Goal: Transaction & Acquisition: Purchase product/service

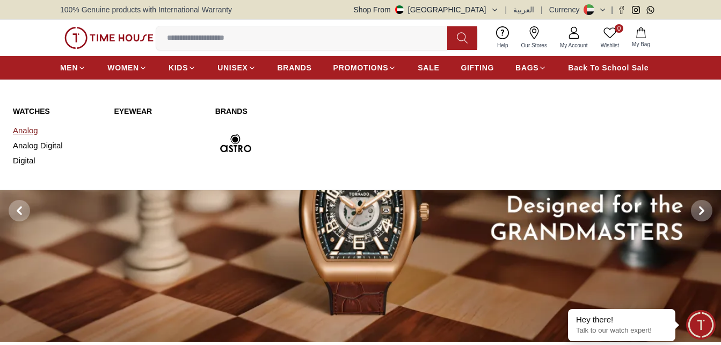
click at [30, 126] on link "Analog" at bounding box center [57, 130] width 88 height 15
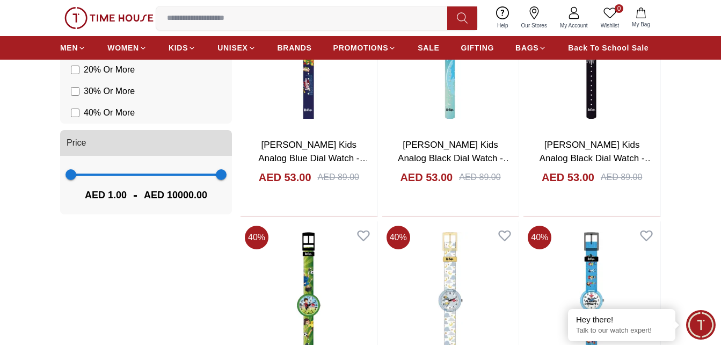
scroll to position [161, 0]
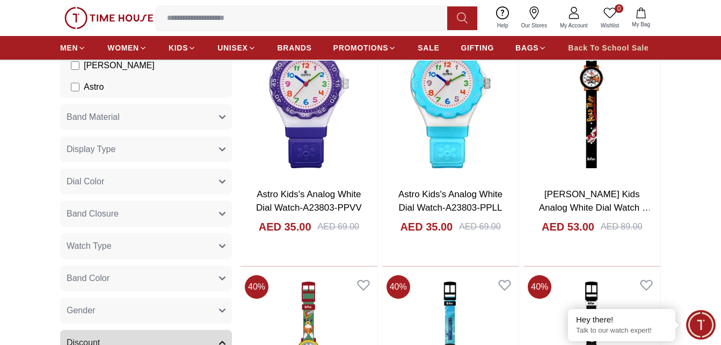
click at [636, 45] on span "Back To School Sale" at bounding box center [608, 47] width 81 height 11
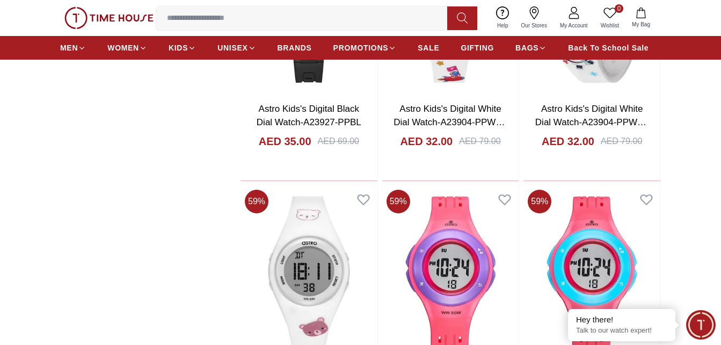
scroll to position [1558, 0]
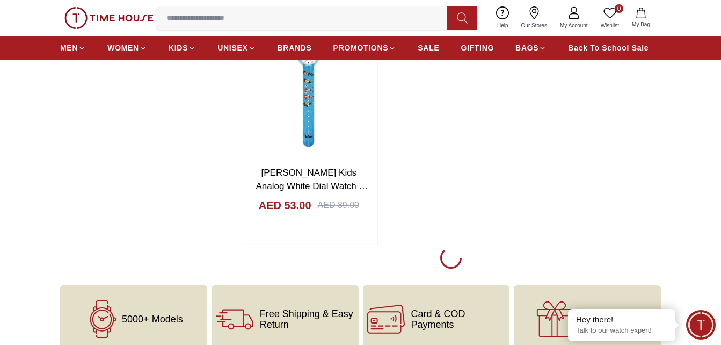
scroll to position [4029, 0]
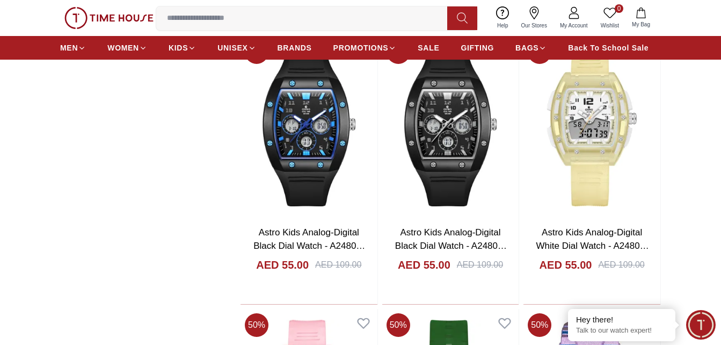
scroll to position [2525, 0]
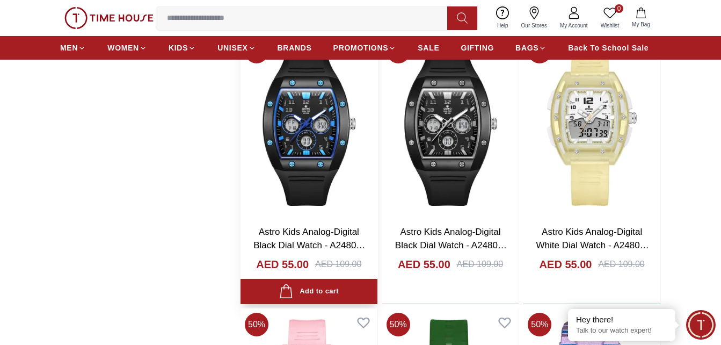
click at [314, 126] on img at bounding box center [309, 125] width 137 height 181
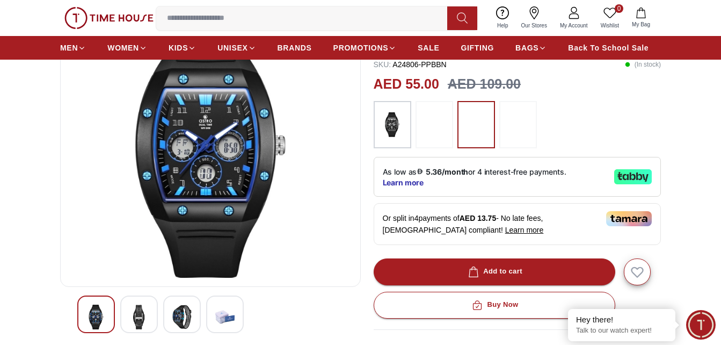
scroll to position [54, 0]
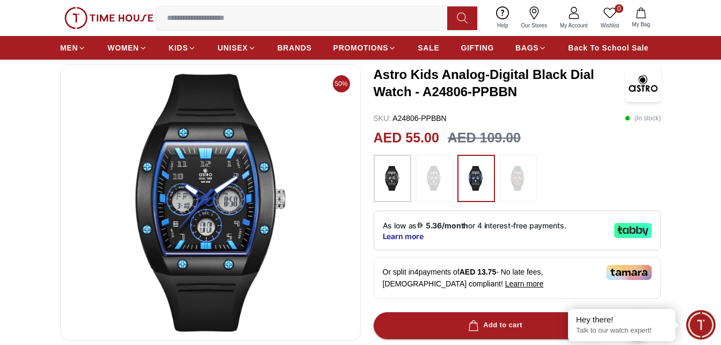
click at [232, 223] on img at bounding box center [210, 203] width 283 height 258
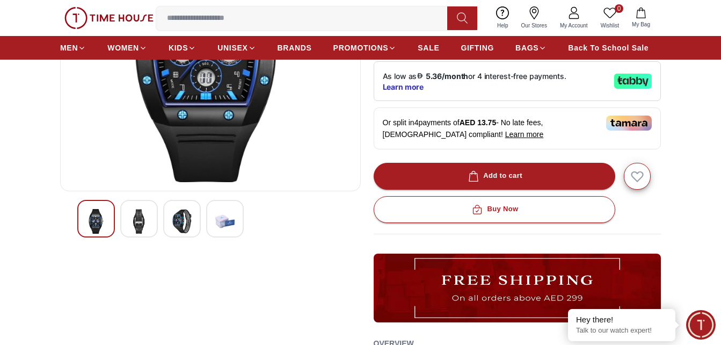
scroll to position [215, 0]
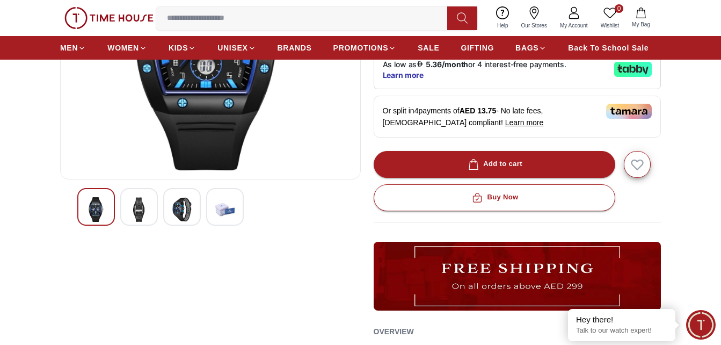
click at [178, 213] on img at bounding box center [181, 209] width 19 height 25
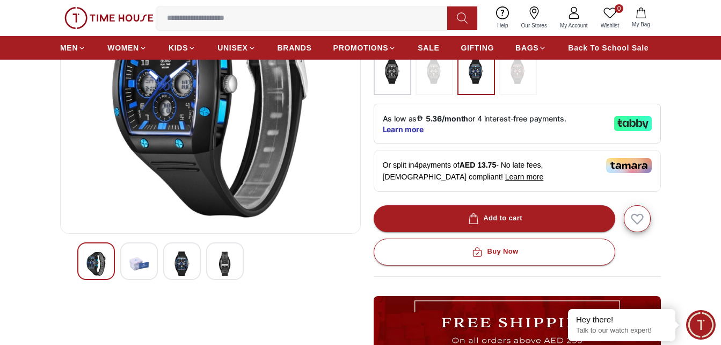
scroll to position [161, 0]
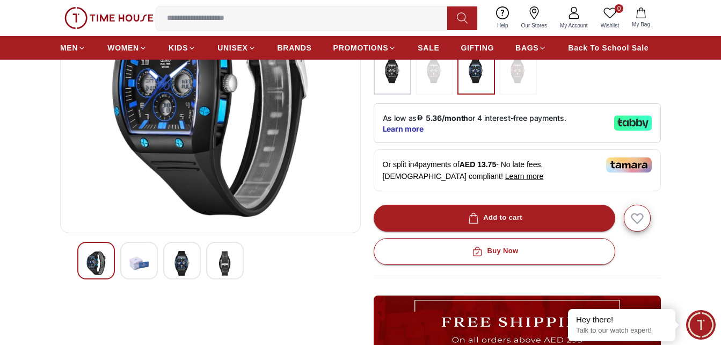
click at [140, 257] on img at bounding box center [138, 263] width 19 height 25
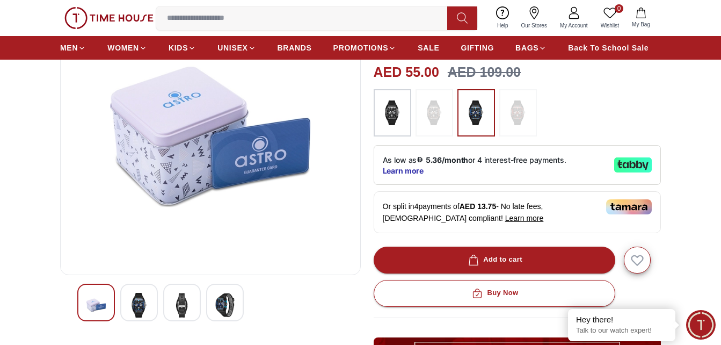
scroll to position [107, 0]
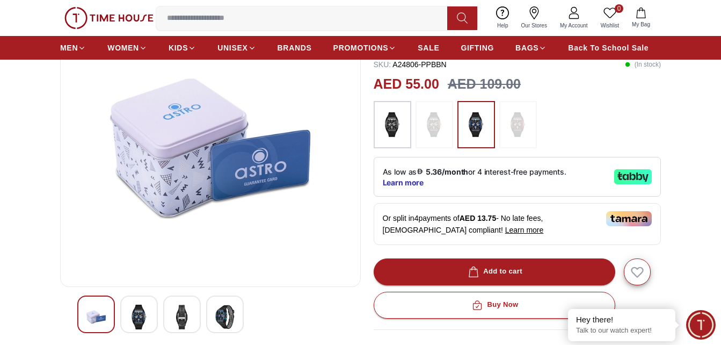
click at [228, 321] on img at bounding box center [224, 317] width 19 height 25
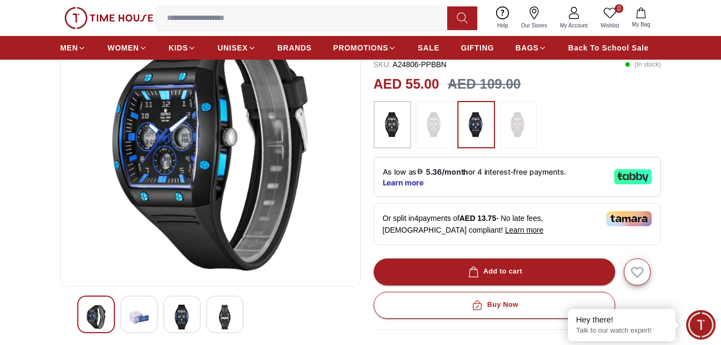
click at [191, 316] on img at bounding box center [181, 317] width 19 height 25
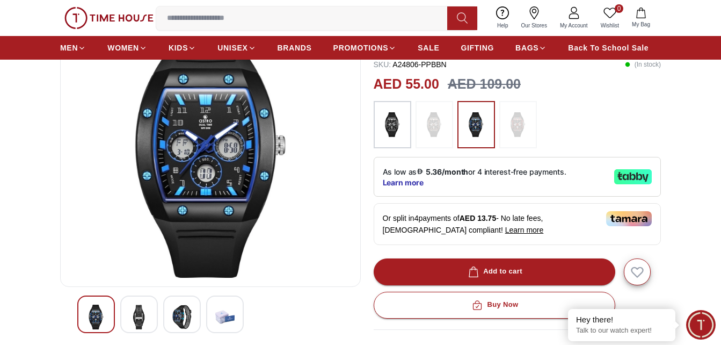
click at [141, 319] on img at bounding box center [138, 317] width 19 height 25
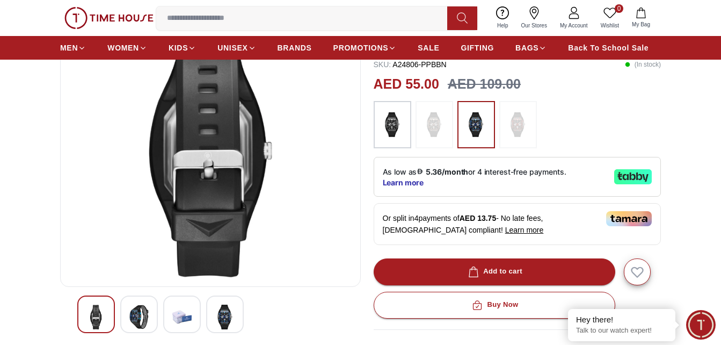
click at [93, 322] on img at bounding box center [95, 317] width 19 height 25
click at [130, 313] on img at bounding box center [138, 317] width 19 height 25
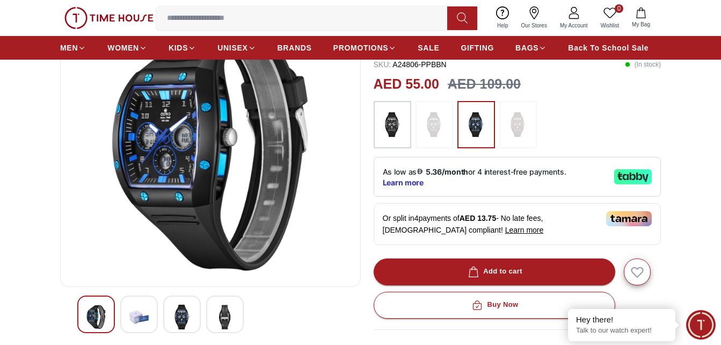
click at [195, 316] on div at bounding box center [182, 314] width 38 height 38
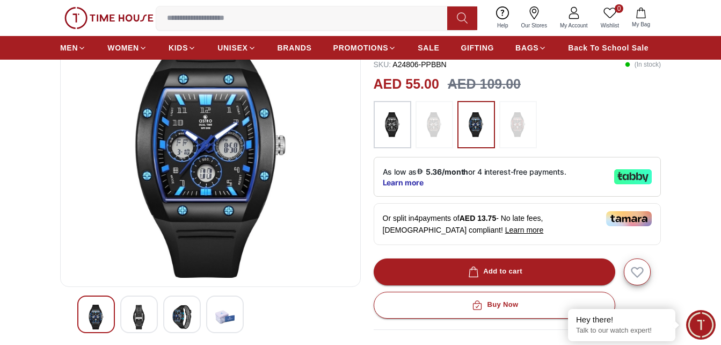
click at [225, 314] on img at bounding box center [224, 317] width 19 height 25
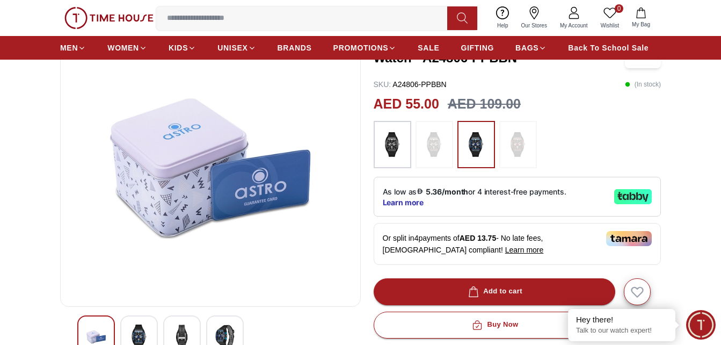
scroll to position [215, 0]
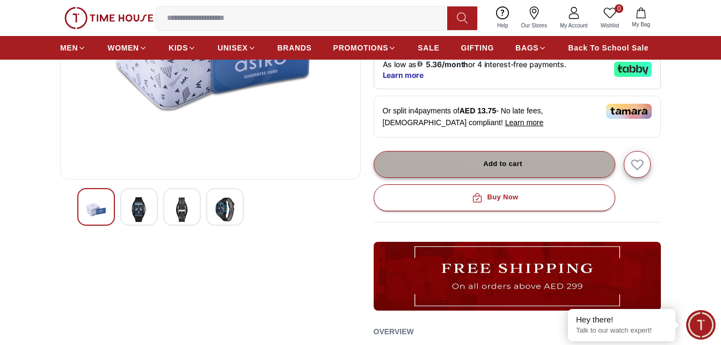
click at [494, 164] on div "Add to cart" at bounding box center [494, 164] width 56 height 12
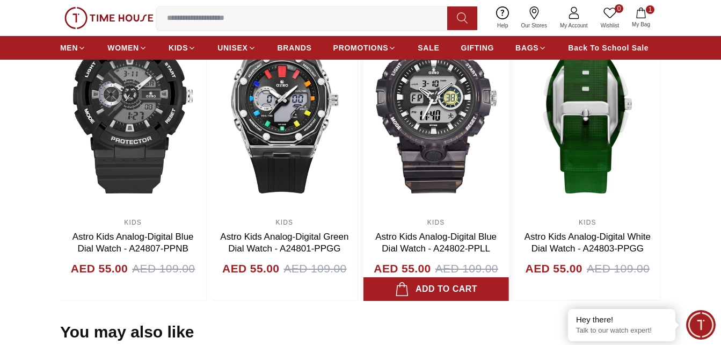
scroll to position [752, 0]
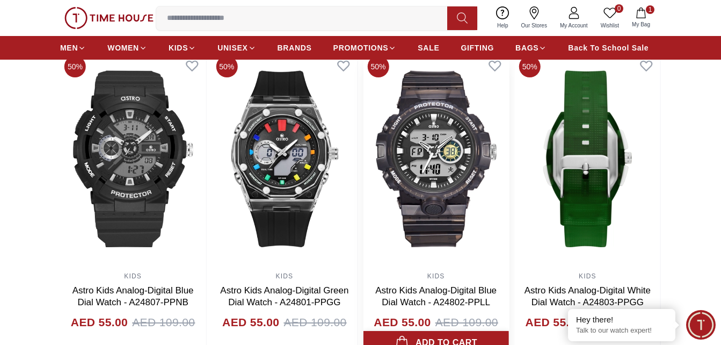
click at [437, 338] on div "Add to cart" at bounding box center [436, 342] width 83 height 15
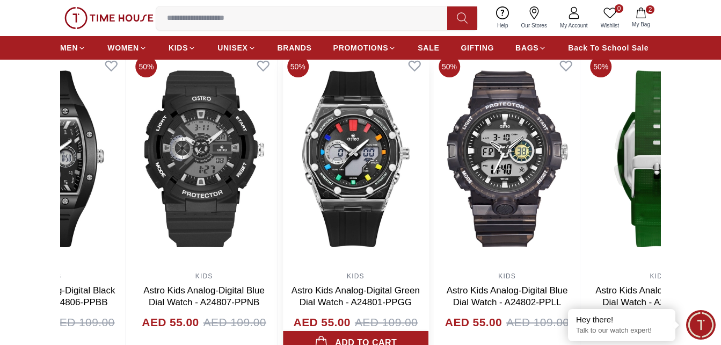
click at [373, 173] on img at bounding box center [356, 159] width 146 height 215
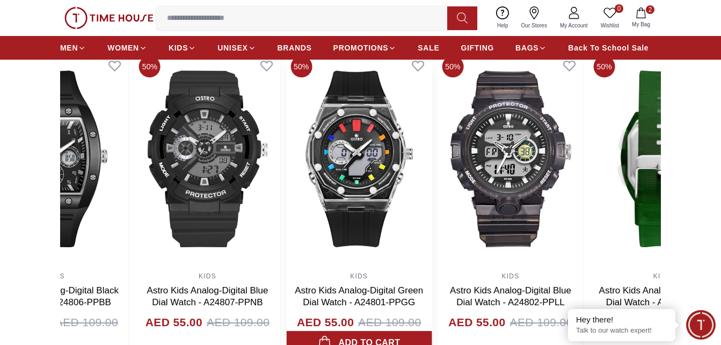
click at [361, 181] on img at bounding box center [359, 159] width 146 height 215
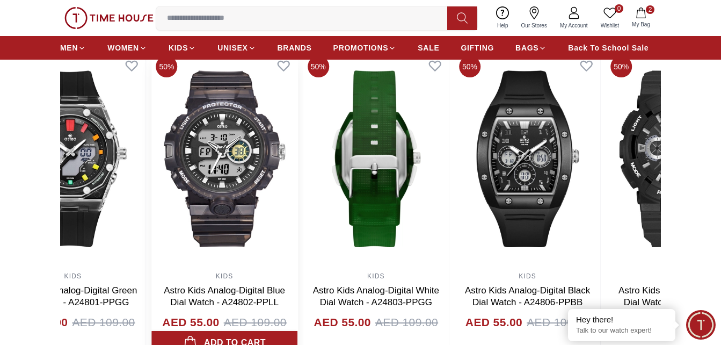
click at [267, 181] on img at bounding box center [225, 159] width 146 height 215
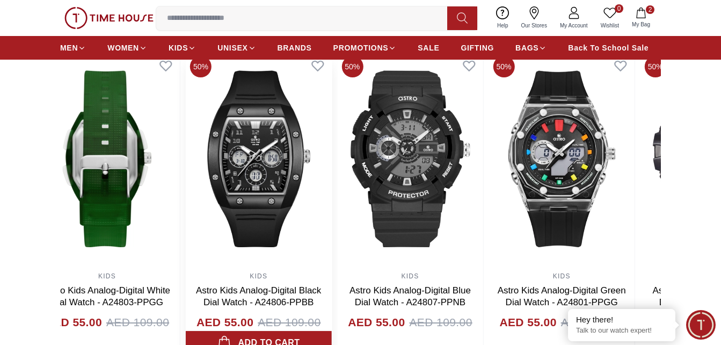
click at [248, 189] on img at bounding box center [259, 159] width 146 height 215
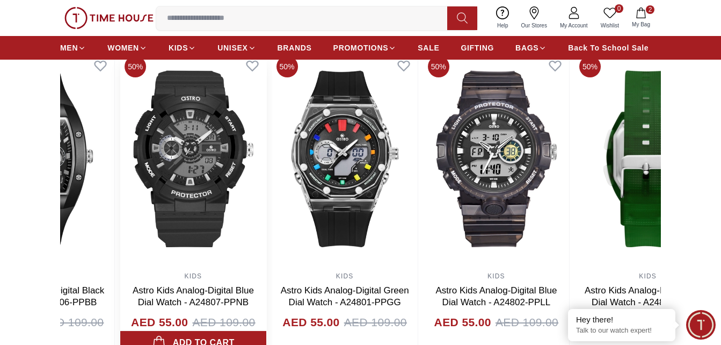
click at [240, 204] on img at bounding box center [193, 159] width 146 height 215
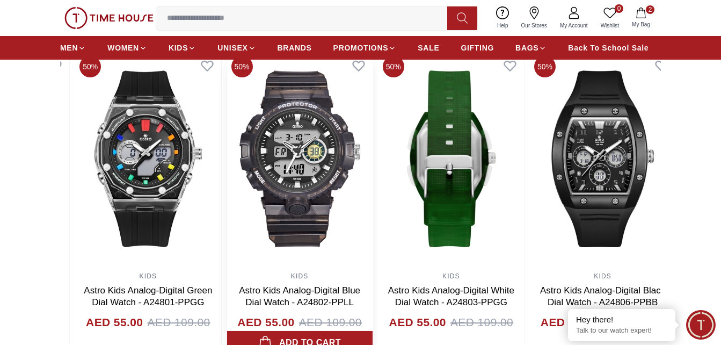
click at [298, 222] on img at bounding box center [300, 159] width 146 height 215
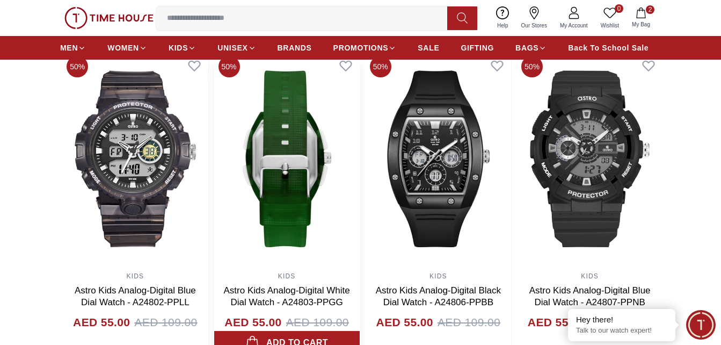
click at [327, 235] on img at bounding box center [287, 159] width 146 height 215
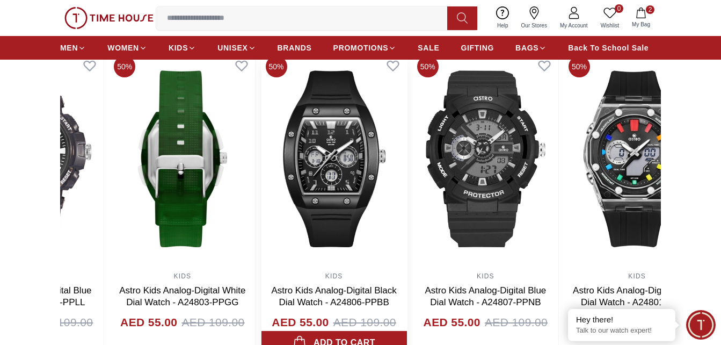
click at [295, 230] on img at bounding box center [335, 159] width 146 height 215
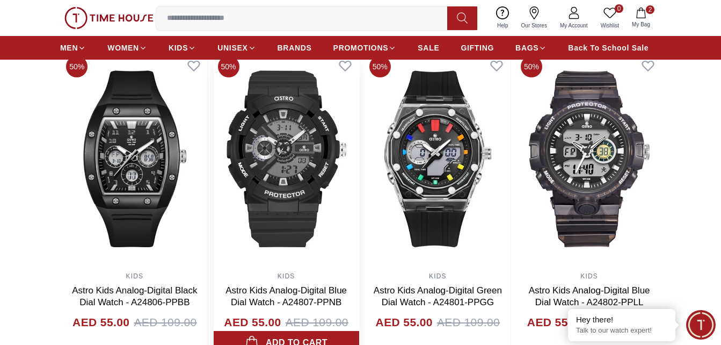
click at [259, 203] on img at bounding box center [287, 159] width 146 height 215
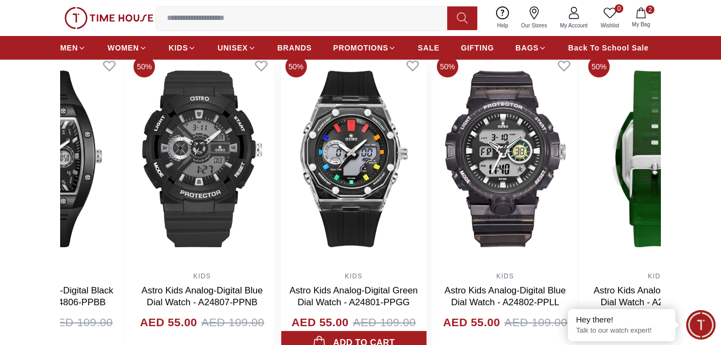
click at [306, 210] on img at bounding box center [354, 159] width 146 height 215
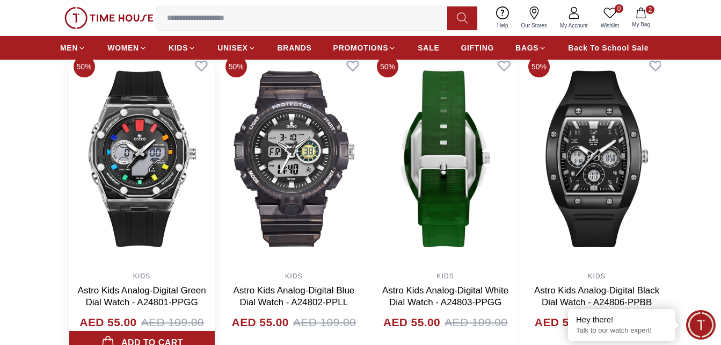
click at [237, 214] on div "50% KIDS Astro Kids Analog-Digital Blue Dial Watch - A24807-PPNB AED 55.00 AED …" at bounding box center [218, 204] width 601 height 304
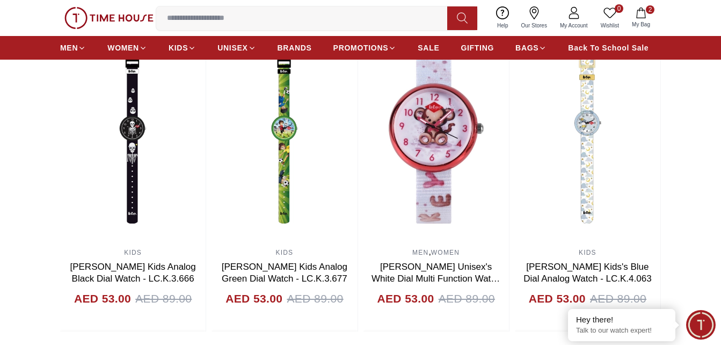
scroll to position [1128, 0]
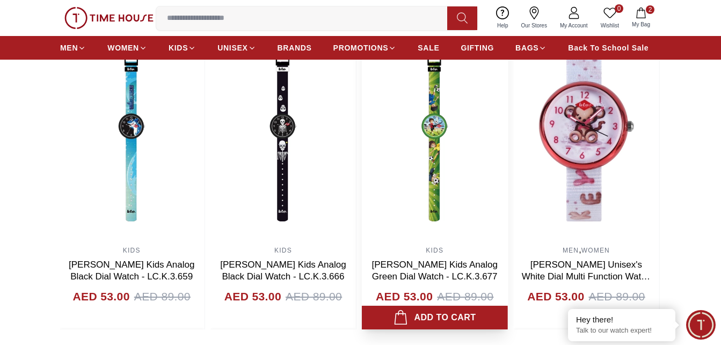
click at [423, 196] on img at bounding box center [435, 133] width 146 height 215
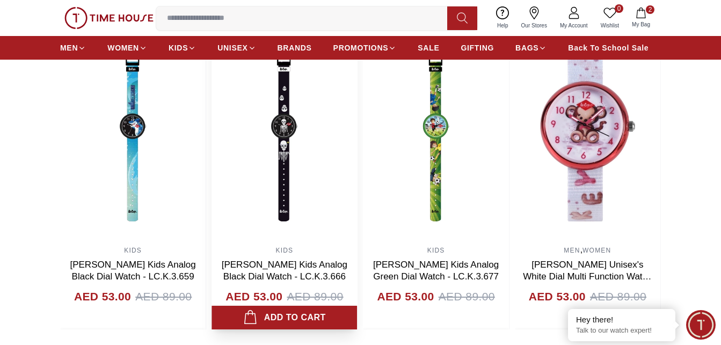
scroll to position [1074, 0]
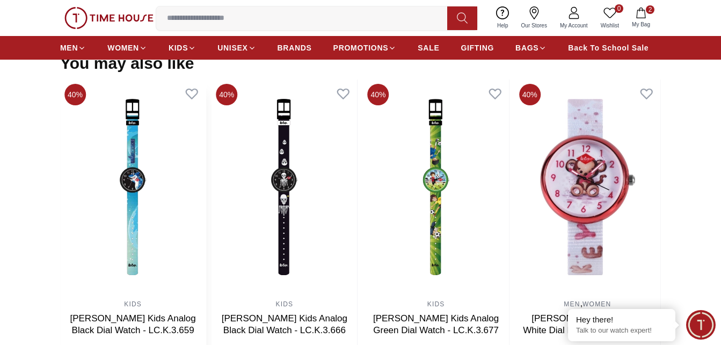
click at [129, 173] on img at bounding box center [133, 187] width 146 height 215
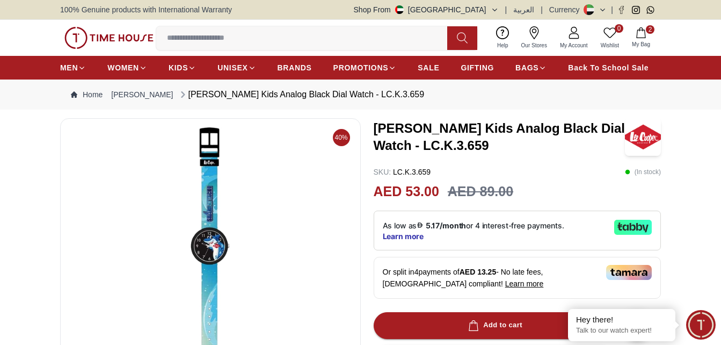
click at [205, 241] on img at bounding box center [210, 256] width 283 height 258
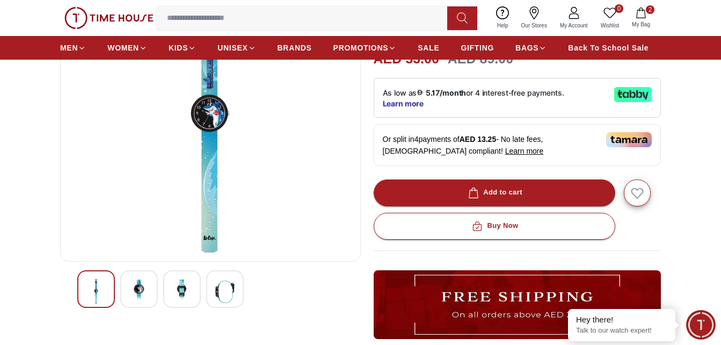
scroll to position [161, 0]
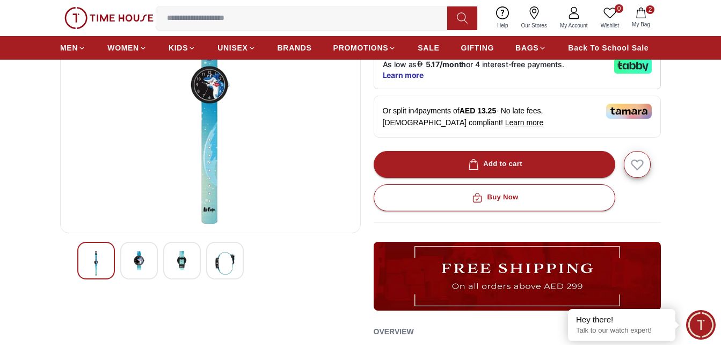
click at [185, 265] on img at bounding box center [181, 260] width 19 height 19
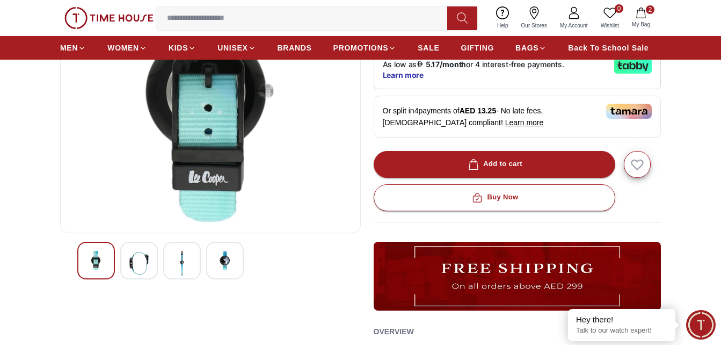
click at [139, 258] on img at bounding box center [138, 263] width 19 height 25
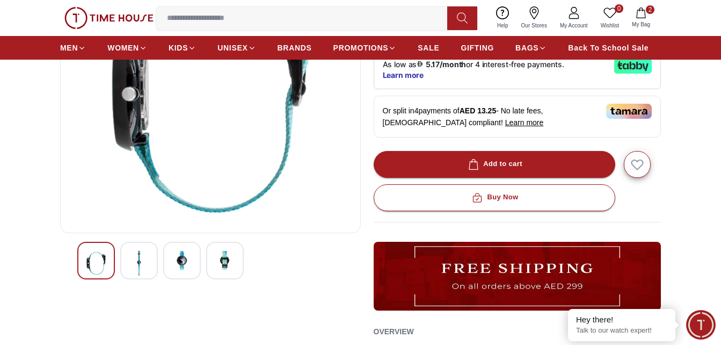
click at [82, 256] on div at bounding box center [96, 261] width 38 height 38
click at [186, 262] on img at bounding box center [181, 260] width 19 height 19
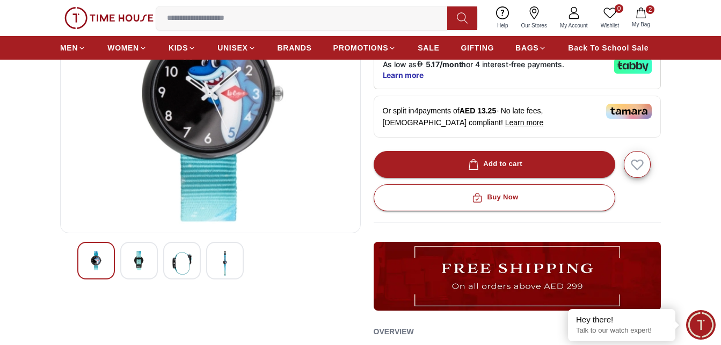
click at [82, 257] on div at bounding box center [96, 261] width 38 height 38
click at [131, 259] on img at bounding box center [138, 260] width 19 height 19
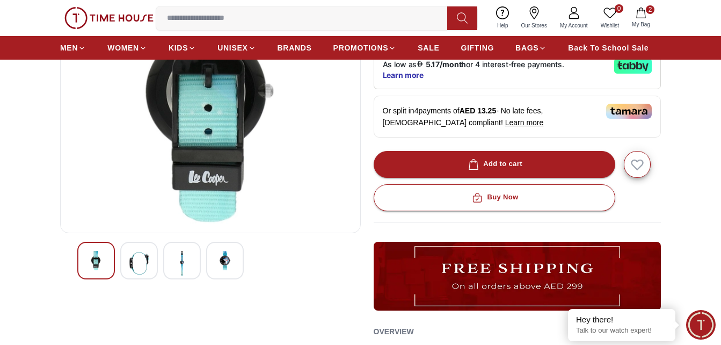
scroll to position [107, 0]
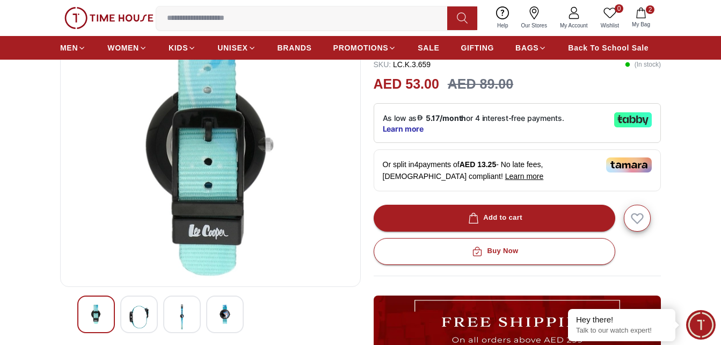
click at [102, 320] on img at bounding box center [95, 314] width 19 height 19
click at [139, 311] on img at bounding box center [138, 317] width 19 height 25
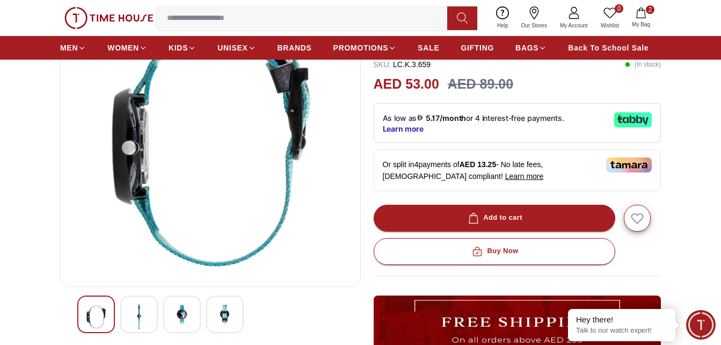
click at [176, 314] on img at bounding box center [181, 314] width 19 height 19
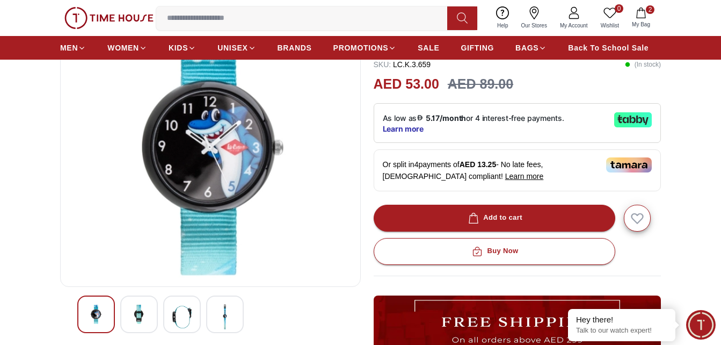
click at [229, 314] on img at bounding box center [224, 317] width 19 height 25
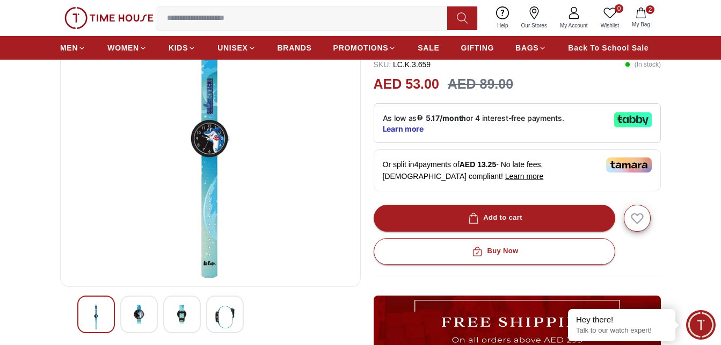
click at [140, 311] on img at bounding box center [138, 314] width 19 height 19
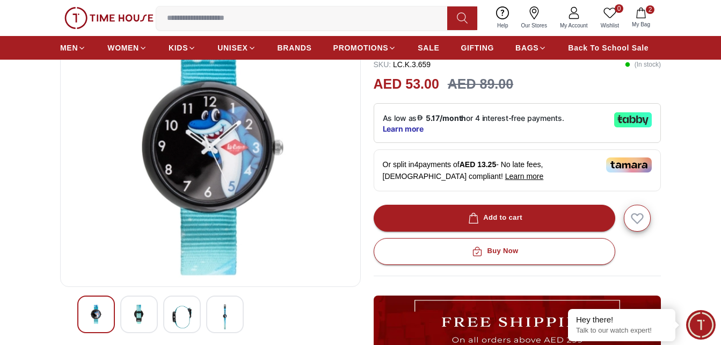
click at [77, 315] on div at bounding box center [210, 316] width 301 height 42
click at [109, 309] on div at bounding box center [96, 314] width 38 height 38
click at [131, 308] on img at bounding box center [138, 314] width 19 height 19
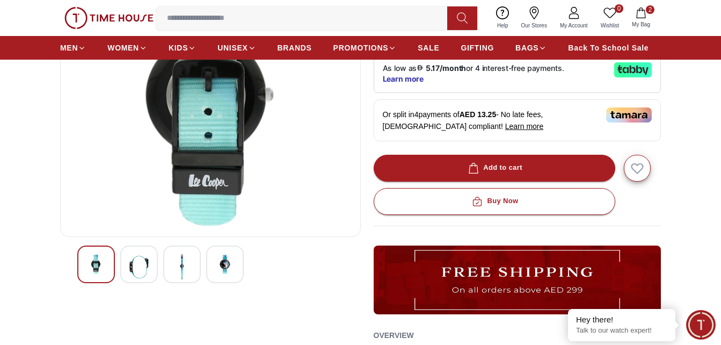
scroll to position [161, 0]
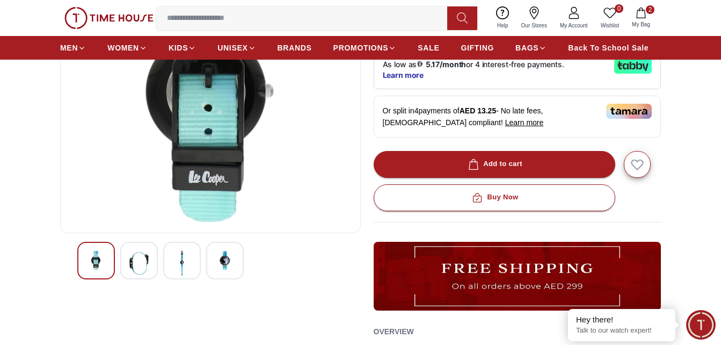
click at [139, 256] on img at bounding box center [138, 263] width 19 height 25
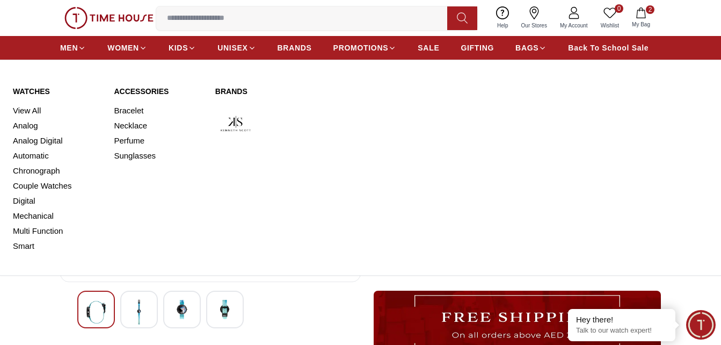
scroll to position [54, 0]
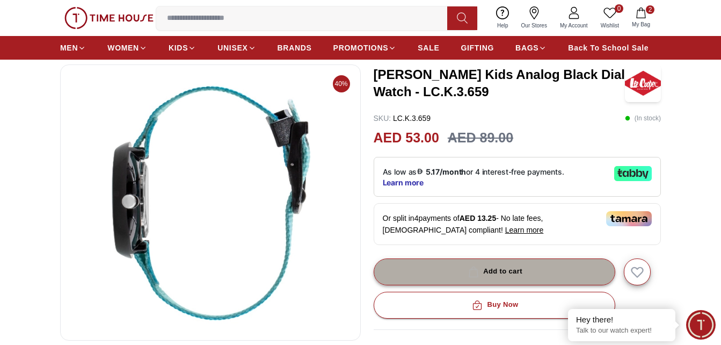
click at [511, 265] on div "Add to cart" at bounding box center [494, 271] width 56 height 12
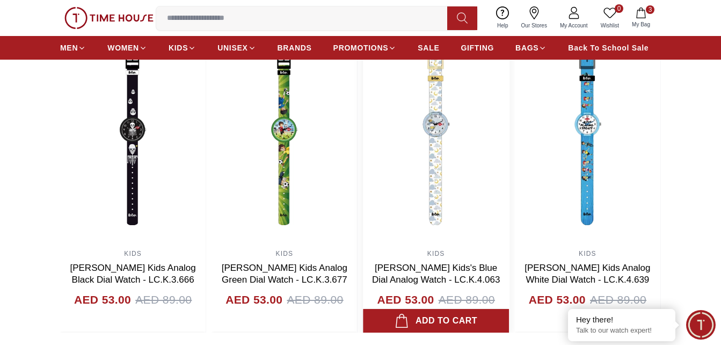
scroll to position [698, 0]
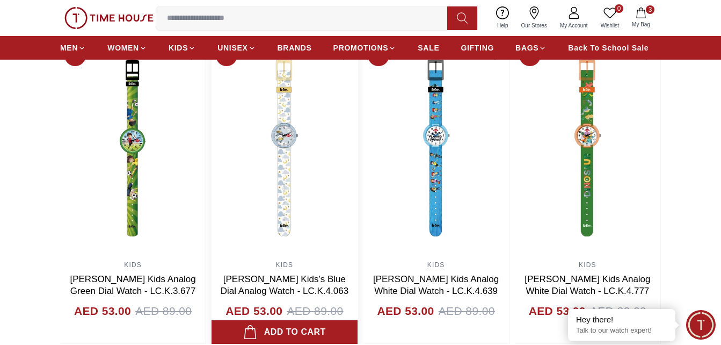
click at [357, 138] on img at bounding box center [285, 147] width 146 height 215
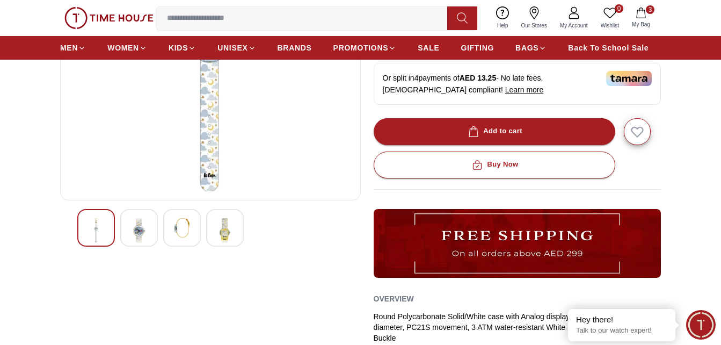
scroll to position [215, 0]
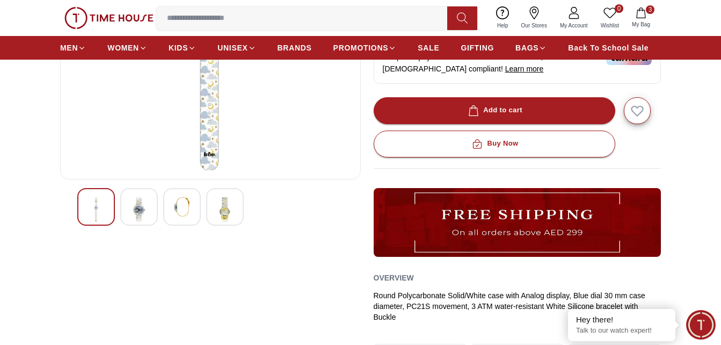
click at [180, 211] on img at bounding box center [181, 206] width 19 height 19
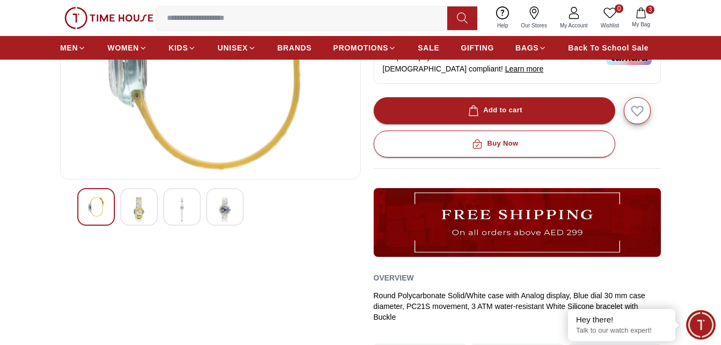
click at [148, 210] on img at bounding box center [138, 209] width 19 height 25
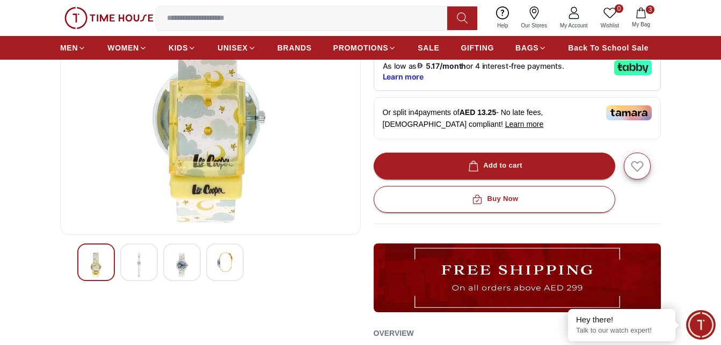
scroll to position [161, 0]
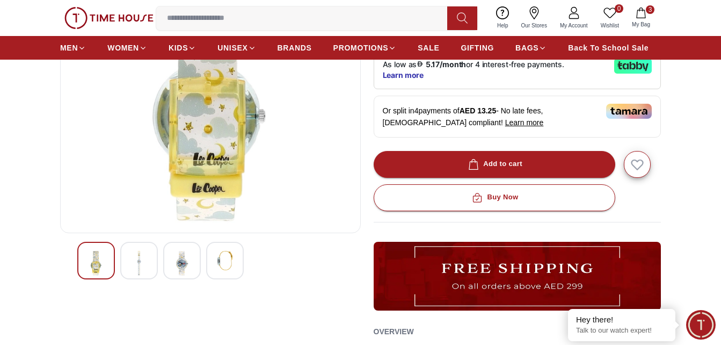
click at [182, 264] on img at bounding box center [181, 263] width 19 height 25
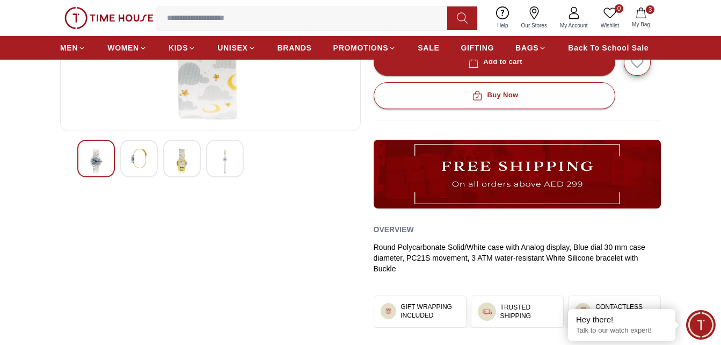
scroll to position [134, 0]
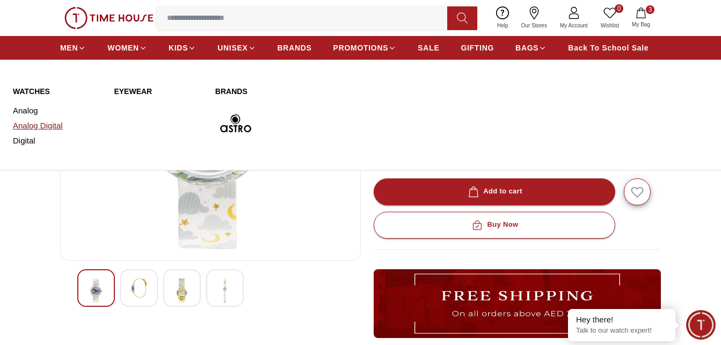
click at [36, 125] on link "Analog Digital" at bounding box center [57, 125] width 88 height 15
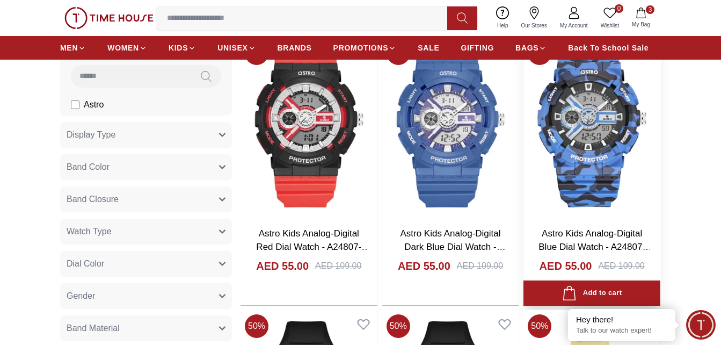
scroll to position [184, 0]
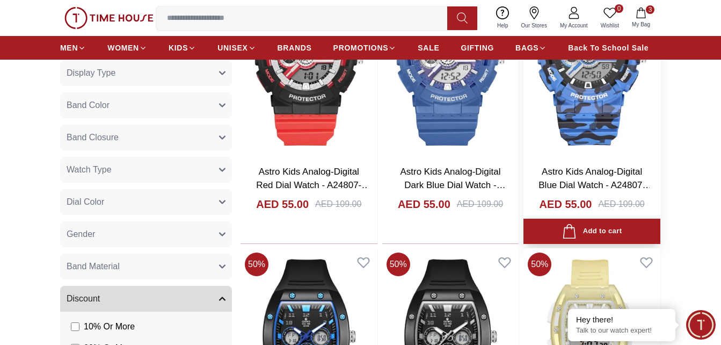
click at [588, 230] on div "Add to cart" at bounding box center [592, 231] width 60 height 15
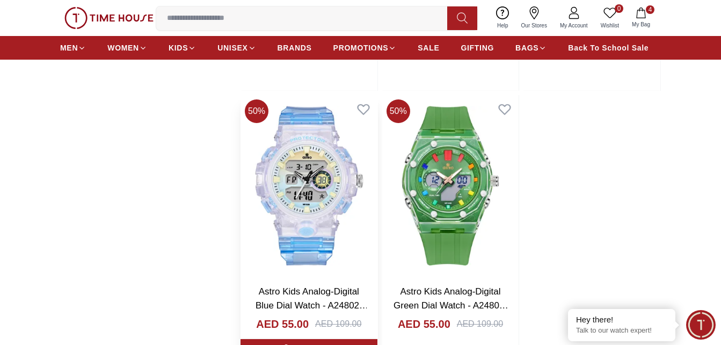
scroll to position [936, 0]
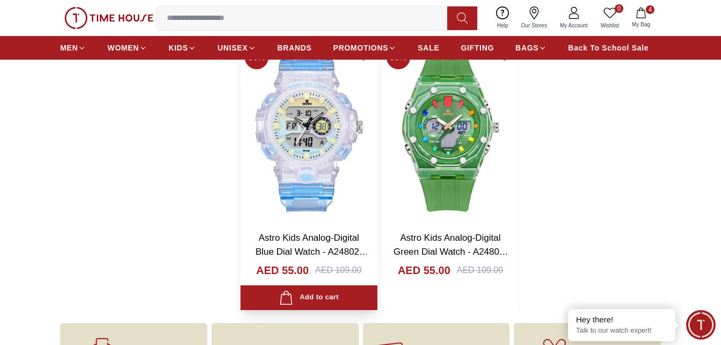
click at [306, 169] on img at bounding box center [309, 131] width 137 height 181
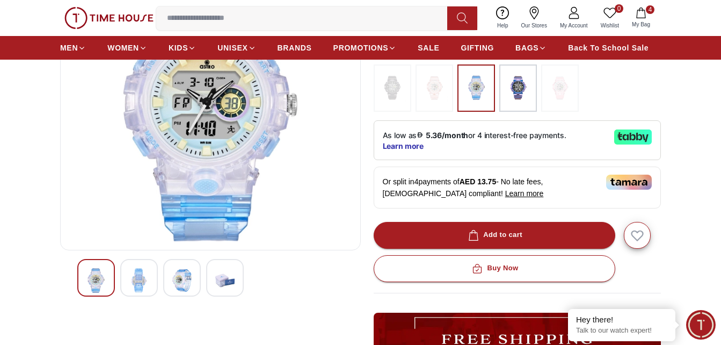
scroll to position [161, 0]
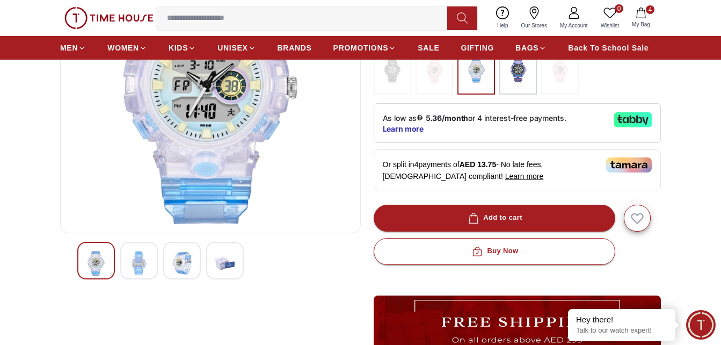
click at [186, 266] on img at bounding box center [181, 263] width 19 height 25
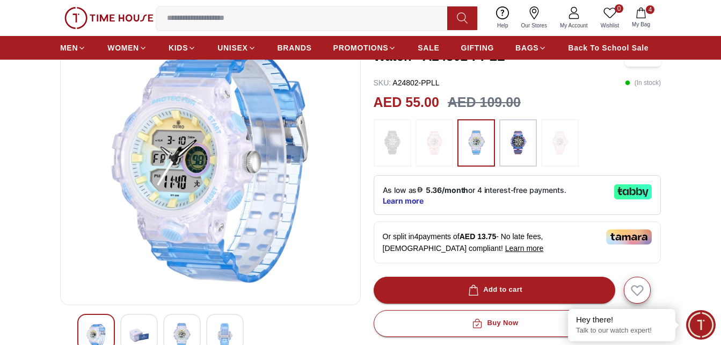
scroll to position [107, 0]
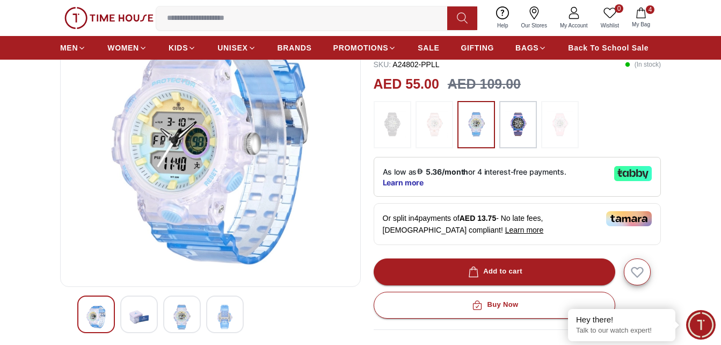
click at [142, 314] on img at bounding box center [138, 317] width 19 height 25
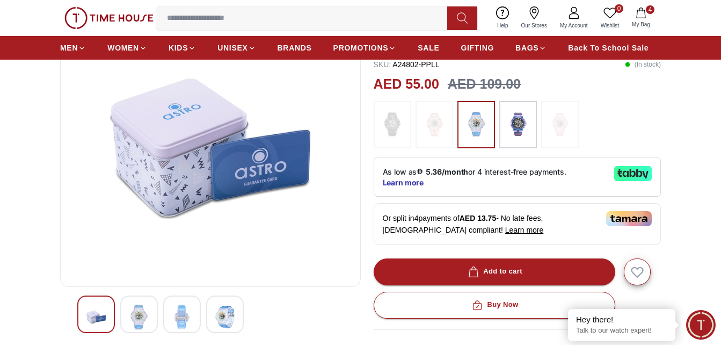
click at [184, 321] on img at bounding box center [181, 317] width 19 height 25
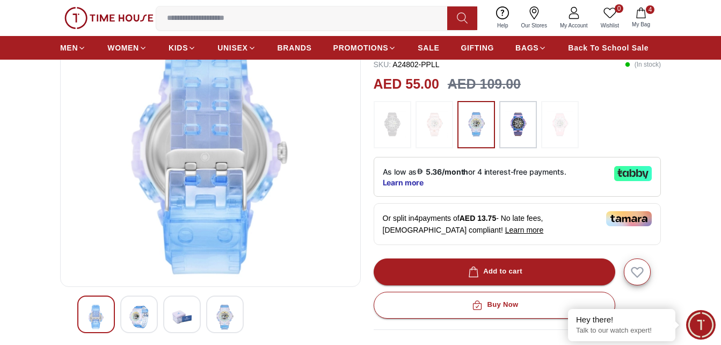
click at [225, 323] on img at bounding box center [224, 317] width 19 height 25
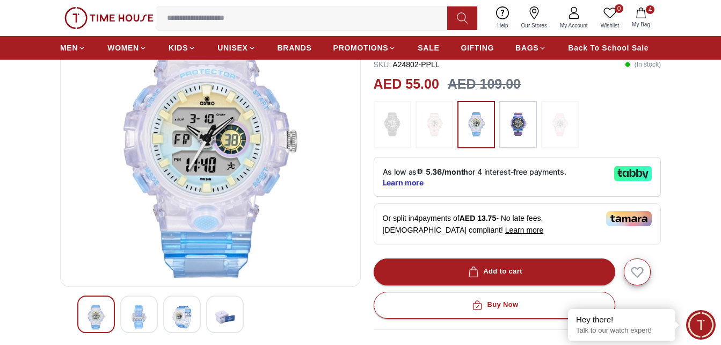
click at [193, 320] on div at bounding box center [182, 314] width 38 height 38
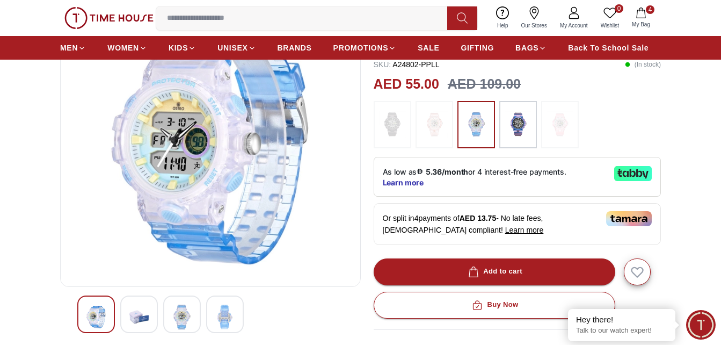
click at [141, 317] on img at bounding box center [138, 317] width 19 height 25
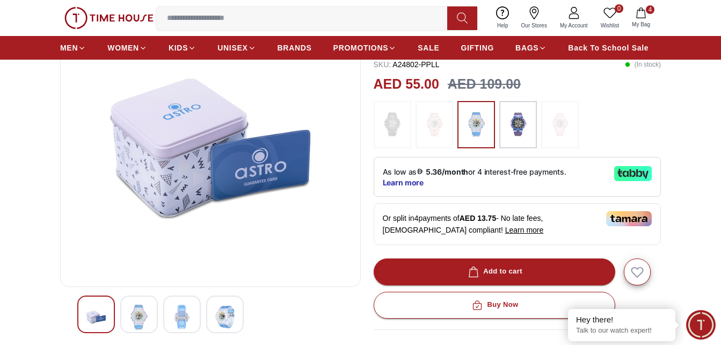
click at [67, 317] on div at bounding box center [210, 316] width 301 height 42
click at [140, 315] on img at bounding box center [138, 317] width 19 height 25
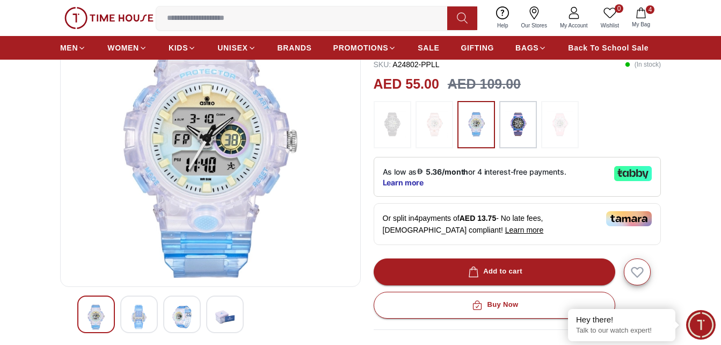
click at [180, 319] on img at bounding box center [181, 317] width 19 height 25
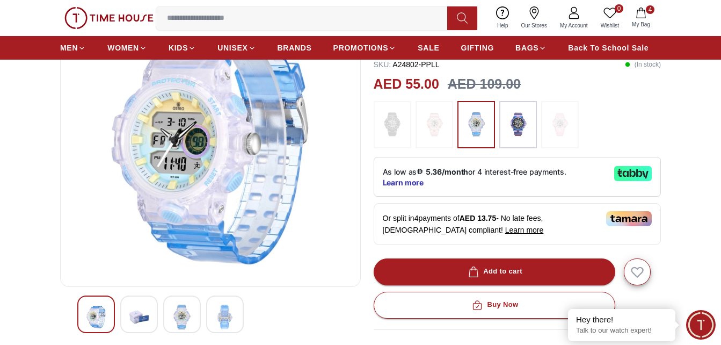
click at [186, 311] on img at bounding box center [181, 317] width 19 height 25
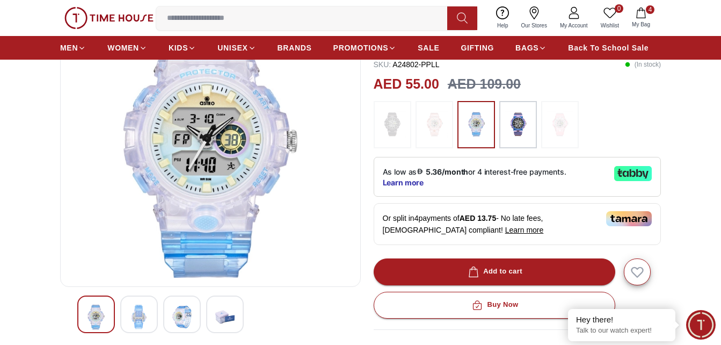
click at [234, 313] on img at bounding box center [224, 317] width 19 height 25
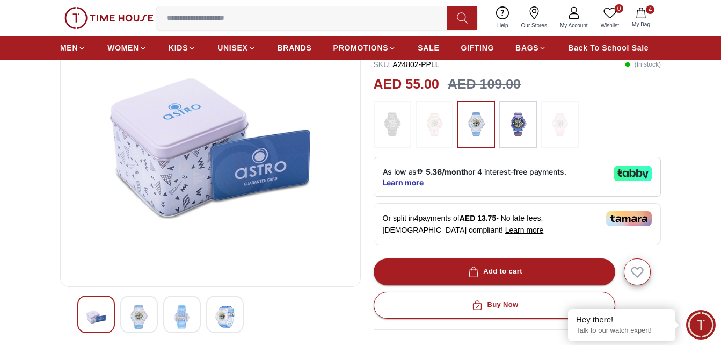
click at [192, 320] on div at bounding box center [182, 314] width 38 height 38
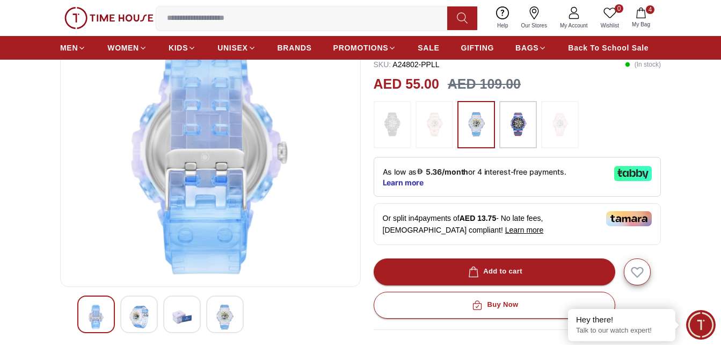
click at [176, 312] on img at bounding box center [181, 317] width 19 height 25
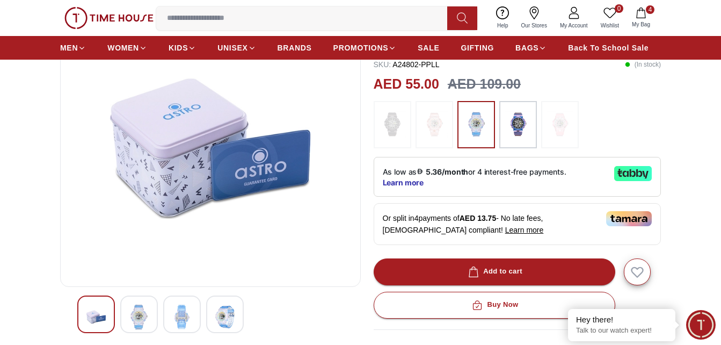
click at [136, 319] on img at bounding box center [138, 317] width 19 height 25
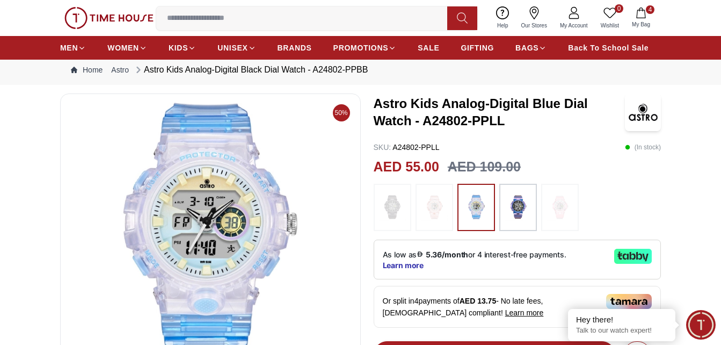
scroll to position [0, 0]
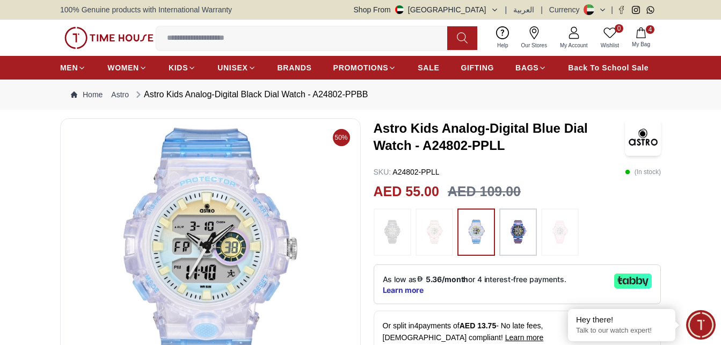
click at [584, 34] on link "My Account" at bounding box center [574, 37] width 41 height 27
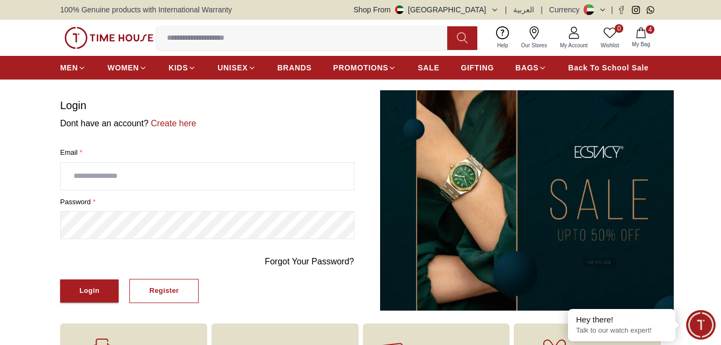
click at [128, 183] on input "text" at bounding box center [207, 176] width 293 height 27
type input "**********"
click at [60, 279] on button "Login" at bounding box center [89, 290] width 59 height 23
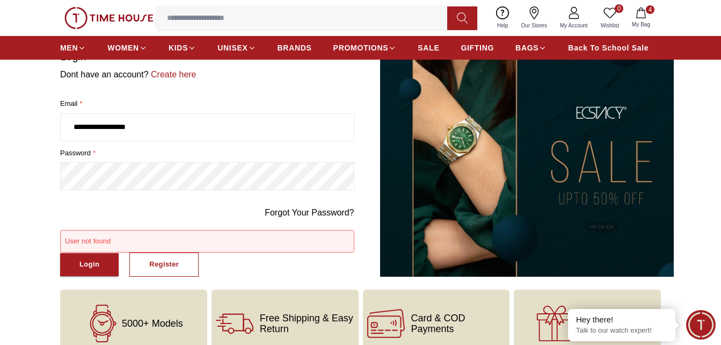
scroll to position [54, 0]
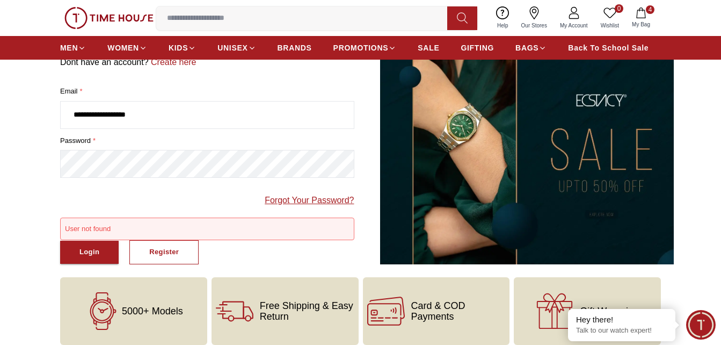
click at [314, 198] on link "Forgot Your Password?" at bounding box center [309, 200] width 89 height 13
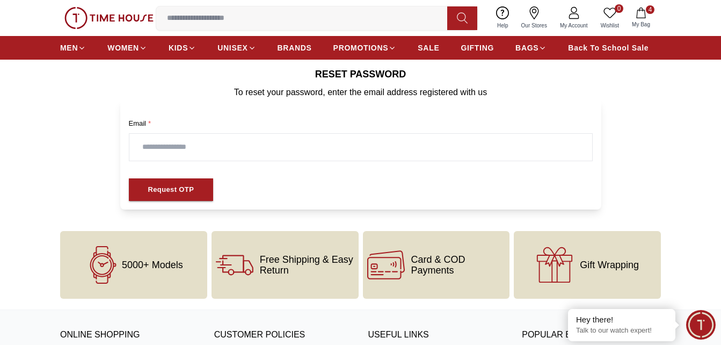
scroll to position [8, 0]
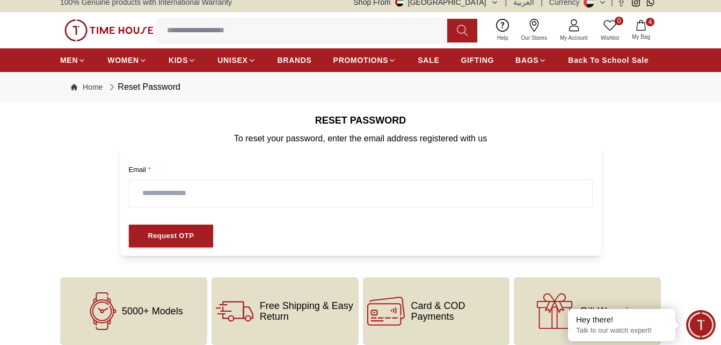
click at [248, 194] on input "text" at bounding box center [360, 193] width 463 height 27
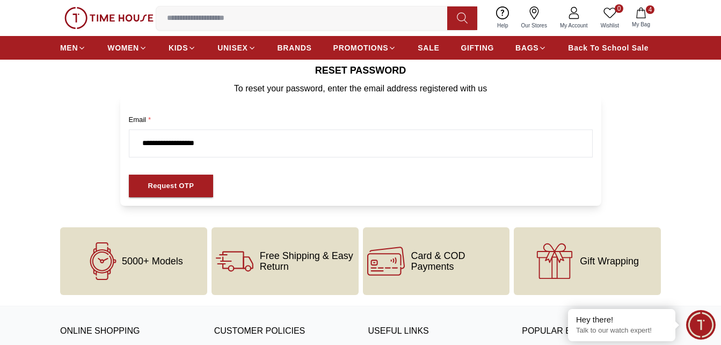
scroll to position [169, 0]
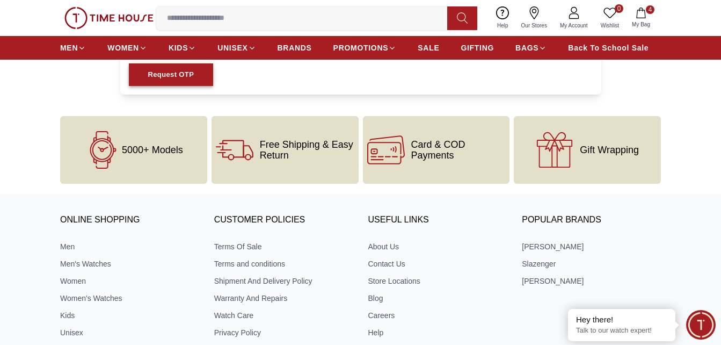
click at [180, 77] on div "Request OTP" at bounding box center [171, 75] width 46 height 12
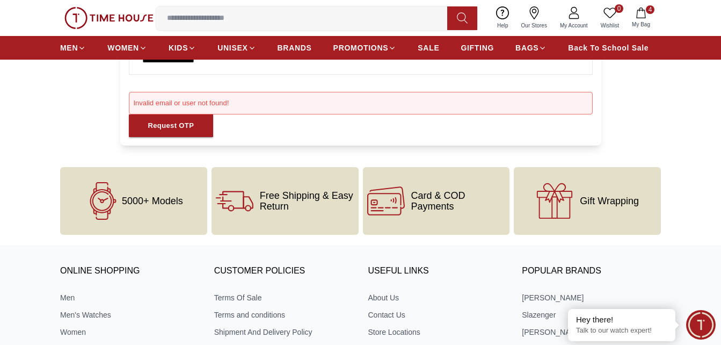
scroll to position [115, 0]
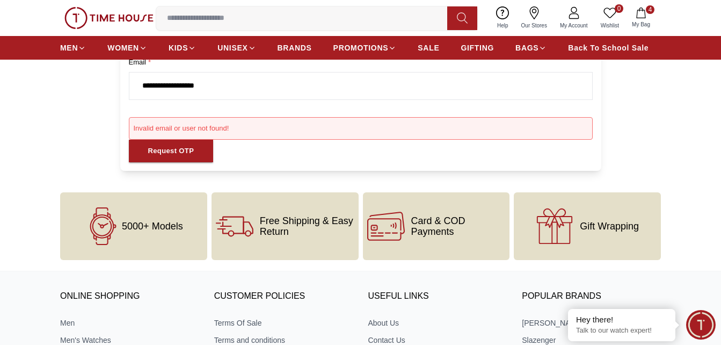
click at [240, 88] on input "**********" at bounding box center [360, 86] width 463 height 27
type input "**********"
click at [167, 152] on div "Request OTP" at bounding box center [171, 151] width 46 height 12
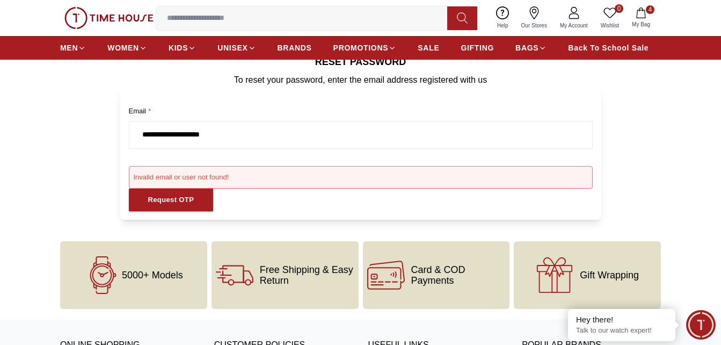
scroll to position [0, 0]
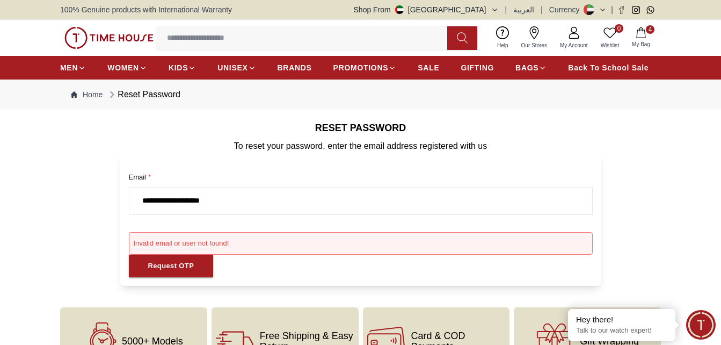
click at [579, 32] on icon at bounding box center [574, 32] width 13 height 13
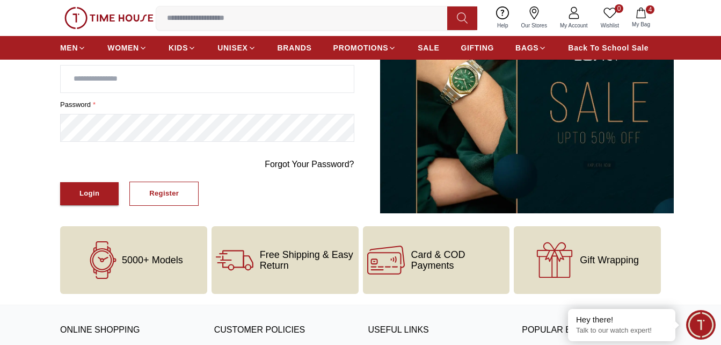
scroll to position [107, 0]
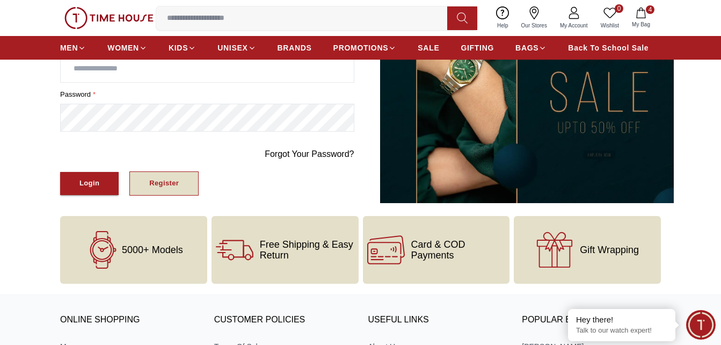
click at [177, 184] on button "Register" at bounding box center [163, 183] width 69 height 24
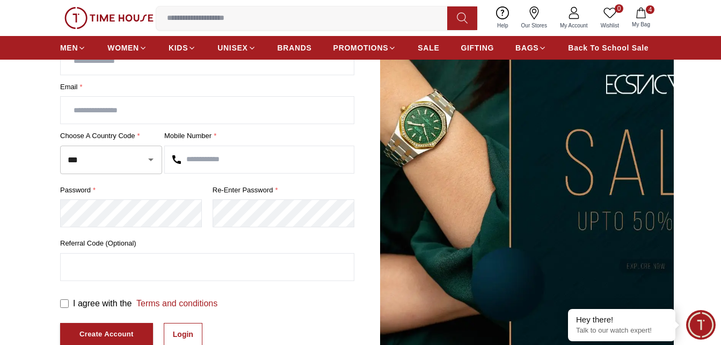
scroll to position [54, 0]
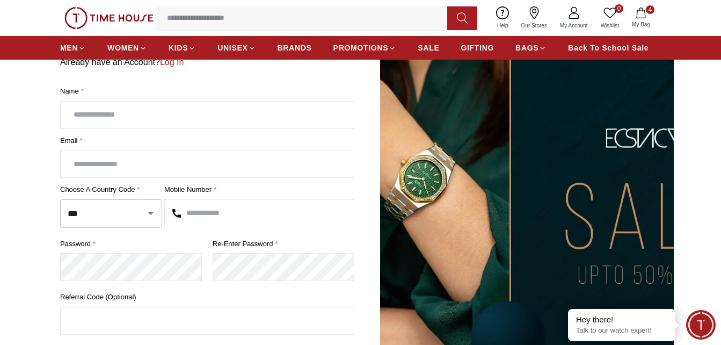
click at [245, 109] on input "text" at bounding box center [207, 115] width 293 height 27
type input "**********"
click at [245, 215] on input "text" at bounding box center [259, 213] width 189 height 27
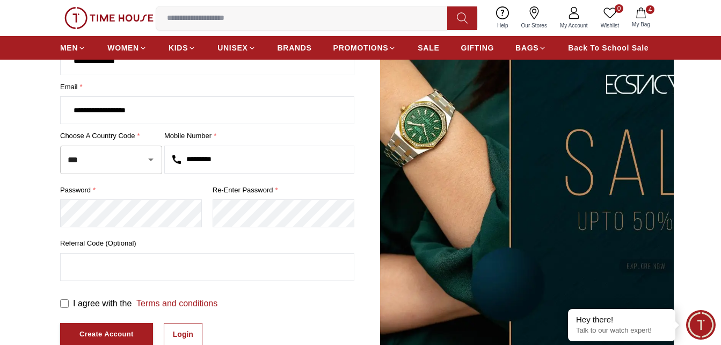
type input "*********"
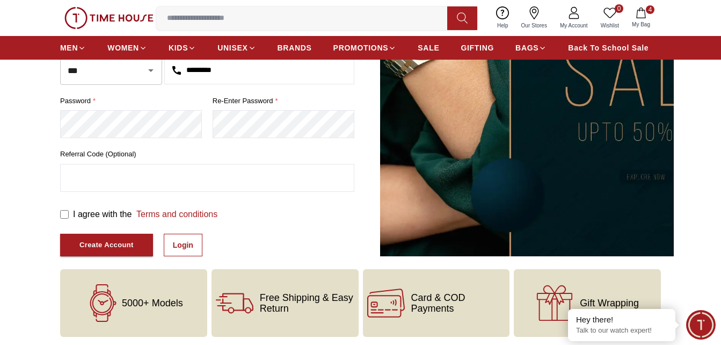
scroll to position [215, 0]
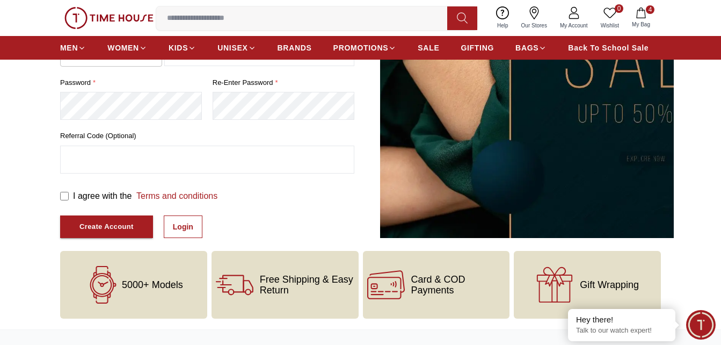
click at [71, 195] on div "I agree with the Terms and conditions" at bounding box center [207, 196] width 294 height 13
click at [182, 229] on link "Login" at bounding box center [183, 226] width 39 height 23
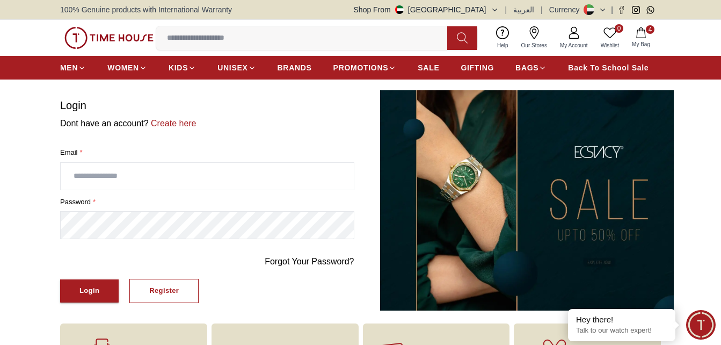
type input "**********"
click at [91, 290] on div "Login" at bounding box center [90, 291] width 20 height 12
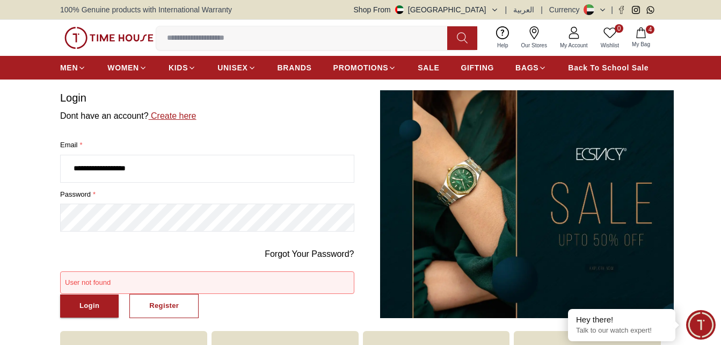
click at [185, 114] on link "Create here" at bounding box center [173, 115] width 48 height 9
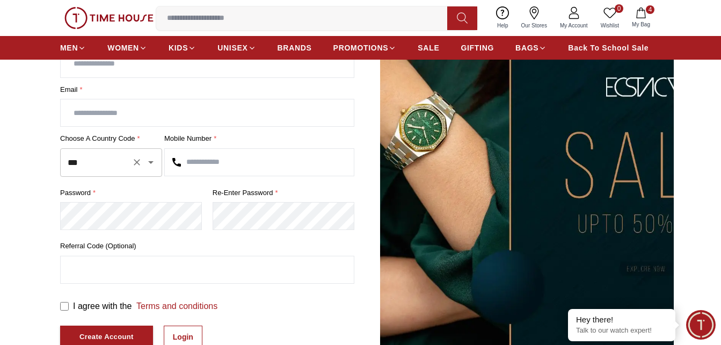
scroll to position [54, 0]
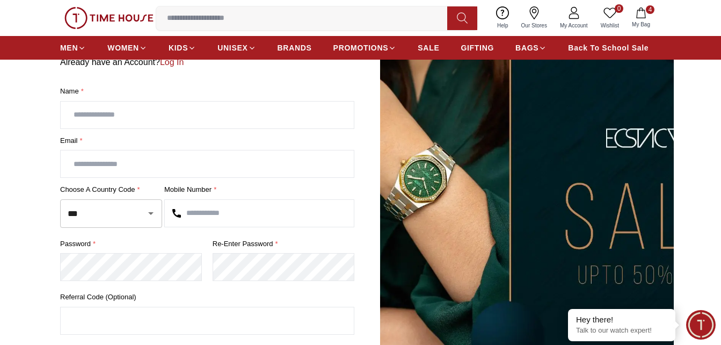
click at [164, 112] on input "text" at bounding box center [207, 115] width 293 height 27
type input "**********"
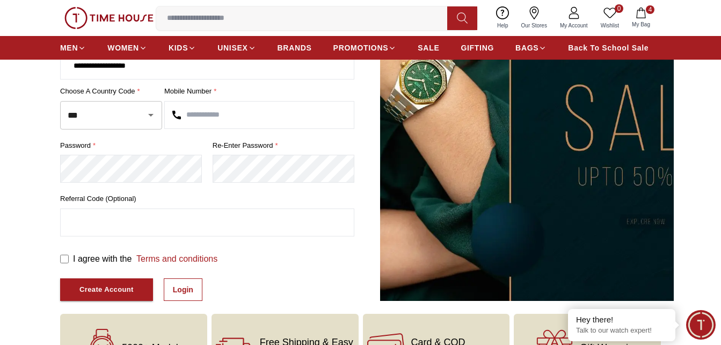
scroll to position [161, 0]
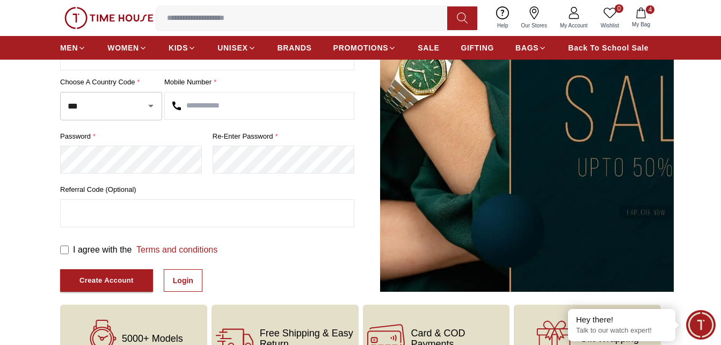
click at [212, 109] on input "text" at bounding box center [259, 105] width 189 height 27
type input "*********"
click at [83, 273] on button "Create Account" at bounding box center [106, 280] width 93 height 23
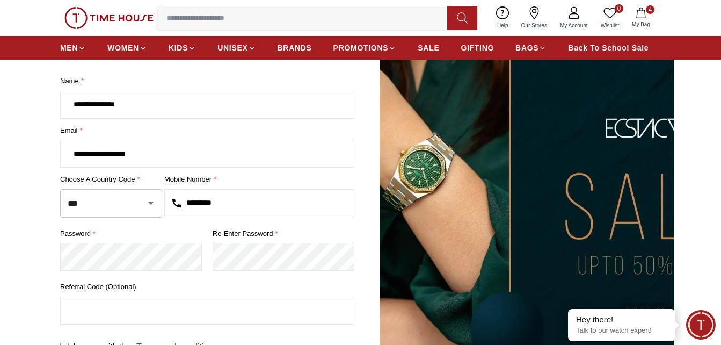
scroll to position [54, 0]
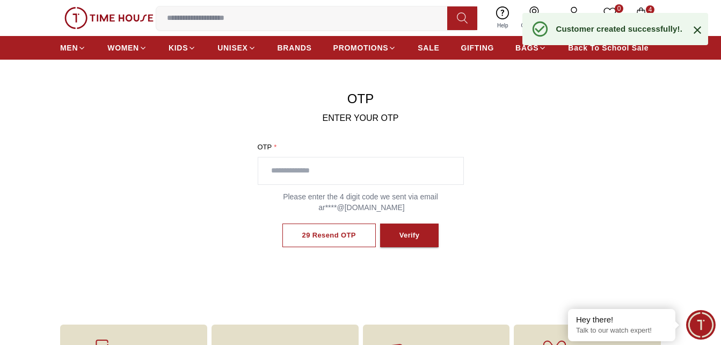
click at [355, 169] on input "text" at bounding box center [360, 170] width 205 height 27
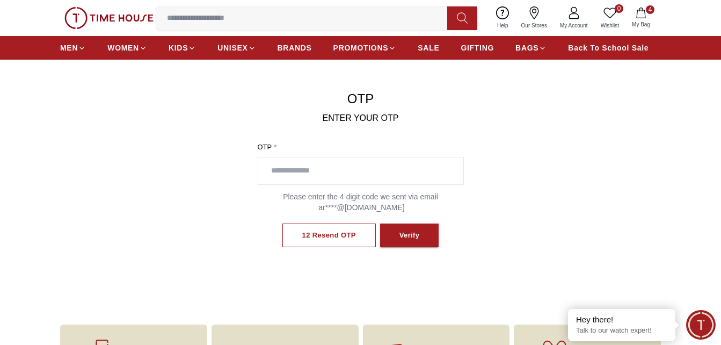
click at [355, 169] on input "text" at bounding box center [360, 170] width 205 height 27
type input "****"
click at [404, 237] on div "Verify" at bounding box center [408, 235] width 20 height 12
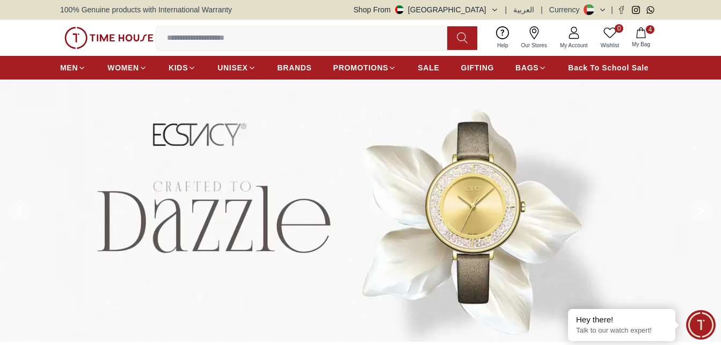
click at [576, 32] on icon at bounding box center [574, 30] width 6 height 6
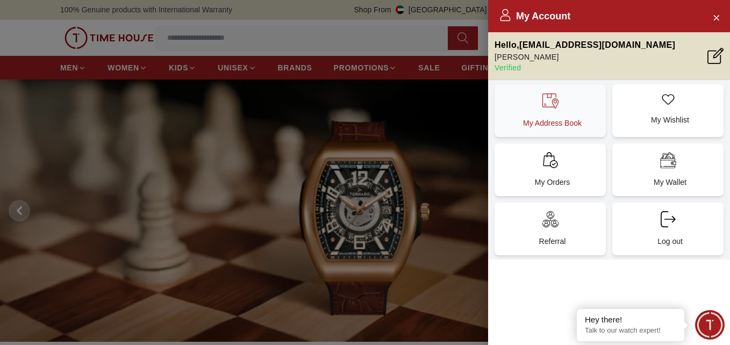
click at [577, 114] on div "My Address Book" at bounding box center [549, 110] width 111 height 53
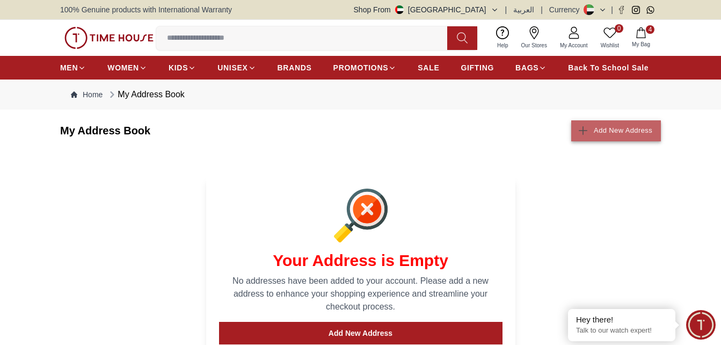
click at [609, 132] on div "Add New Address" at bounding box center [623, 131] width 59 height 12
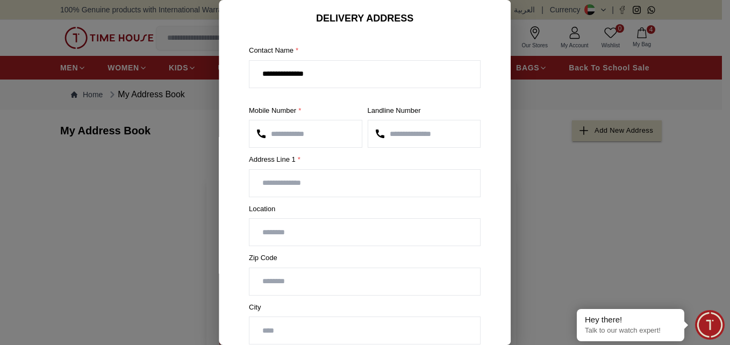
click at [350, 177] on input "text" at bounding box center [364, 183] width 230 height 27
type input "**********"
click at [319, 284] on input "number" at bounding box center [364, 281] width 230 height 27
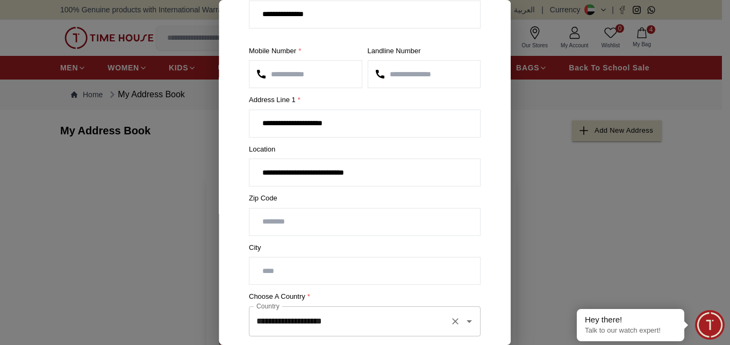
scroll to position [107, 0]
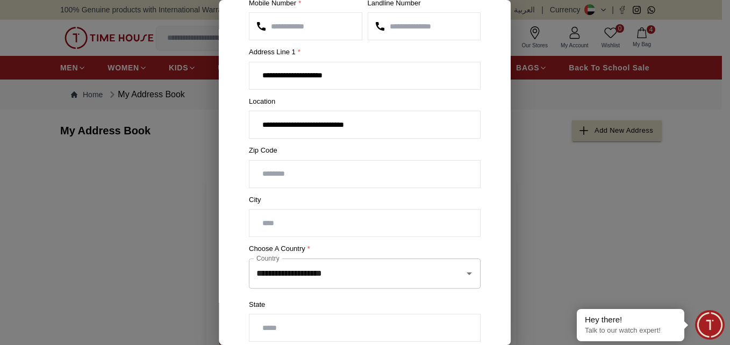
type input "*****"
click at [356, 221] on input "text" at bounding box center [364, 223] width 230 height 27
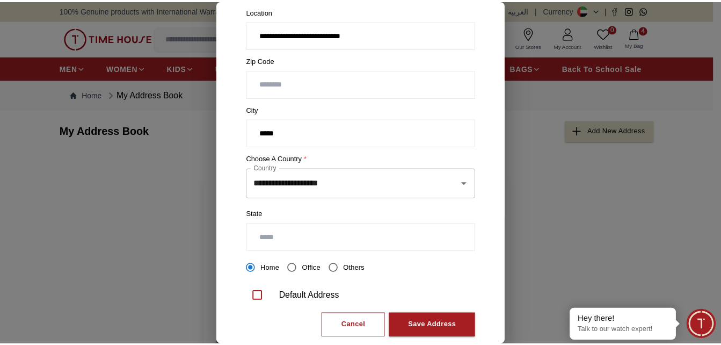
scroll to position [215, 0]
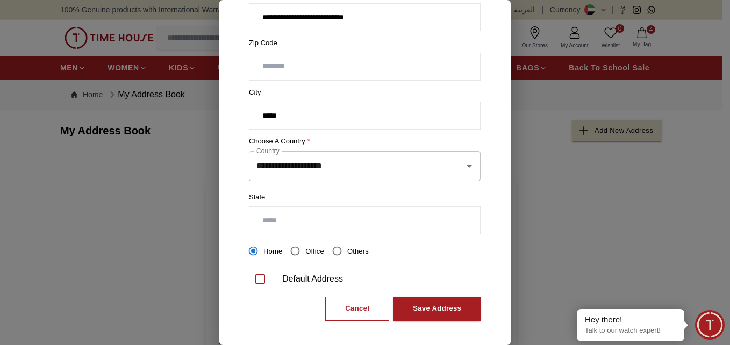
type input "*****"
click at [344, 220] on input "text" at bounding box center [364, 220] width 230 height 27
type input "*****"
click at [425, 311] on div "Save Address" at bounding box center [437, 308] width 48 height 12
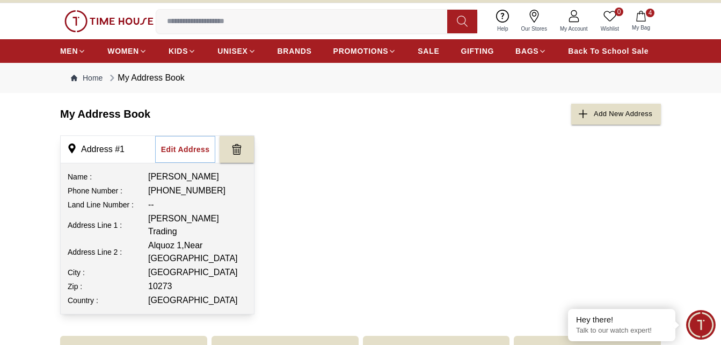
scroll to position [0, 0]
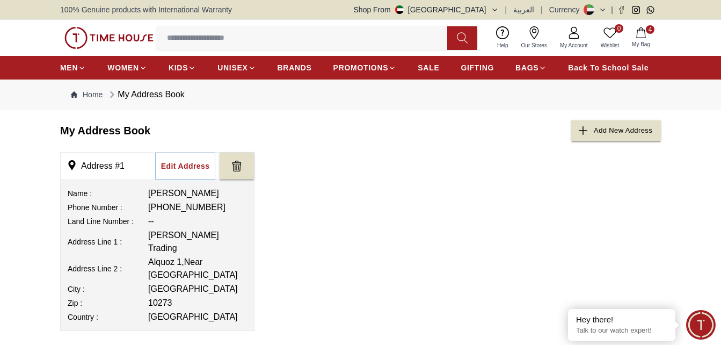
click at [129, 42] on img at bounding box center [108, 38] width 89 height 23
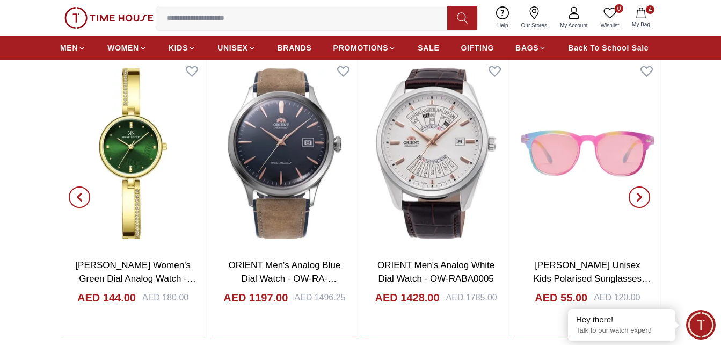
scroll to position [1128, 0]
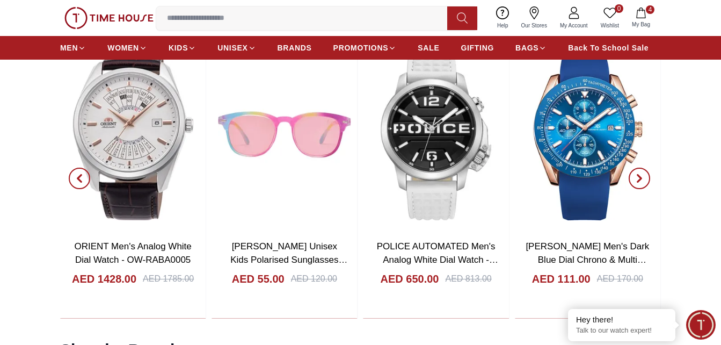
click at [644, 179] on icon "button" at bounding box center [640, 178] width 9 height 9
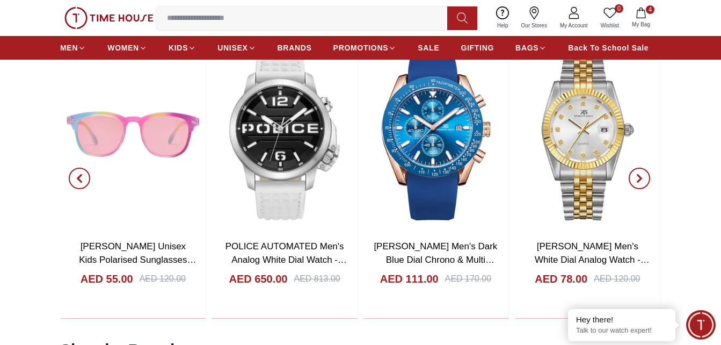
click at [644, 179] on icon "button" at bounding box center [640, 178] width 9 height 9
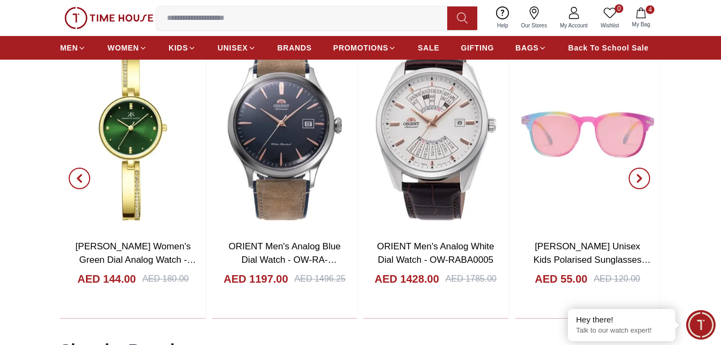
click at [641, 172] on span "button" at bounding box center [639, 178] width 21 height 21
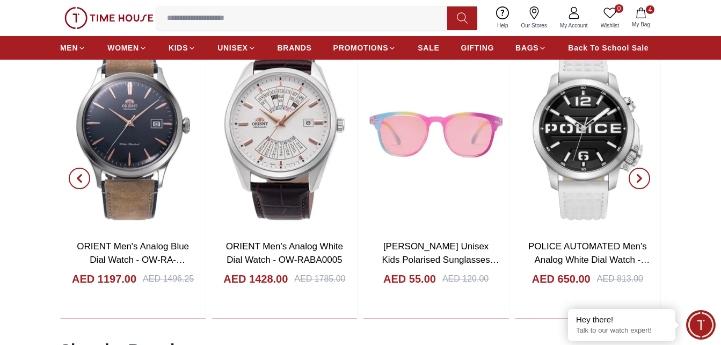
click at [641, 172] on span "button" at bounding box center [639, 178] width 21 height 21
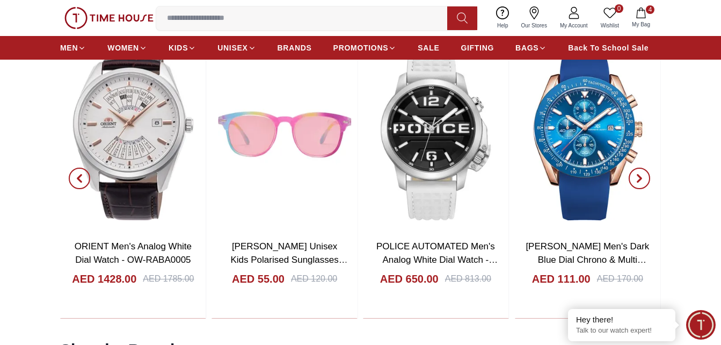
click at [641, 172] on span "button" at bounding box center [639, 178] width 21 height 21
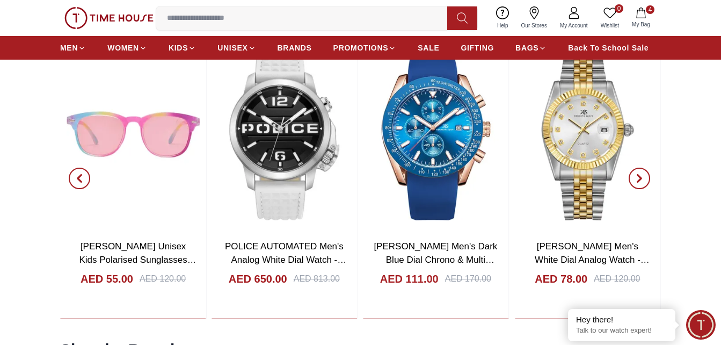
click at [641, 172] on span "button" at bounding box center [639, 178] width 21 height 21
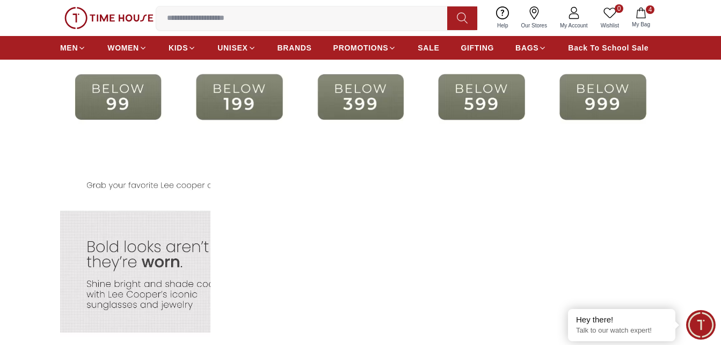
scroll to position [1988, 0]
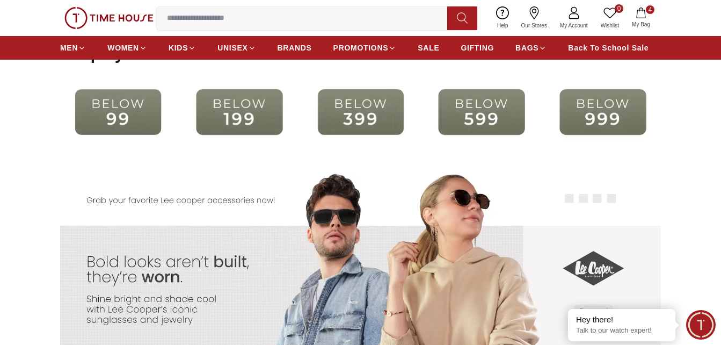
click at [231, 111] on img at bounding box center [240, 112] width 116 height 75
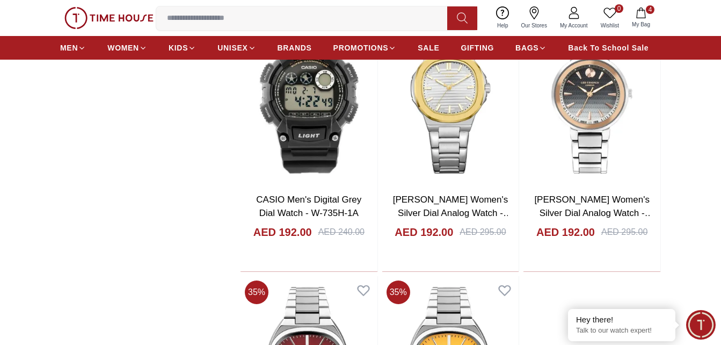
scroll to position [1504, 0]
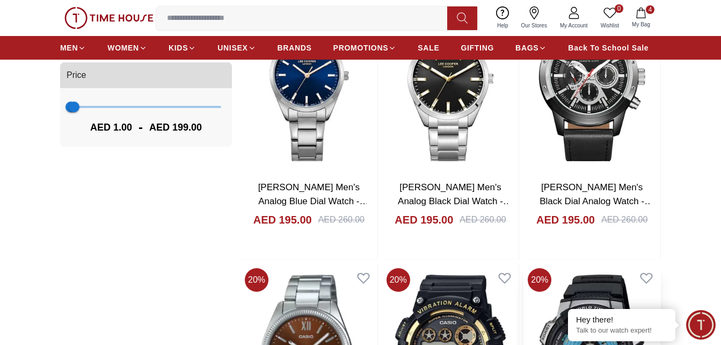
scroll to position [967, 0]
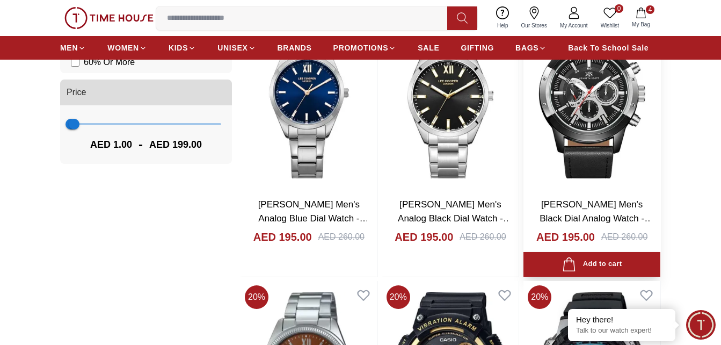
click at [600, 122] on img at bounding box center [592, 98] width 137 height 181
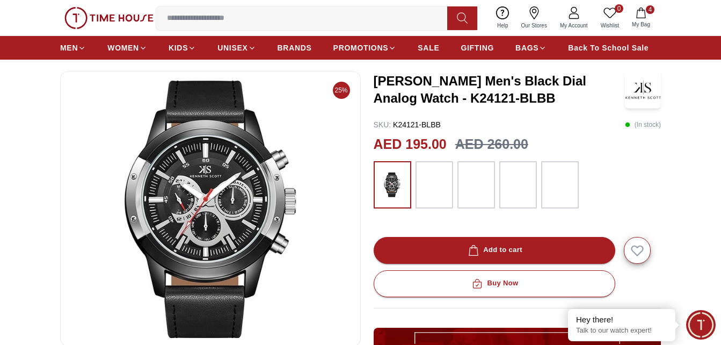
scroll to position [107, 0]
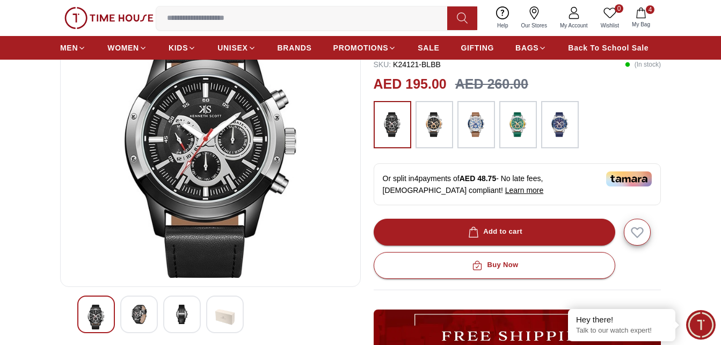
click at [133, 316] on img at bounding box center [138, 314] width 19 height 19
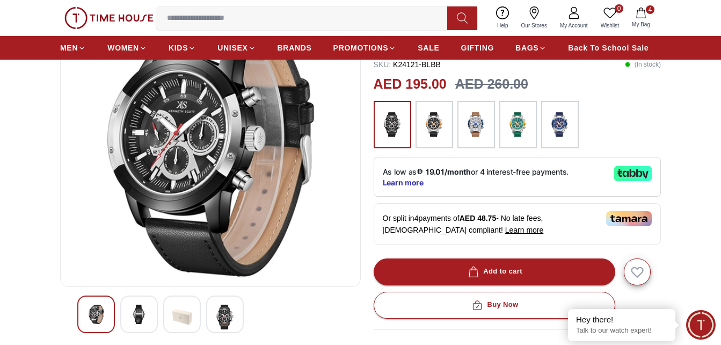
click at [107, 315] on div at bounding box center [96, 314] width 38 height 38
click at [145, 311] on img at bounding box center [138, 314] width 19 height 19
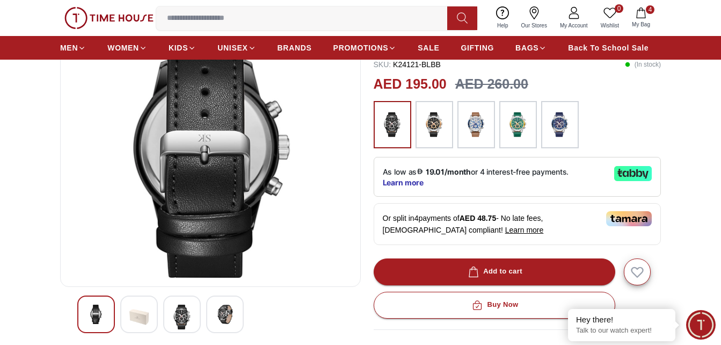
click at [177, 314] on img at bounding box center [181, 317] width 19 height 25
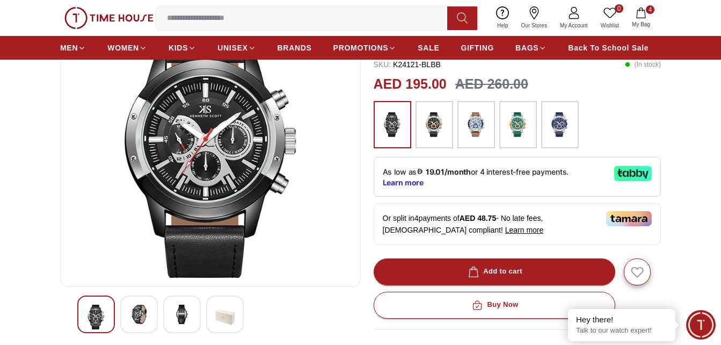
click at [223, 312] on img at bounding box center [224, 317] width 19 height 25
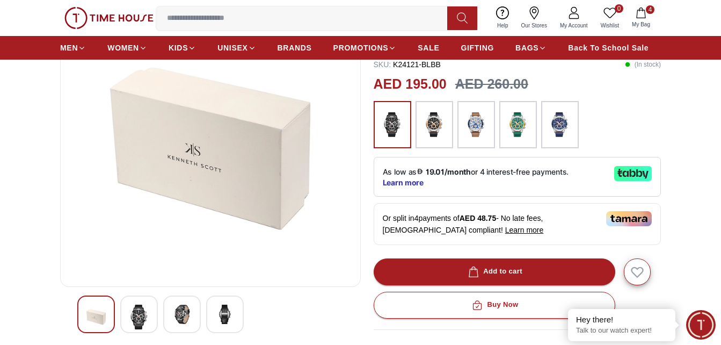
click at [183, 319] on img at bounding box center [181, 314] width 19 height 19
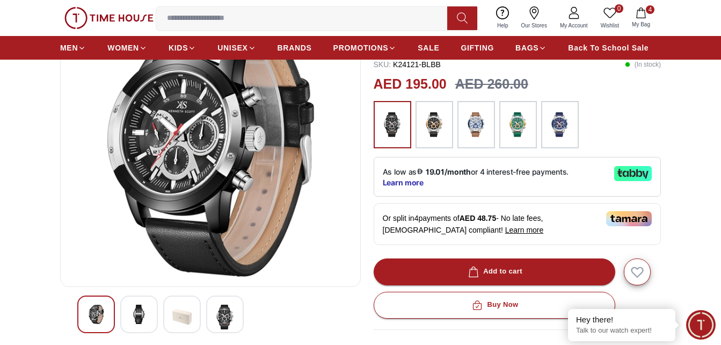
click at [150, 316] on div at bounding box center [139, 314] width 38 height 38
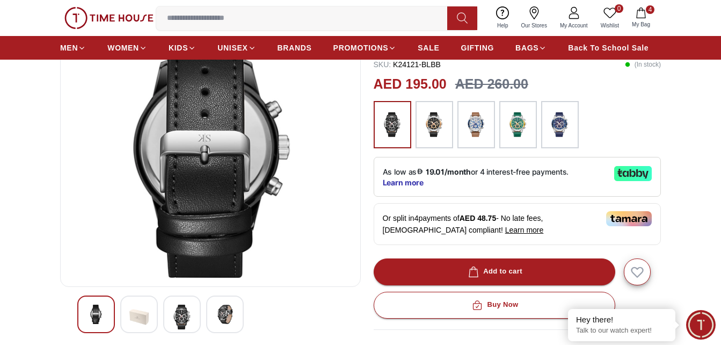
click at [180, 320] on img at bounding box center [181, 317] width 19 height 25
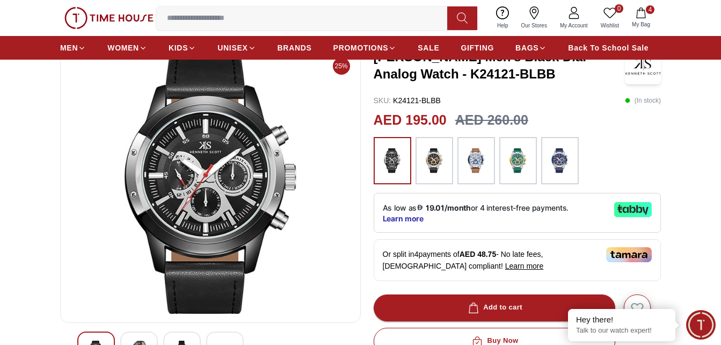
scroll to position [54, 0]
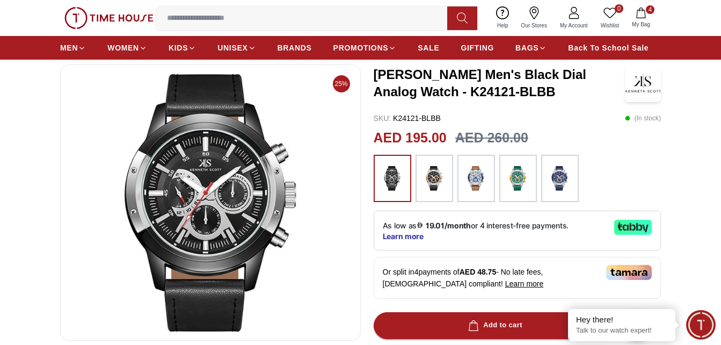
click at [438, 177] on img at bounding box center [434, 178] width 27 height 37
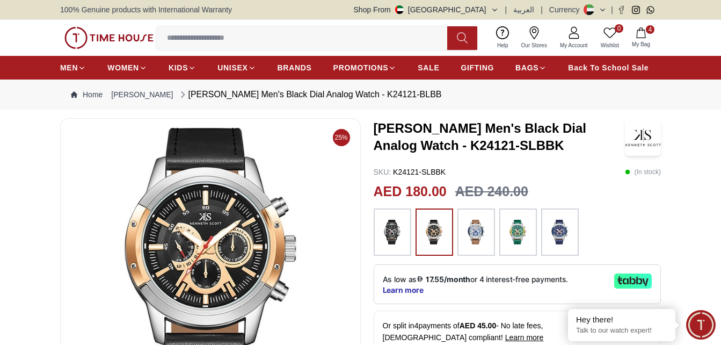
click at [476, 234] on img at bounding box center [476, 232] width 27 height 37
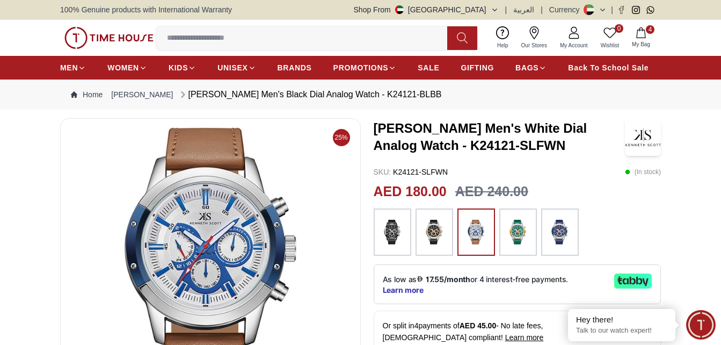
click at [523, 234] on img at bounding box center [518, 232] width 27 height 37
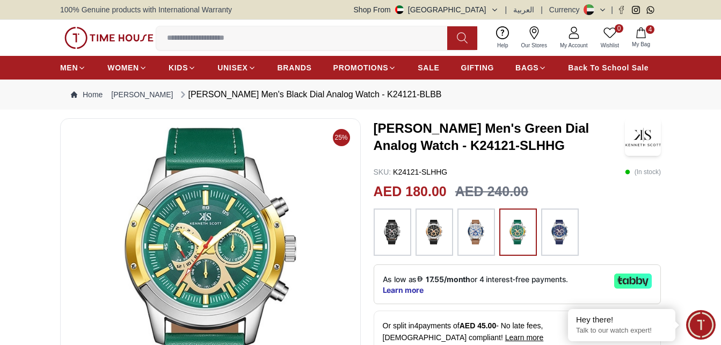
click at [562, 233] on img at bounding box center [560, 232] width 27 height 37
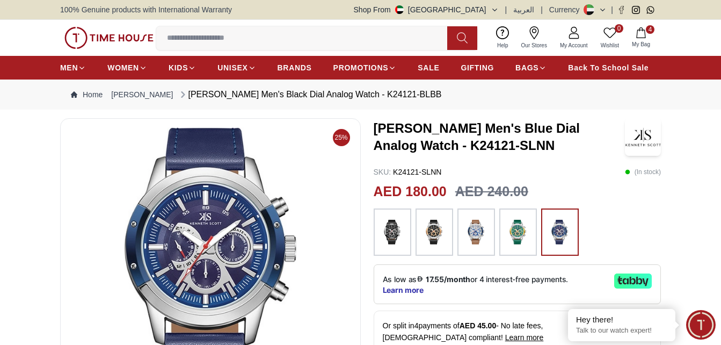
click at [394, 227] on img at bounding box center [392, 232] width 27 height 37
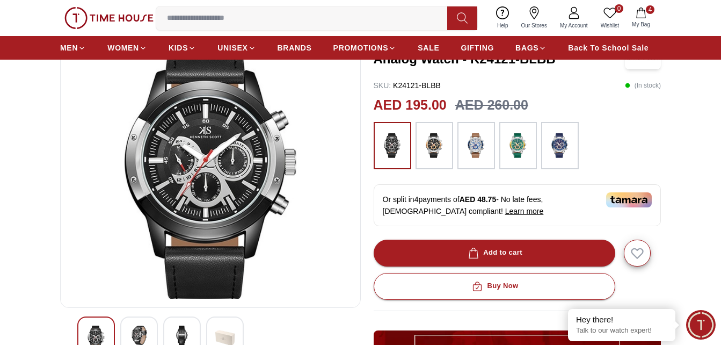
scroll to position [107, 0]
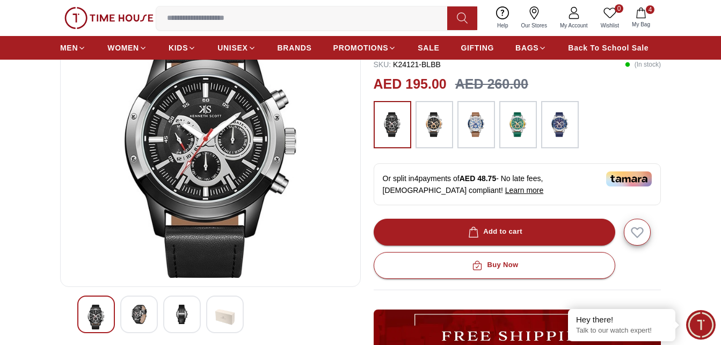
click at [139, 313] on img at bounding box center [138, 314] width 19 height 19
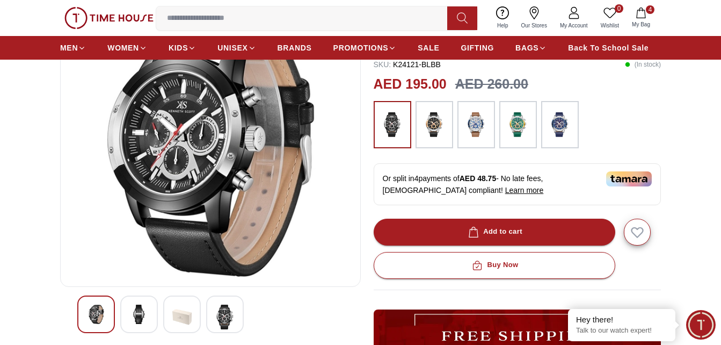
click at [234, 306] on img at bounding box center [224, 317] width 19 height 25
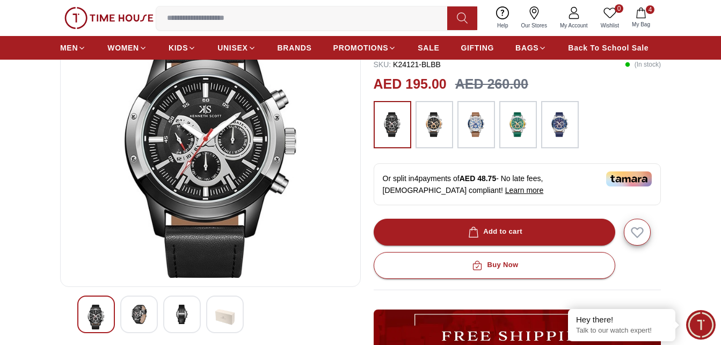
scroll to position [54, 0]
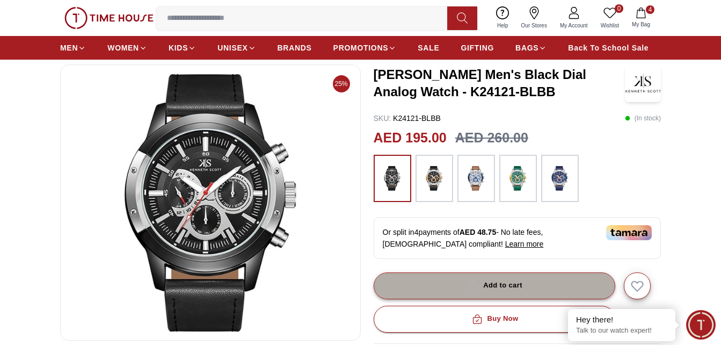
click at [504, 282] on div "Add to cart" at bounding box center [494, 285] width 56 height 12
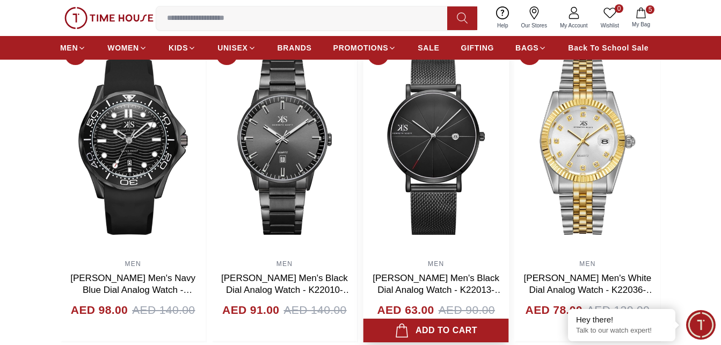
scroll to position [698, 0]
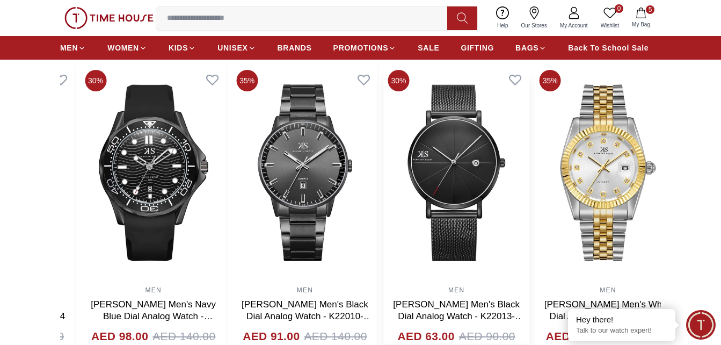
click at [398, 203] on img at bounding box center [457, 173] width 146 height 215
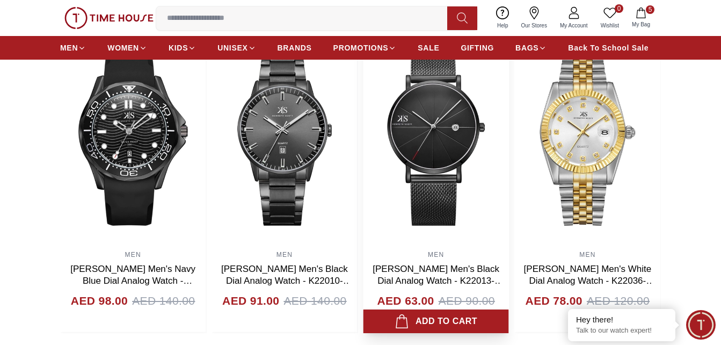
scroll to position [752, 0]
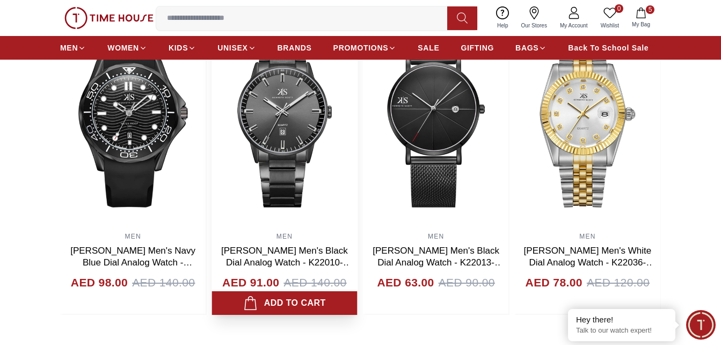
click at [352, 182] on img at bounding box center [285, 119] width 146 height 215
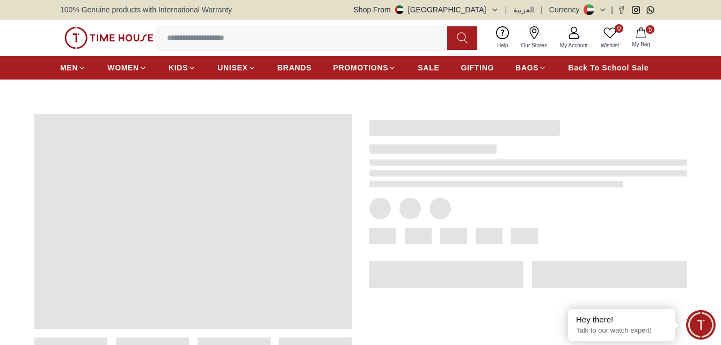
drag, startPoint x: 413, startPoint y: 137, endPoint x: 427, endPoint y: 164, distance: 30.8
click at [427, 164] on div at bounding box center [519, 244] width 335 height 294
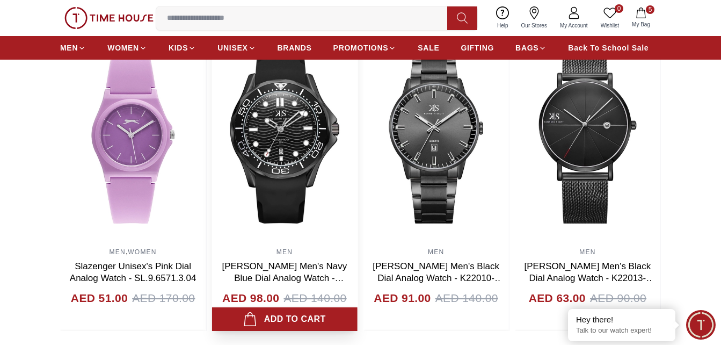
scroll to position [806, 0]
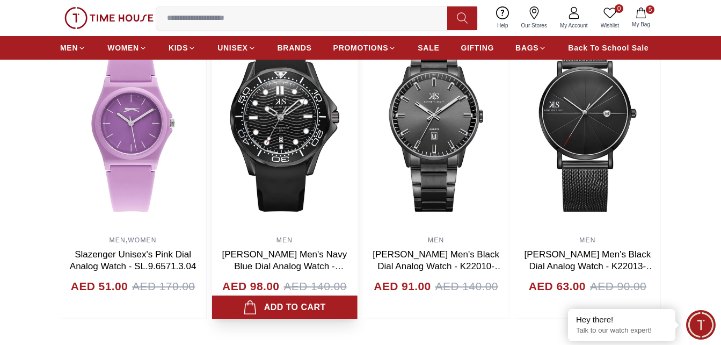
click at [288, 135] on img at bounding box center [285, 123] width 146 height 215
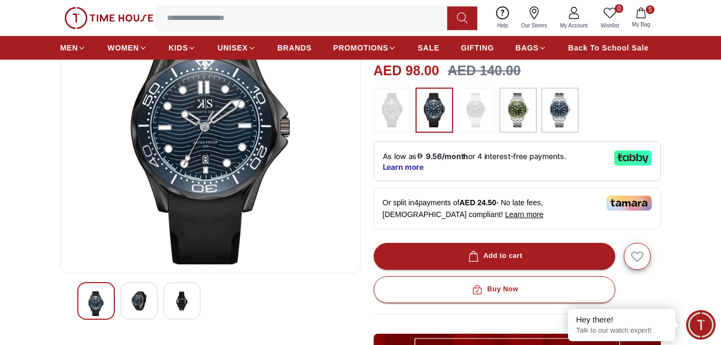
scroll to position [161, 0]
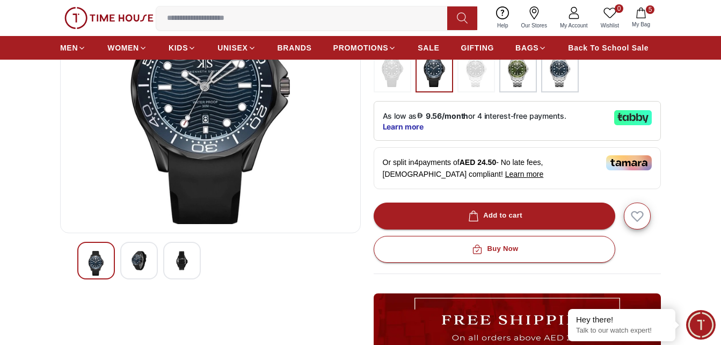
click at [150, 259] on div at bounding box center [139, 261] width 38 height 38
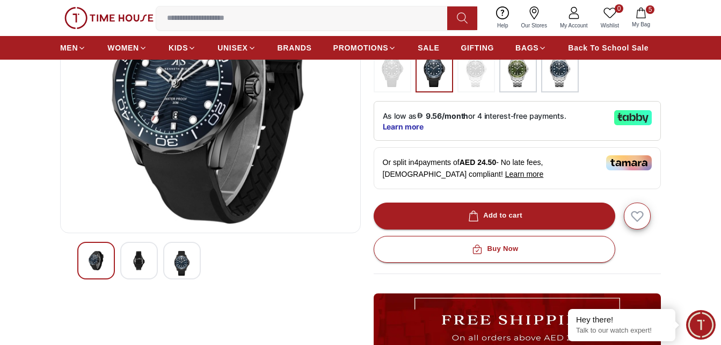
click at [181, 266] on img at bounding box center [181, 263] width 19 height 25
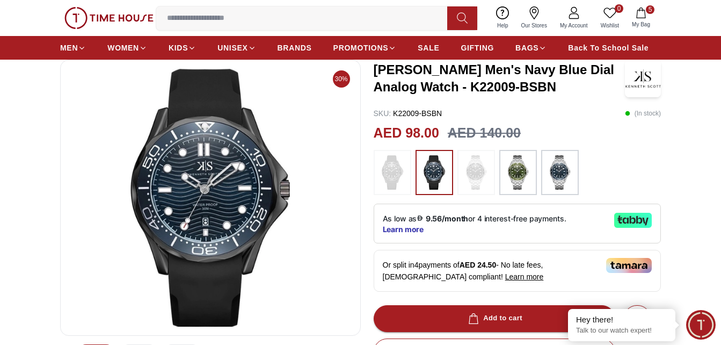
scroll to position [54, 0]
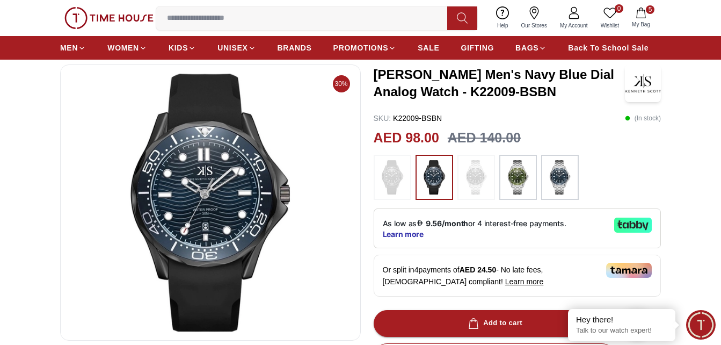
click at [562, 181] on img at bounding box center [560, 177] width 27 height 34
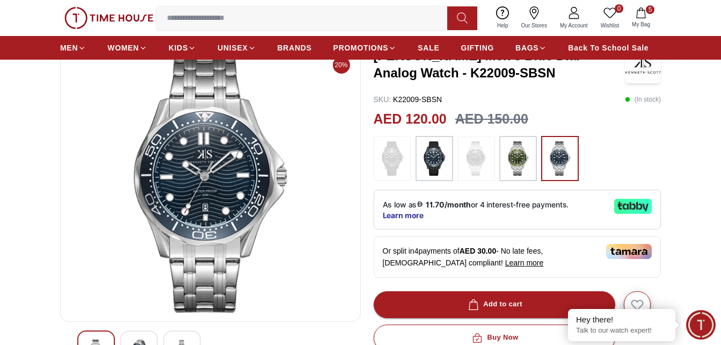
scroll to position [54, 0]
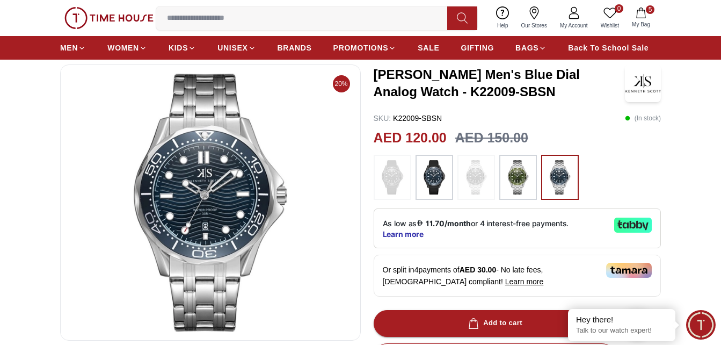
click at [447, 177] on img at bounding box center [434, 177] width 27 height 34
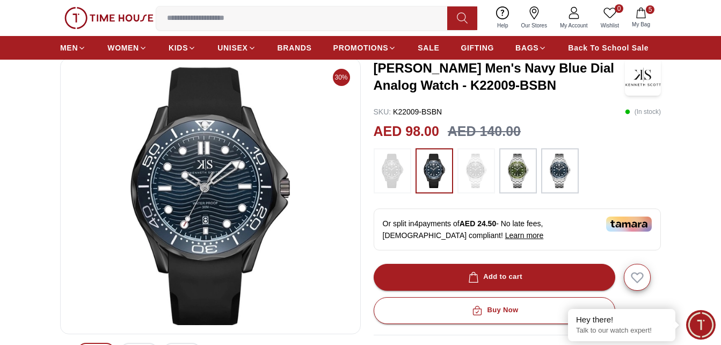
scroll to position [54, 0]
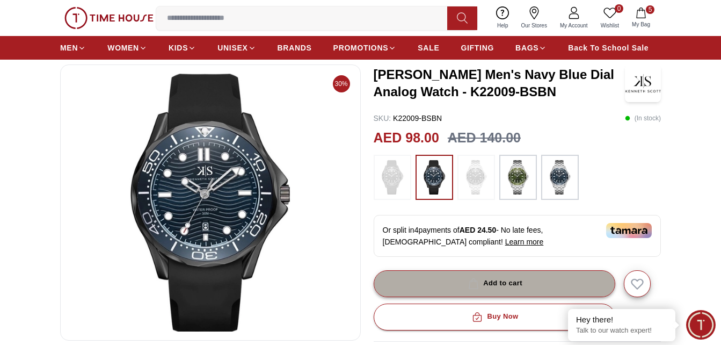
click at [506, 276] on button "Add to cart" at bounding box center [495, 283] width 242 height 27
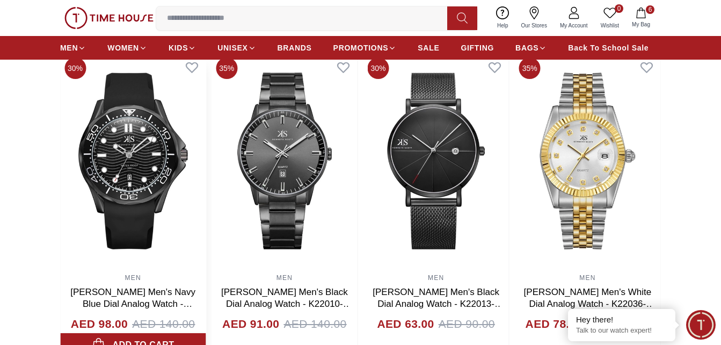
scroll to position [698, 0]
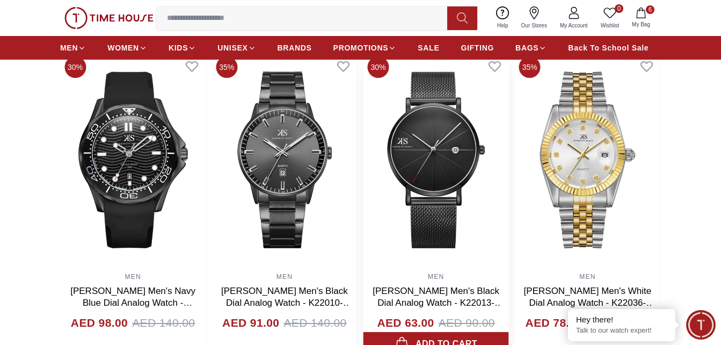
click at [432, 156] on img at bounding box center [437, 159] width 146 height 215
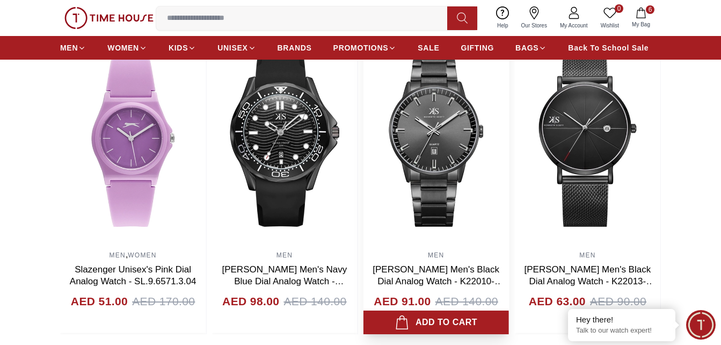
scroll to position [698, 0]
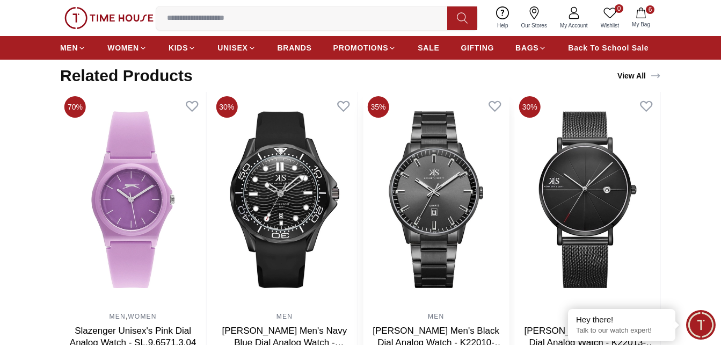
click at [441, 199] on img at bounding box center [437, 199] width 146 height 215
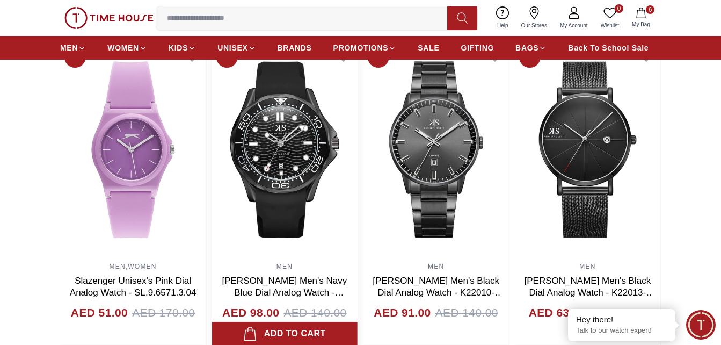
scroll to position [752, 0]
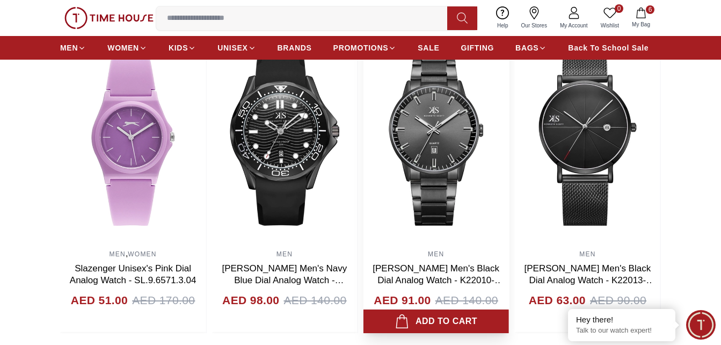
click at [450, 143] on img at bounding box center [437, 137] width 146 height 215
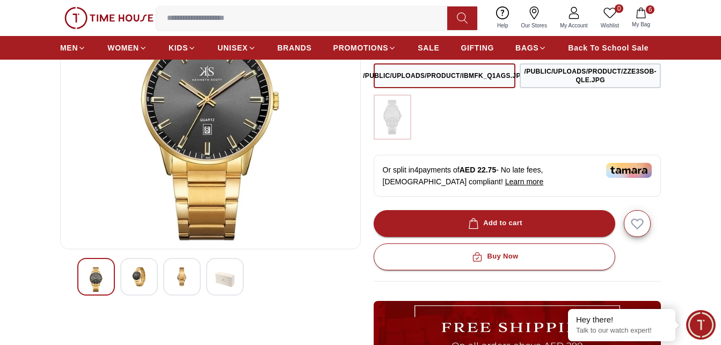
scroll to position [0, 0]
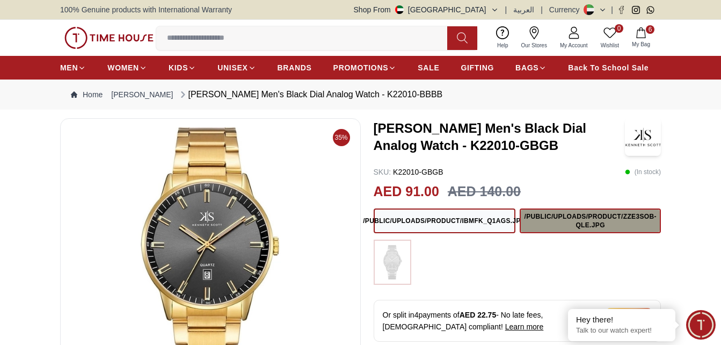
click at [585, 217] on button "/public/uploads/product/zze3SOb-QLE.jpg" at bounding box center [590, 220] width 141 height 25
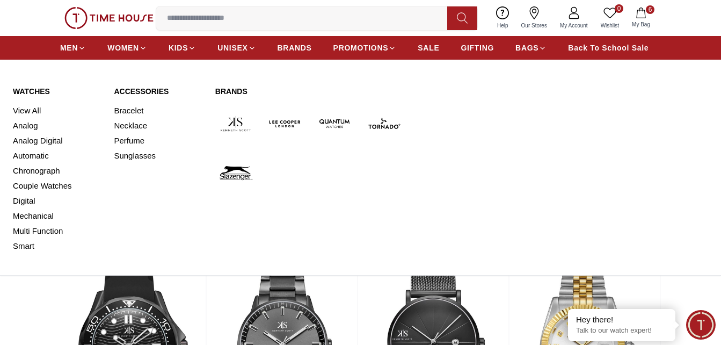
click at [685, 149] on div "Watches View All Analog Analog Digital Automatic Chronograph Couple Watches Dig…" at bounding box center [361, 170] width 696 height 168
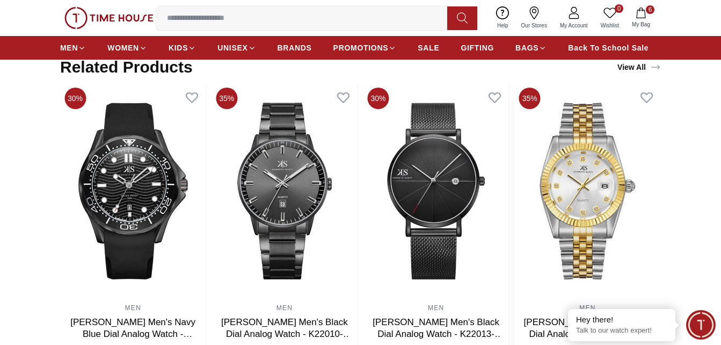
scroll to position [752, 0]
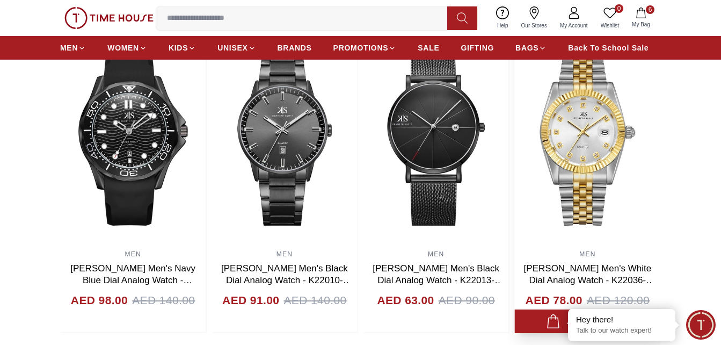
click at [584, 152] on img at bounding box center [588, 137] width 146 height 215
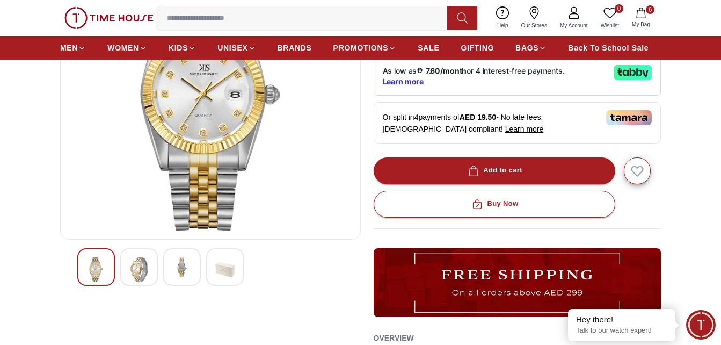
scroll to position [161, 0]
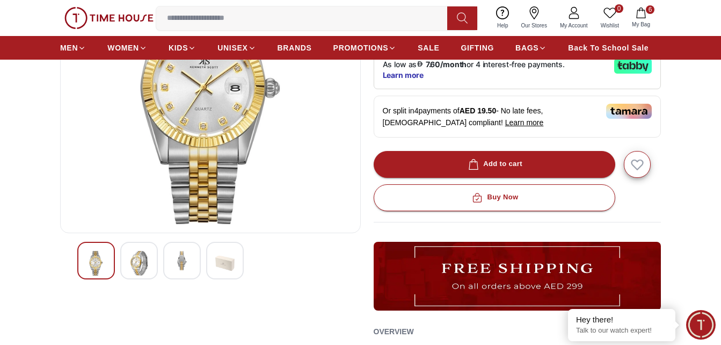
click at [140, 268] on img at bounding box center [138, 263] width 19 height 25
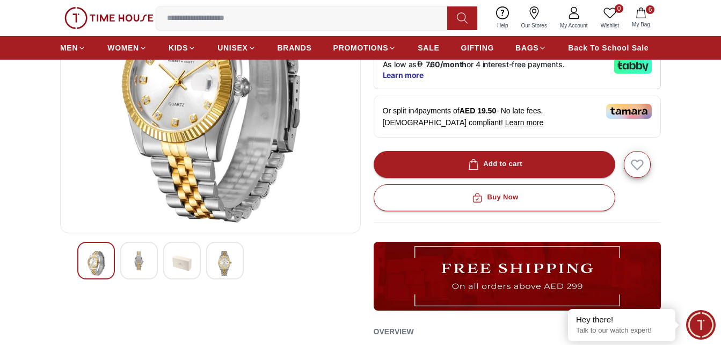
click at [218, 263] on img at bounding box center [224, 263] width 19 height 25
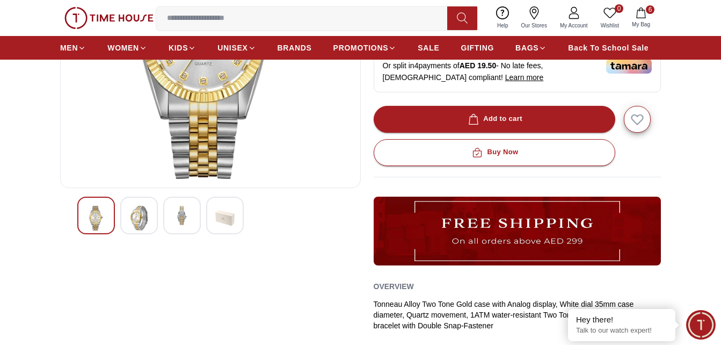
scroll to position [215, 0]
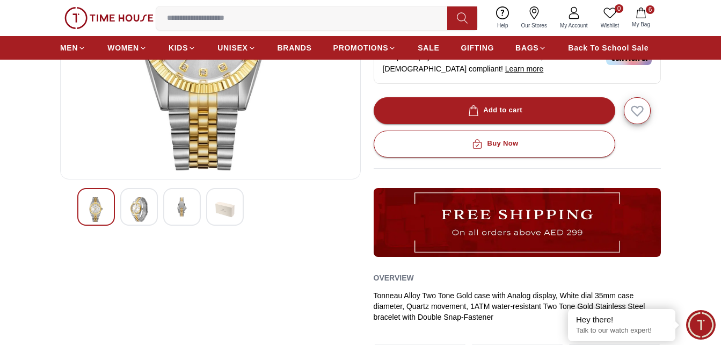
click at [135, 209] on img at bounding box center [138, 209] width 19 height 25
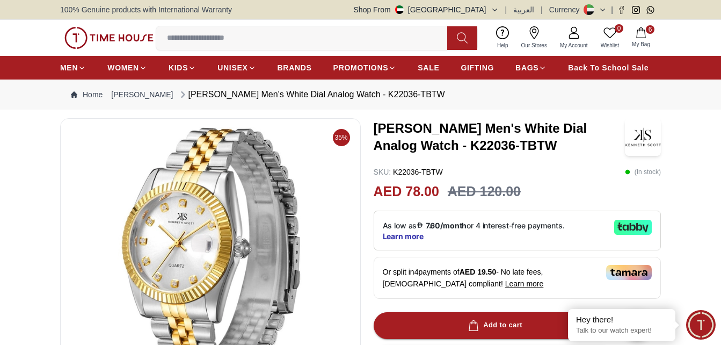
scroll to position [54, 0]
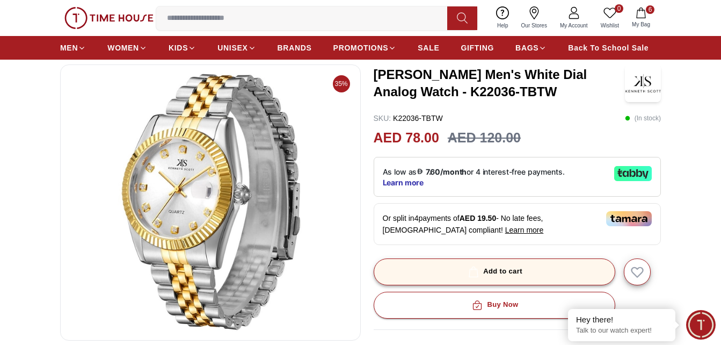
click at [497, 270] on div "Add to cart" at bounding box center [494, 271] width 56 height 12
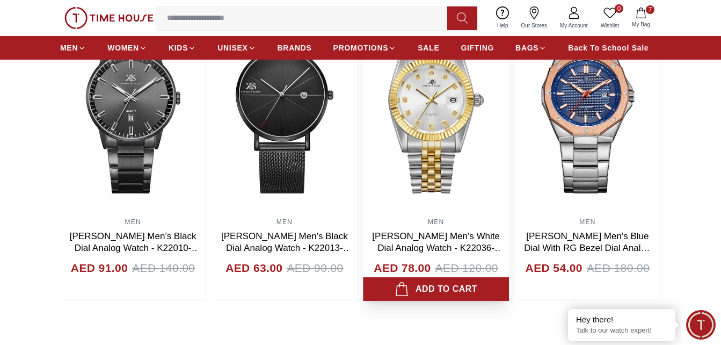
scroll to position [698, 0]
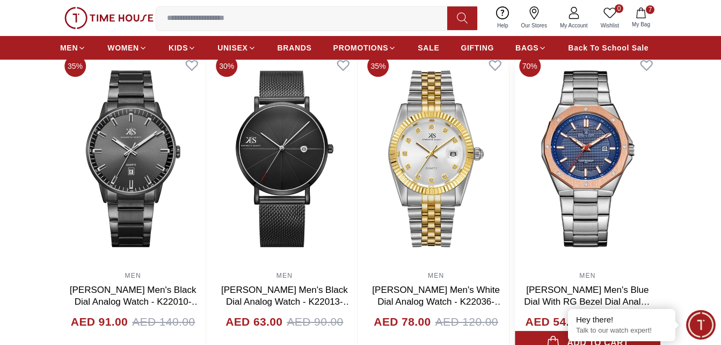
click at [603, 146] on img at bounding box center [588, 158] width 146 height 215
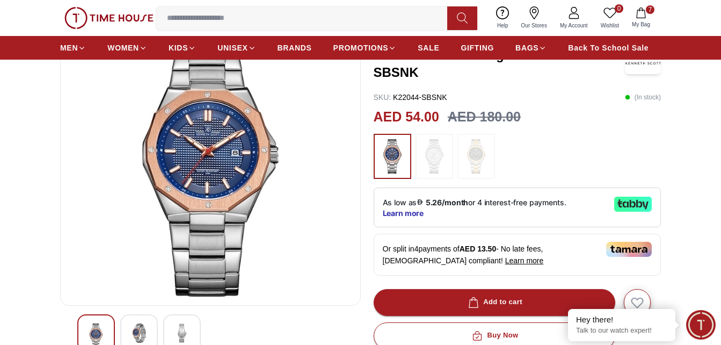
scroll to position [107, 0]
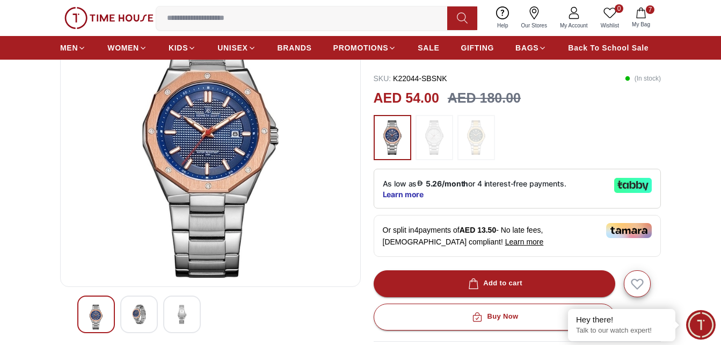
click at [216, 211] on img at bounding box center [210, 149] width 283 height 258
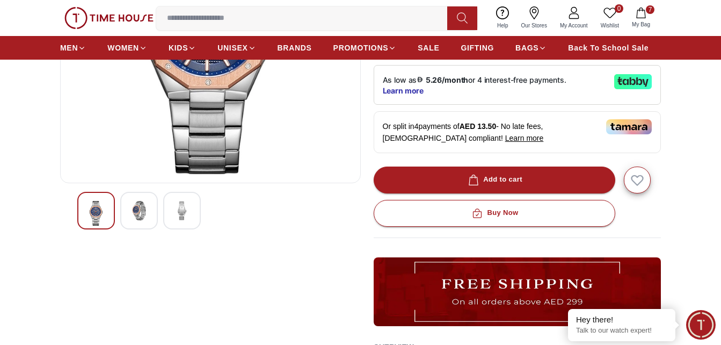
scroll to position [161, 0]
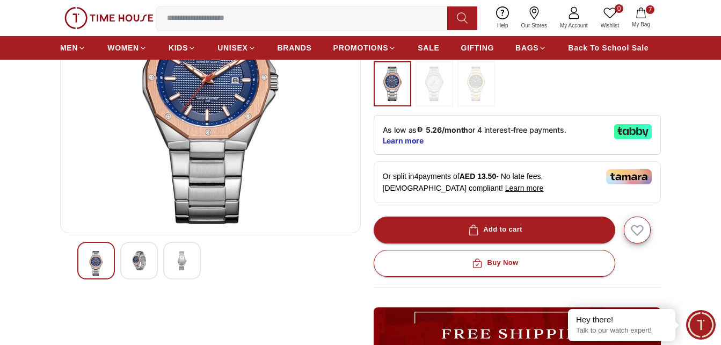
click at [141, 261] on img at bounding box center [138, 260] width 19 height 19
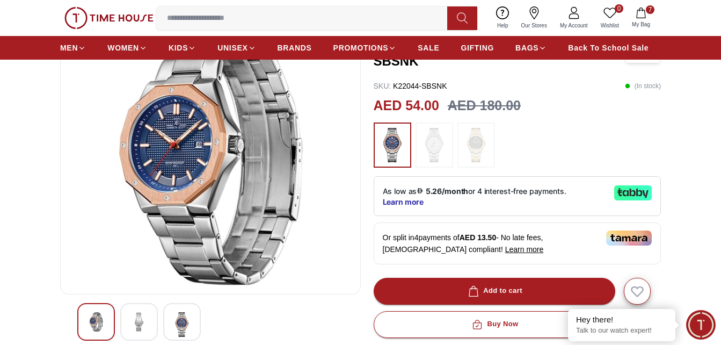
scroll to position [107, 0]
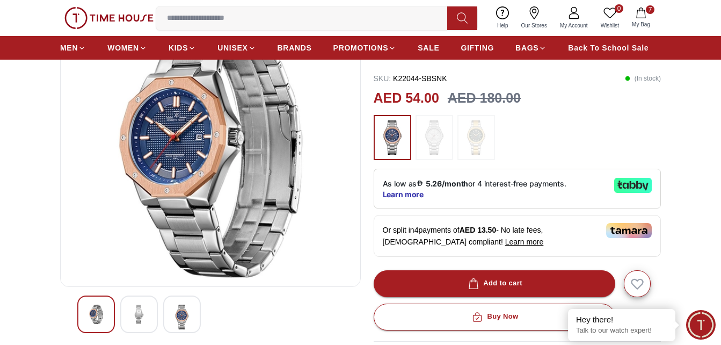
click at [176, 316] on img at bounding box center [181, 317] width 19 height 25
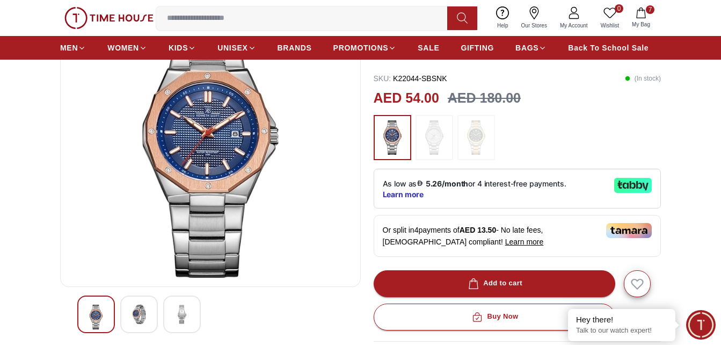
click at [142, 311] on img at bounding box center [138, 314] width 19 height 19
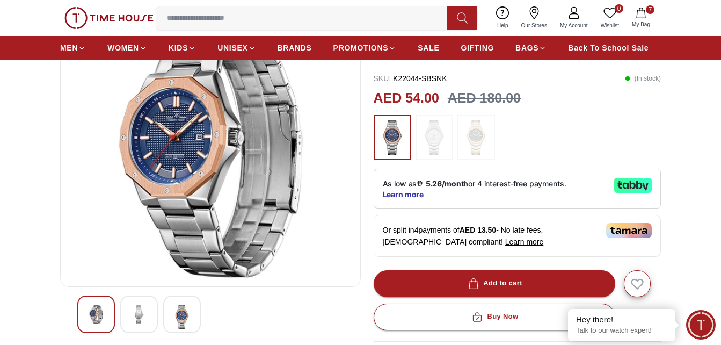
click at [93, 319] on img at bounding box center [95, 314] width 19 height 19
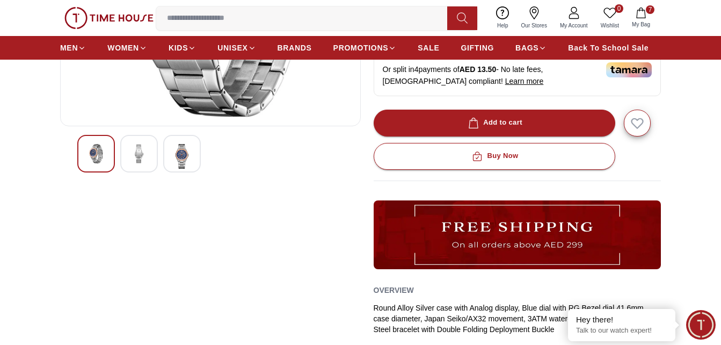
scroll to position [269, 0]
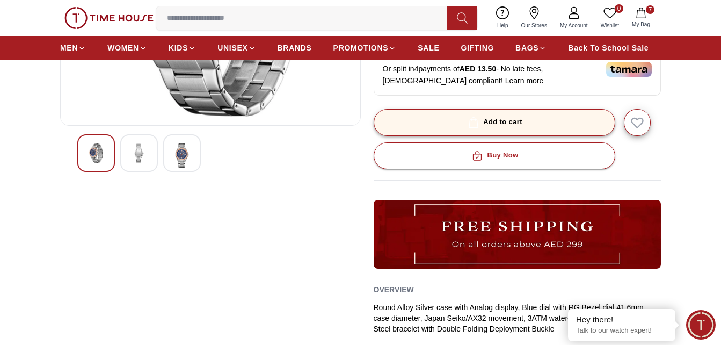
click at [518, 124] on div "Add to cart" at bounding box center [494, 122] width 56 height 12
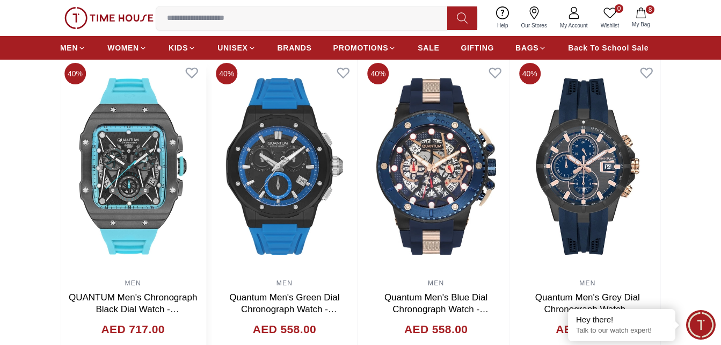
scroll to position [806, 0]
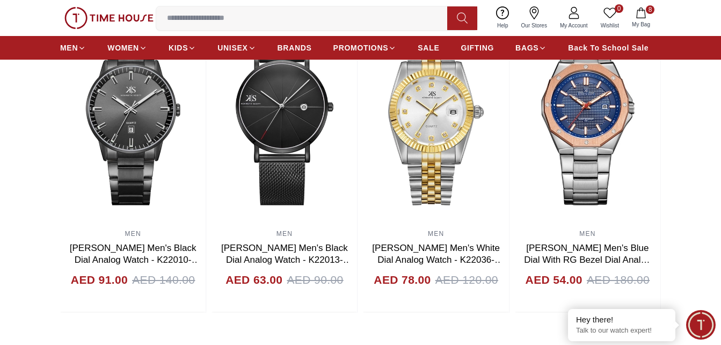
click at [128, 20] on img at bounding box center [108, 18] width 89 height 23
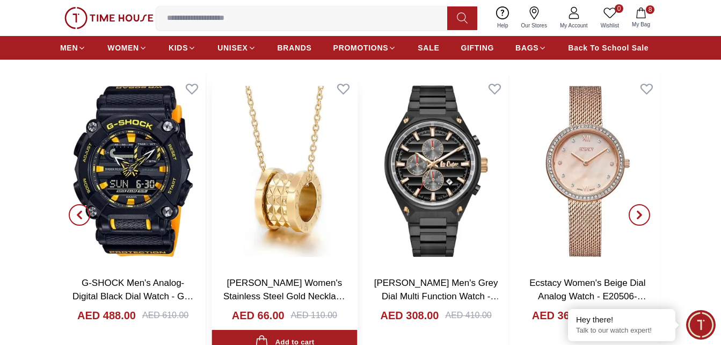
scroll to position [1074, 0]
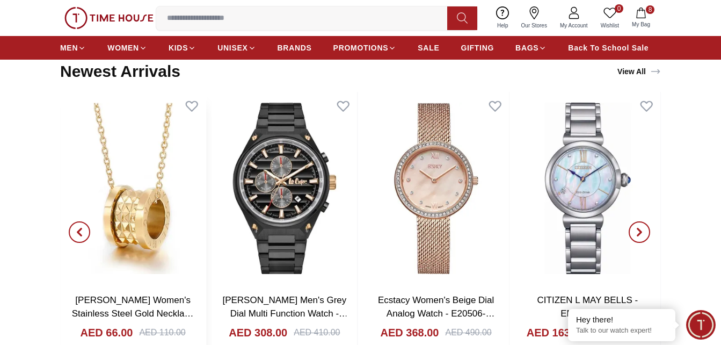
click at [131, 237] on img at bounding box center [133, 188] width 146 height 192
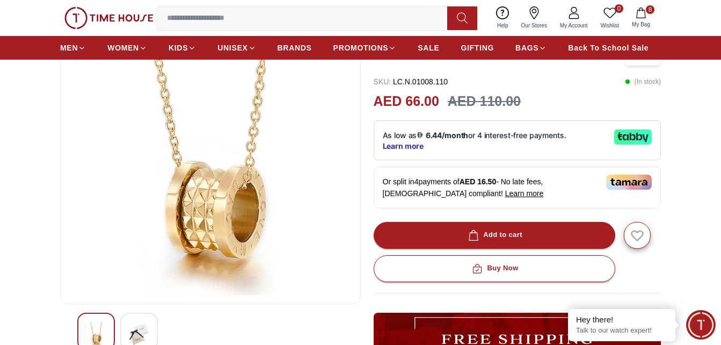
scroll to position [107, 0]
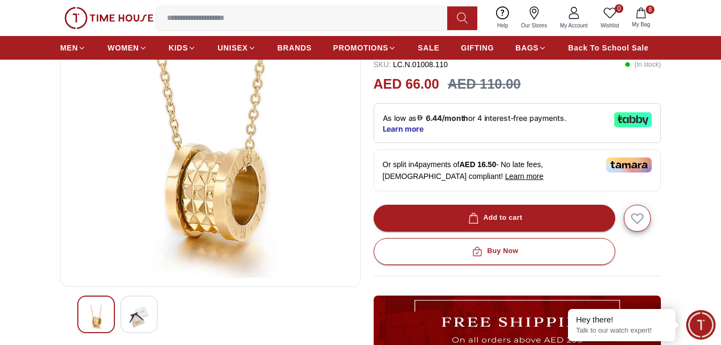
click at [142, 311] on img at bounding box center [138, 317] width 19 height 25
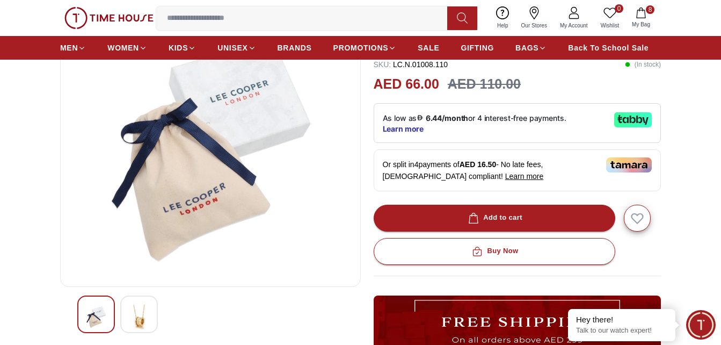
click at [101, 311] on img at bounding box center [95, 317] width 19 height 25
click at [96, 315] on img at bounding box center [95, 317] width 19 height 25
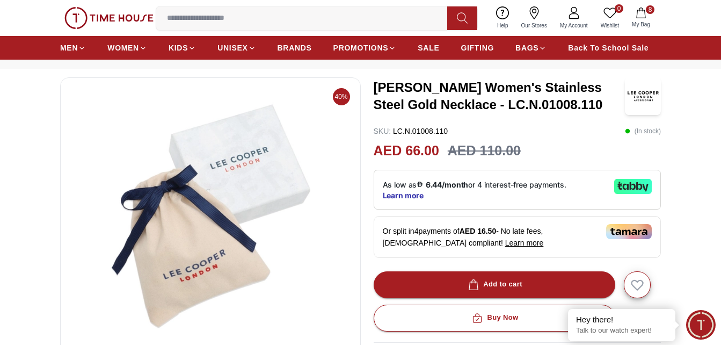
scroll to position [0, 0]
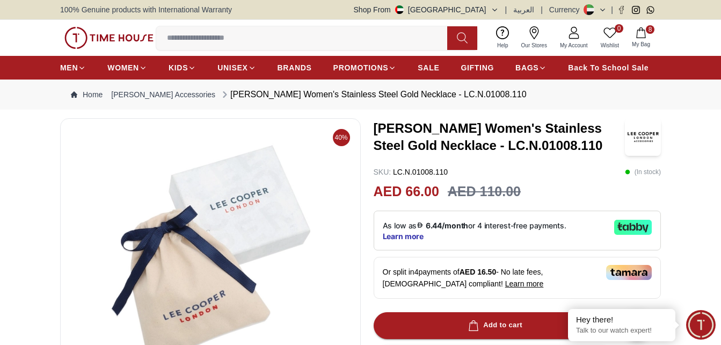
click at [236, 198] on img at bounding box center [210, 256] width 283 height 258
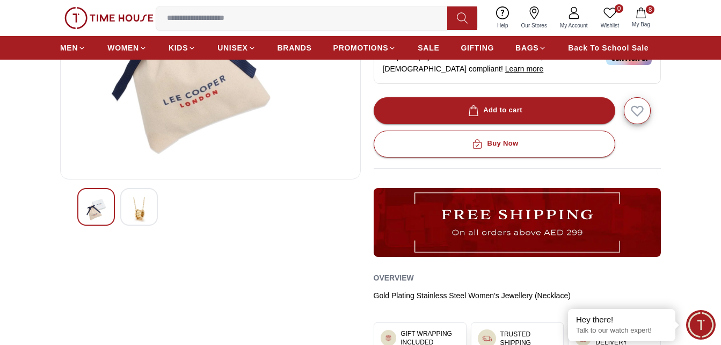
click at [152, 206] on div at bounding box center [139, 207] width 38 height 38
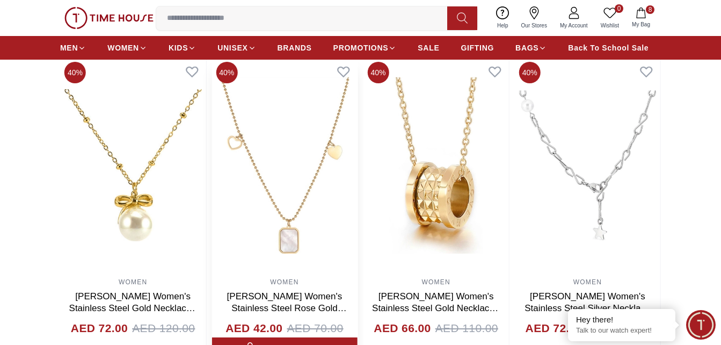
scroll to position [645, 0]
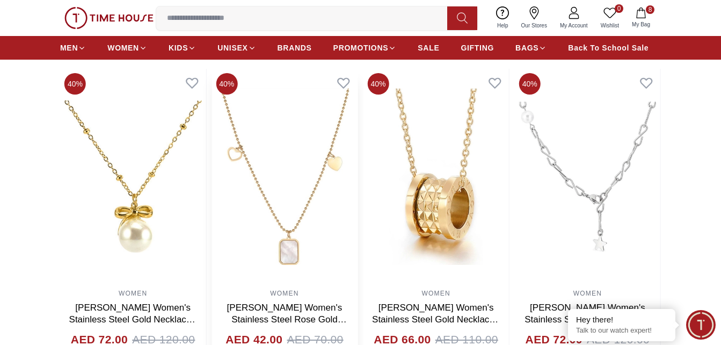
click at [345, 175] on img at bounding box center [285, 176] width 146 height 215
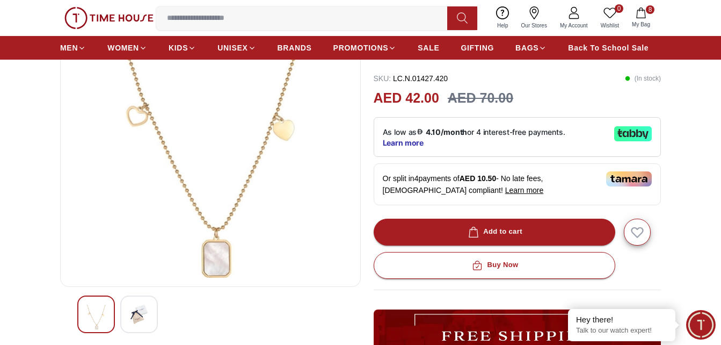
scroll to position [161, 0]
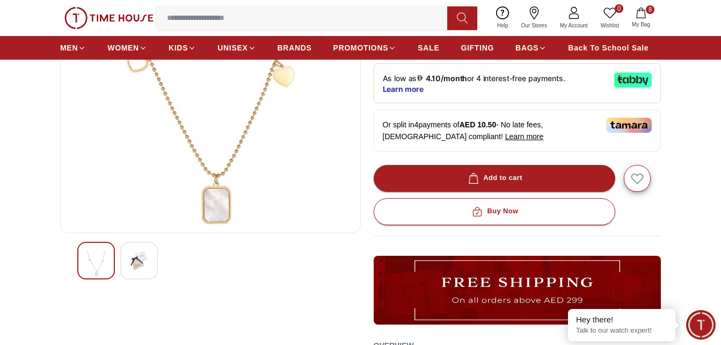
click at [129, 260] on div at bounding box center [139, 261] width 38 height 38
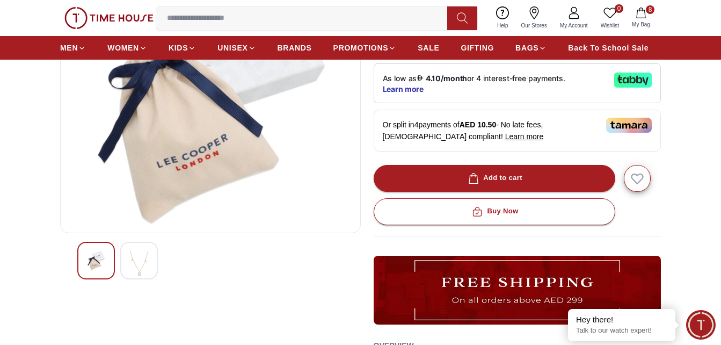
click at [92, 253] on img at bounding box center [95, 260] width 19 height 19
click at [145, 261] on img at bounding box center [138, 263] width 19 height 25
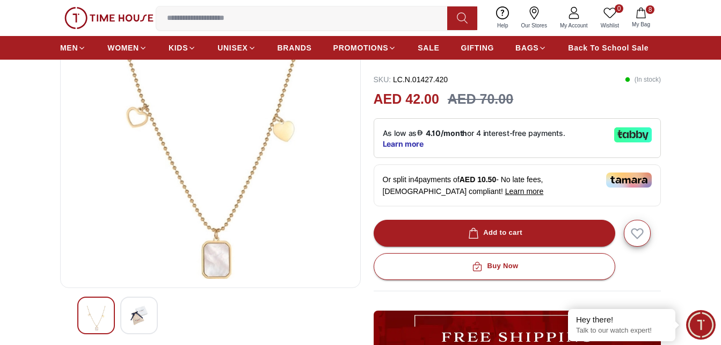
scroll to position [54, 0]
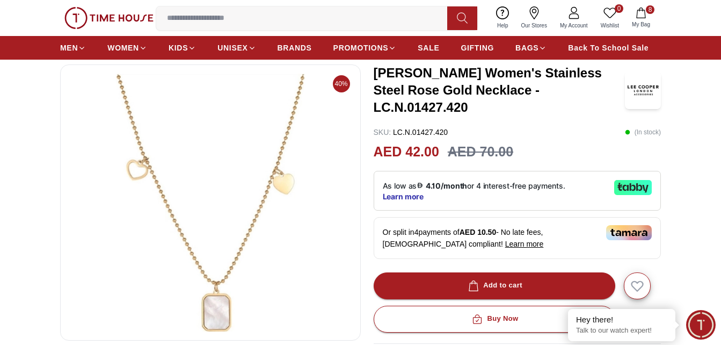
click at [122, 18] on img at bounding box center [108, 18] width 89 height 23
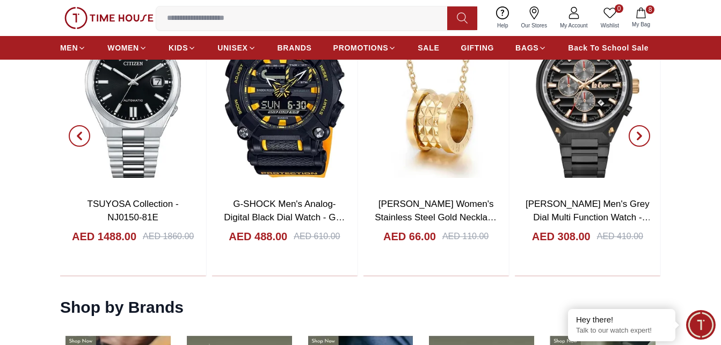
scroll to position [1182, 0]
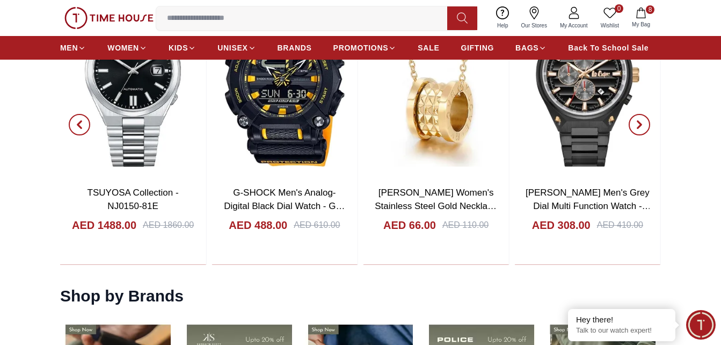
click at [638, 123] on icon "button" at bounding box center [640, 124] width 9 height 9
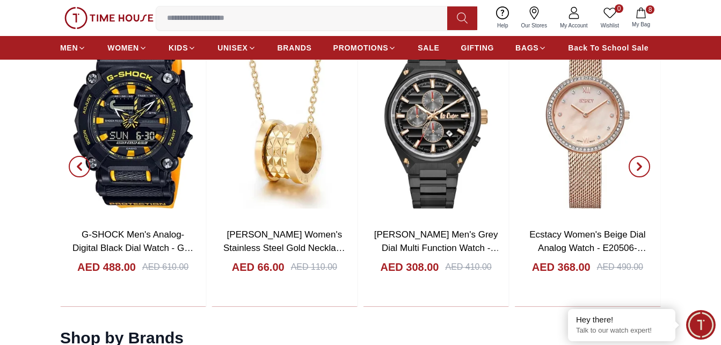
scroll to position [1128, 0]
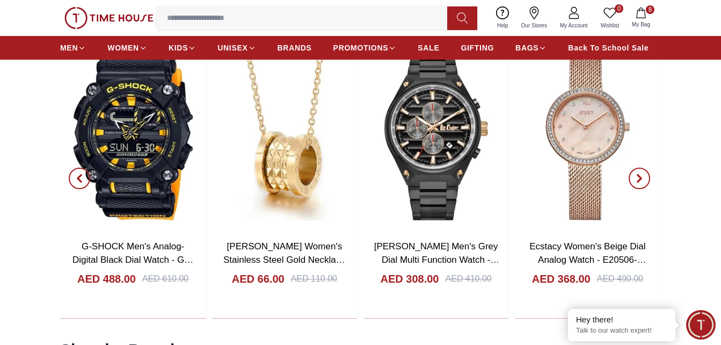
click at [636, 185] on span "button" at bounding box center [639, 178] width 21 height 21
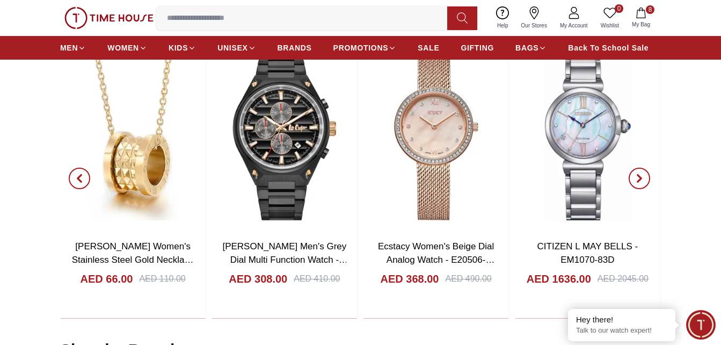
click at [643, 182] on icon "button" at bounding box center [640, 178] width 9 height 9
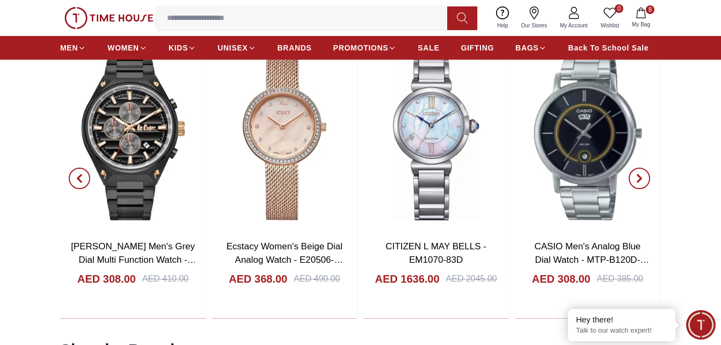
click at [643, 182] on icon "button" at bounding box center [640, 178] width 9 height 9
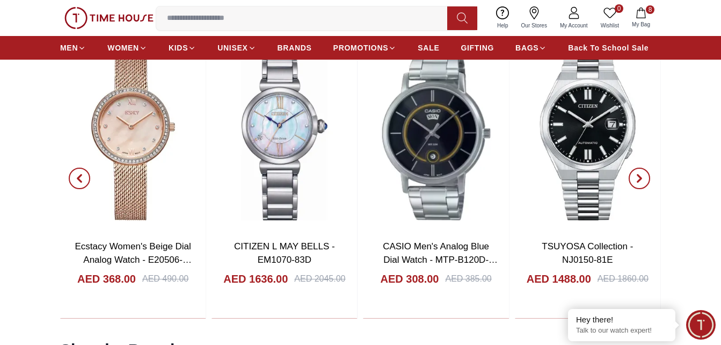
click at [643, 182] on icon "button" at bounding box center [640, 178] width 9 height 9
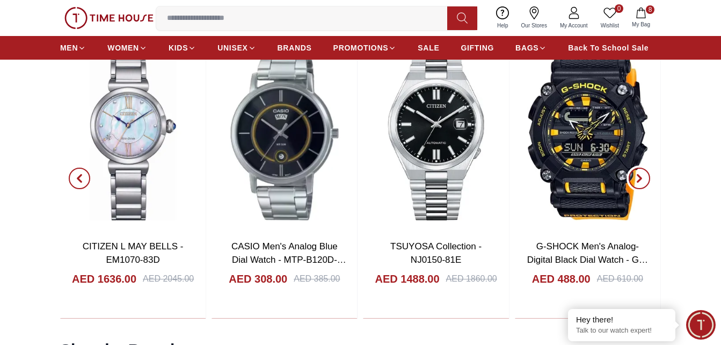
click at [643, 182] on icon "button" at bounding box center [640, 178] width 9 height 9
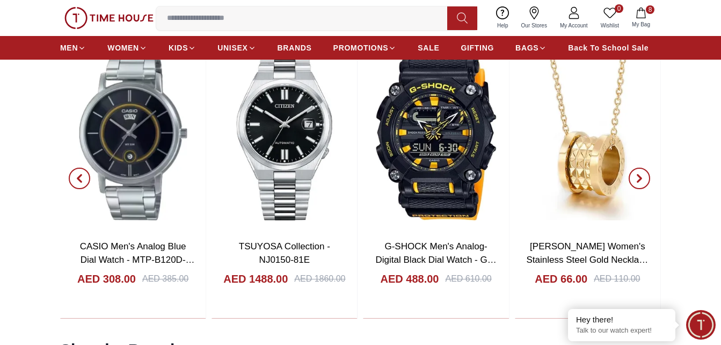
click at [643, 182] on icon "button" at bounding box center [640, 178] width 9 height 9
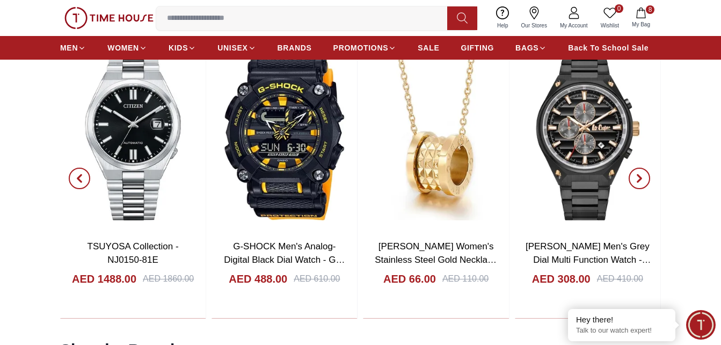
click at [643, 182] on icon "button" at bounding box center [640, 178] width 9 height 9
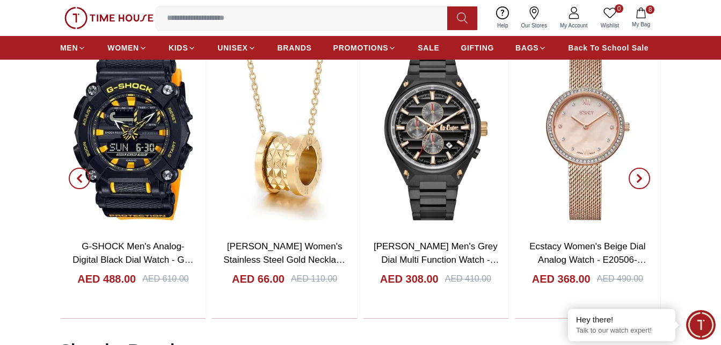
click at [643, 182] on icon "button" at bounding box center [640, 178] width 9 height 9
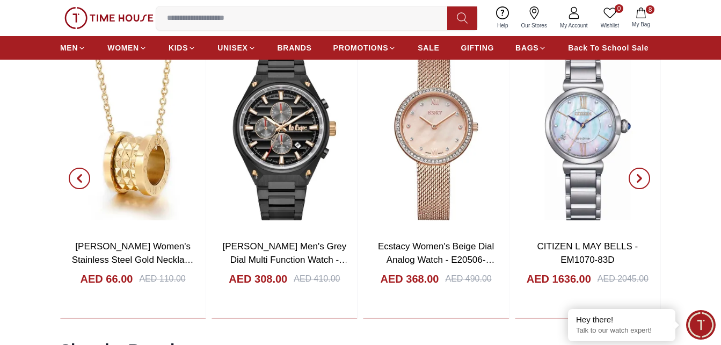
click at [643, 180] on icon "button" at bounding box center [640, 178] width 9 height 9
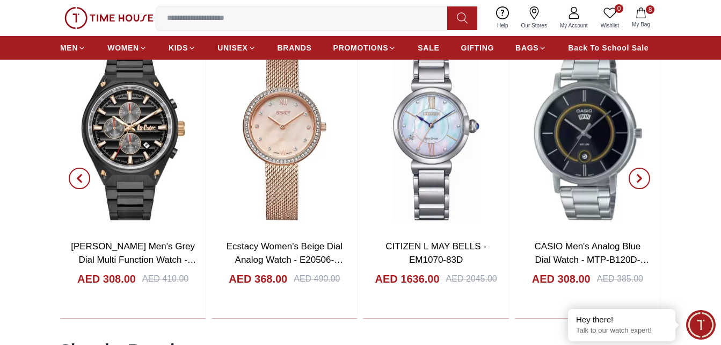
click at [643, 180] on icon "button" at bounding box center [640, 178] width 9 height 9
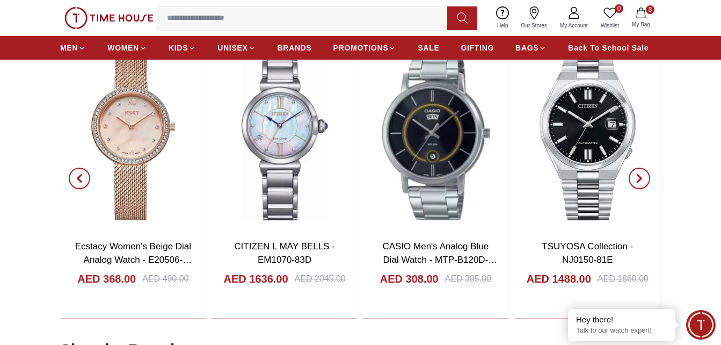
click at [643, 180] on icon "button" at bounding box center [640, 178] width 9 height 9
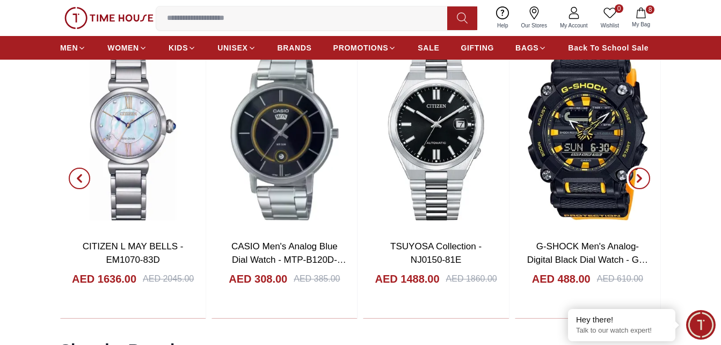
click at [643, 180] on icon "button" at bounding box center [640, 178] width 9 height 9
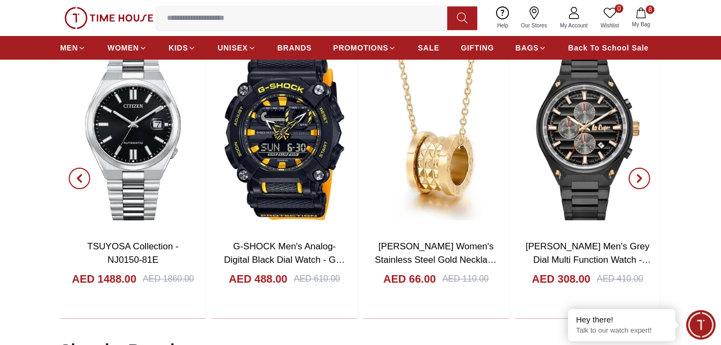
click at [644, 181] on icon "button" at bounding box center [640, 178] width 9 height 9
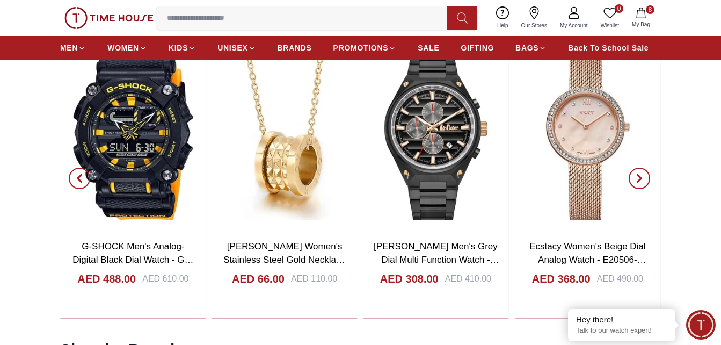
click at [644, 181] on icon "button" at bounding box center [640, 178] width 9 height 9
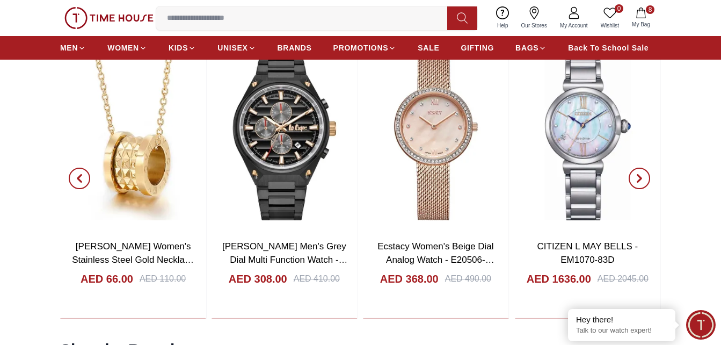
click at [644, 181] on icon "button" at bounding box center [640, 178] width 9 height 9
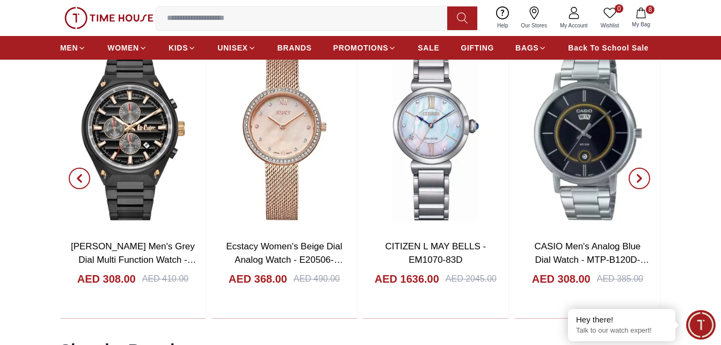
click at [644, 181] on icon "button" at bounding box center [640, 178] width 9 height 9
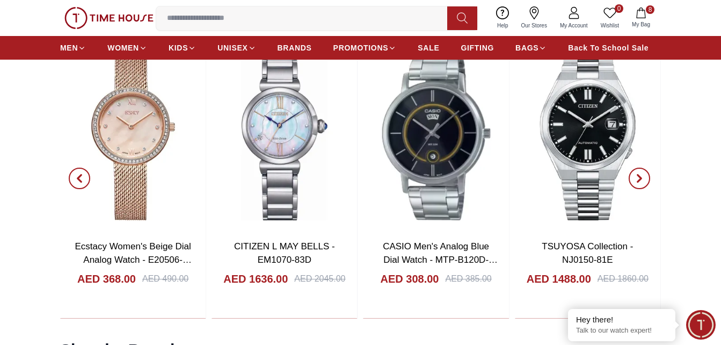
click at [644, 181] on icon "button" at bounding box center [640, 178] width 9 height 9
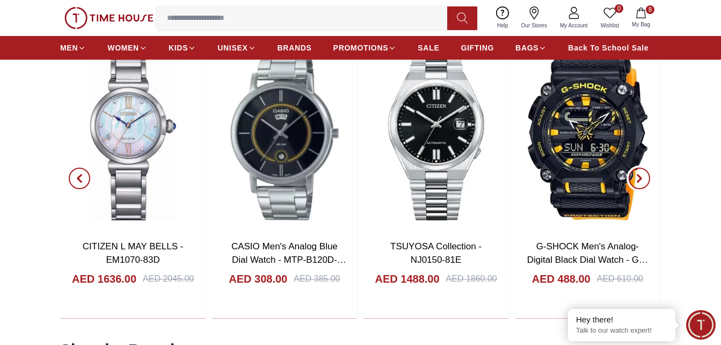
click at [644, 181] on icon "button" at bounding box center [640, 178] width 9 height 9
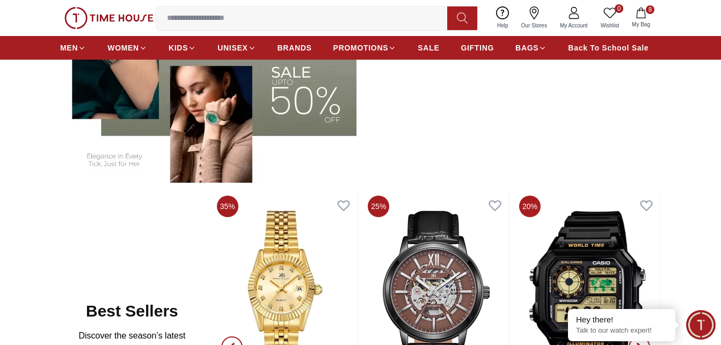
scroll to position [161, 0]
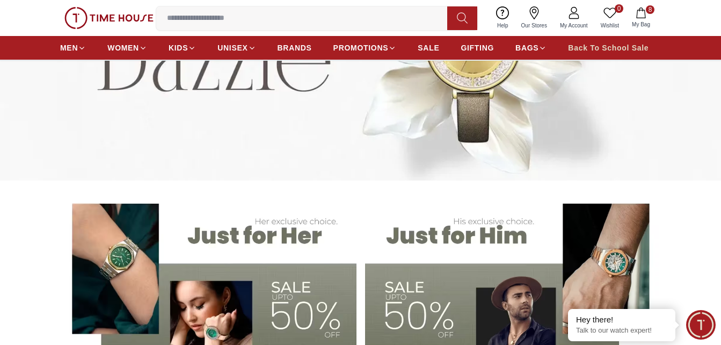
click at [609, 46] on span "Back To School Sale" at bounding box center [608, 47] width 81 height 11
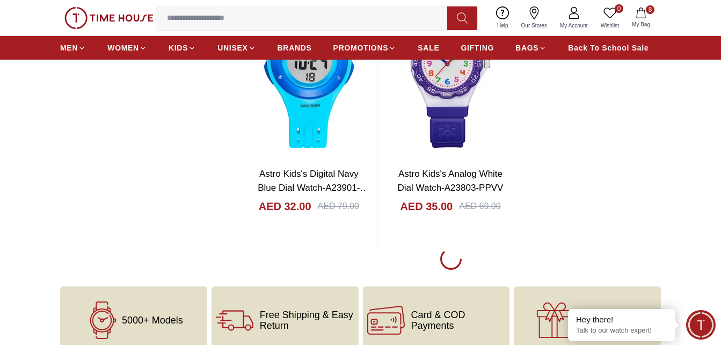
scroll to position [2041, 0]
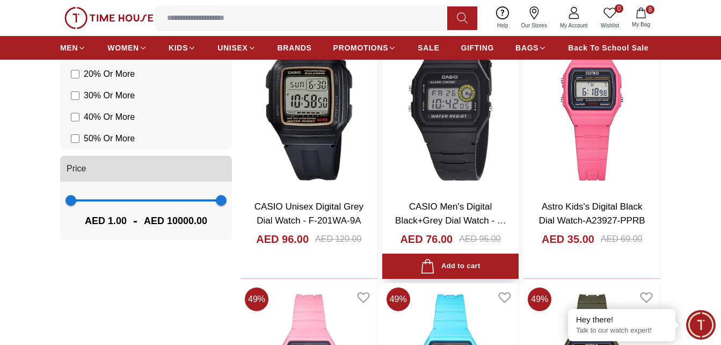
scroll to position [860, 0]
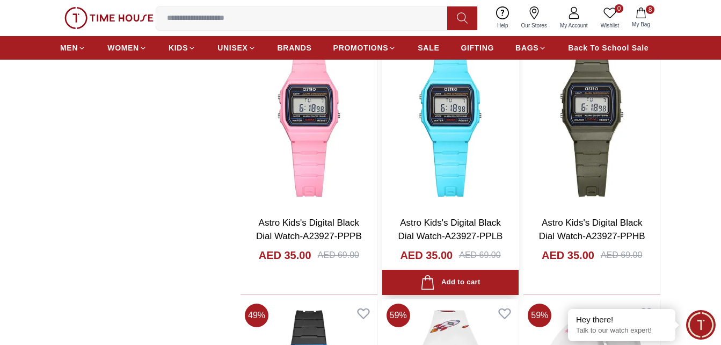
scroll to position [1182, 0]
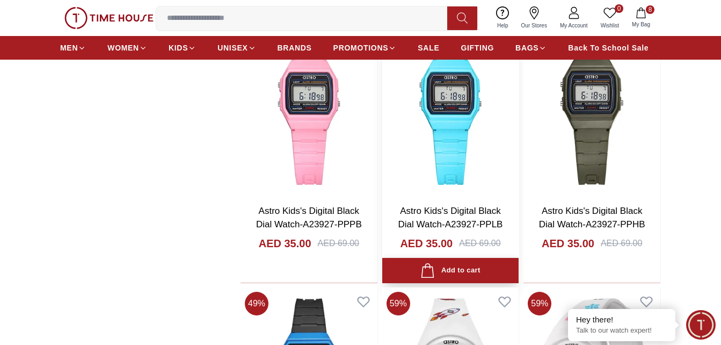
click at [449, 269] on div "Add to cart" at bounding box center [451, 270] width 60 height 15
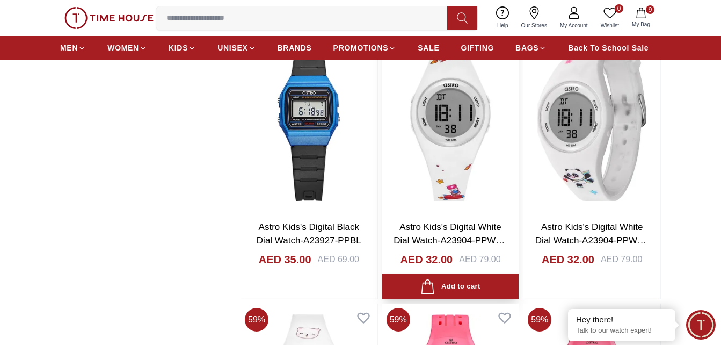
scroll to position [1450, 0]
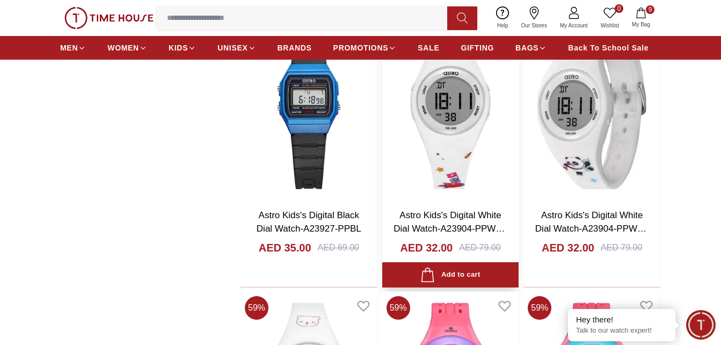
click at [461, 129] on img at bounding box center [450, 109] width 137 height 181
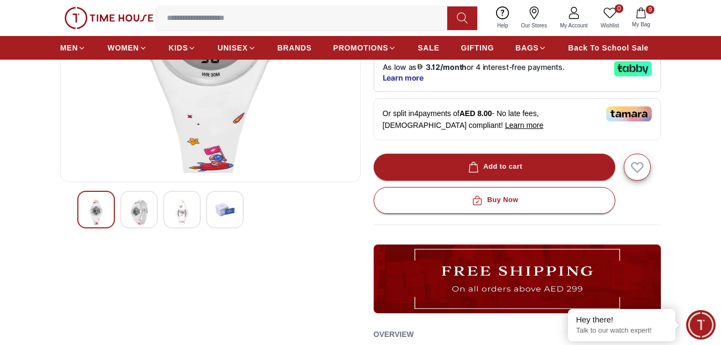
scroll to position [215, 0]
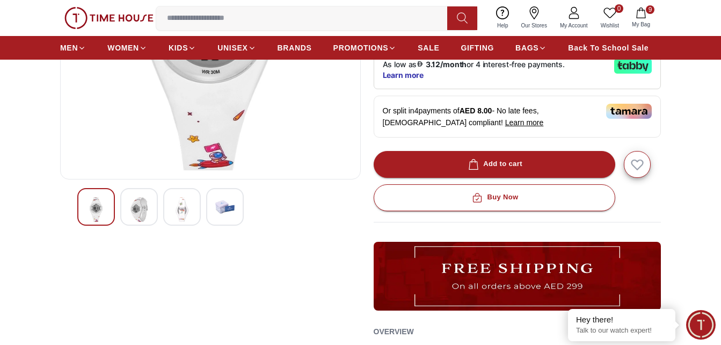
click at [143, 214] on img at bounding box center [138, 209] width 19 height 25
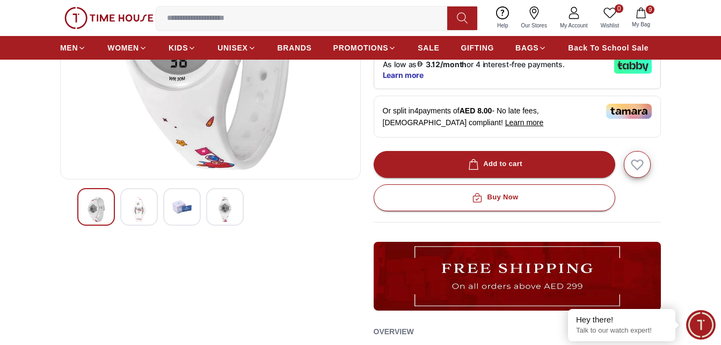
click at [185, 207] on img at bounding box center [181, 206] width 19 height 19
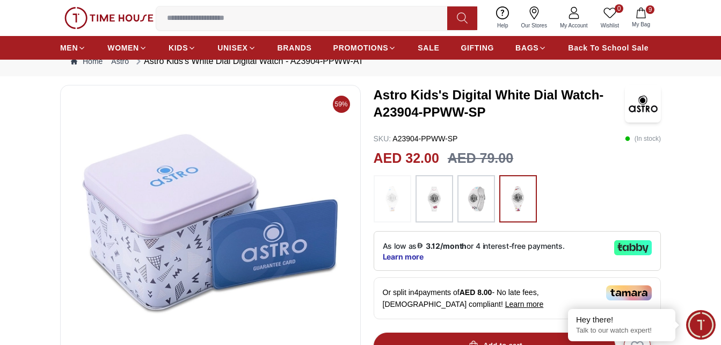
scroll to position [161, 0]
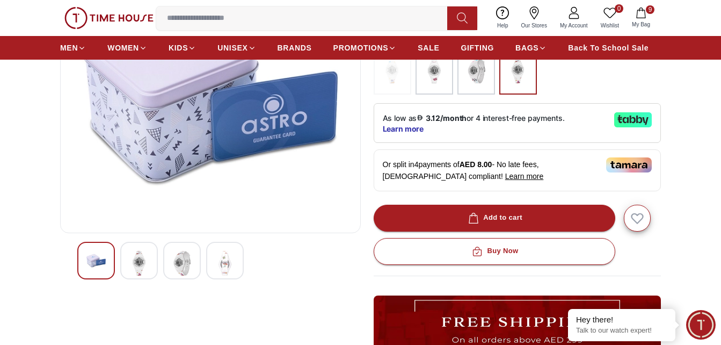
click at [222, 261] on img at bounding box center [224, 263] width 19 height 25
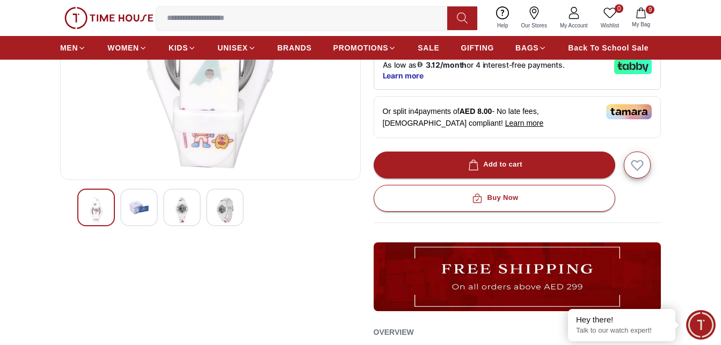
scroll to position [215, 0]
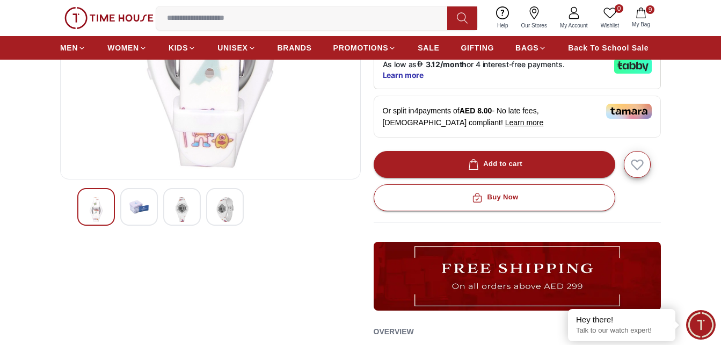
click at [140, 208] on img at bounding box center [138, 206] width 19 height 19
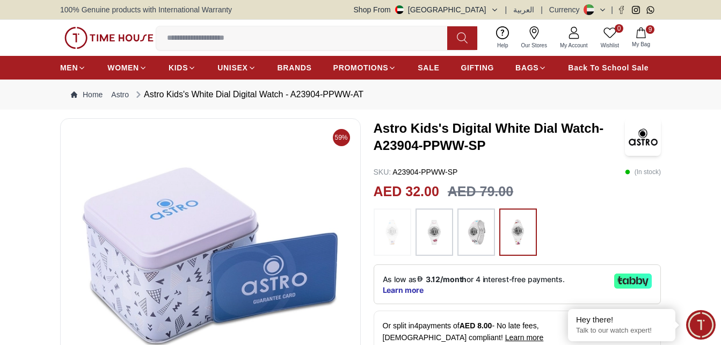
scroll to position [107, 0]
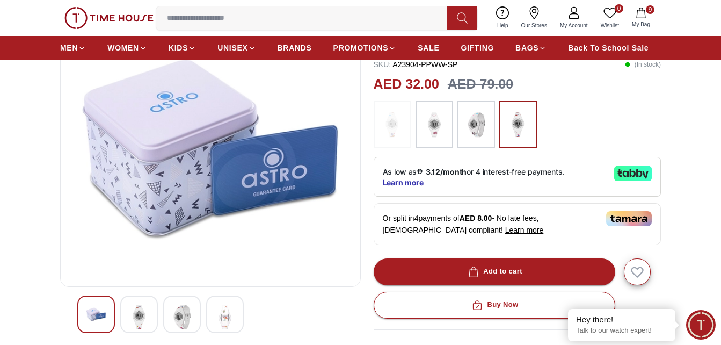
click at [157, 316] on div at bounding box center [139, 314] width 38 height 38
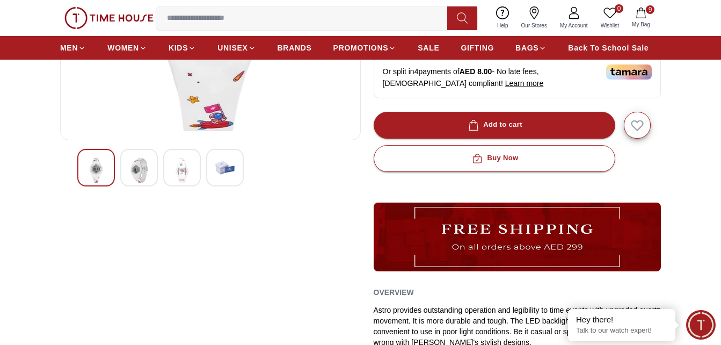
scroll to position [161, 0]
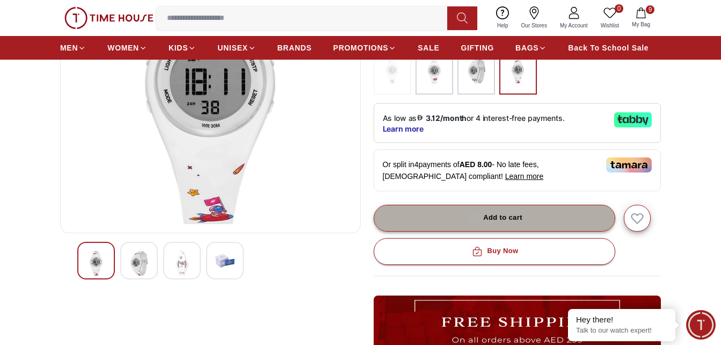
click at [498, 220] on div "Add to cart" at bounding box center [494, 218] width 56 height 12
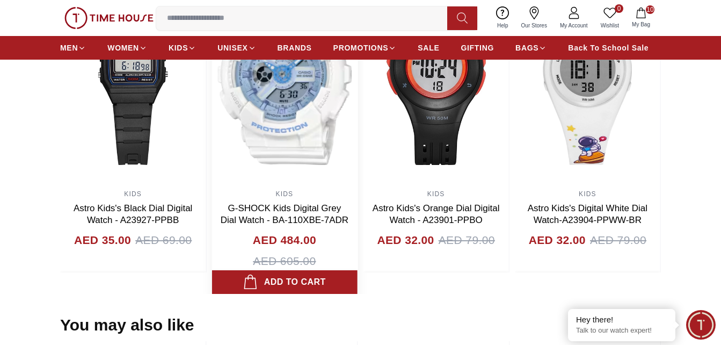
scroll to position [806, 0]
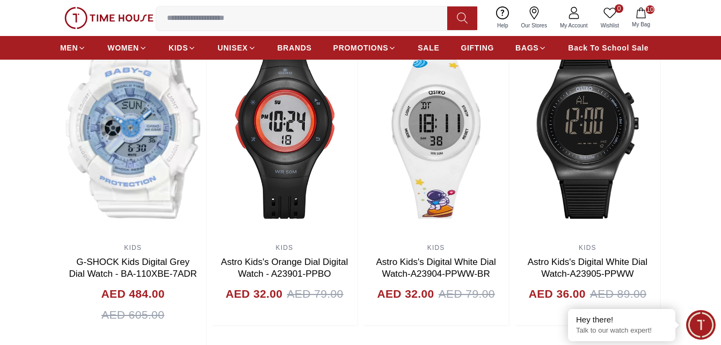
click at [652, 11] on span "10" at bounding box center [650, 9] width 9 height 9
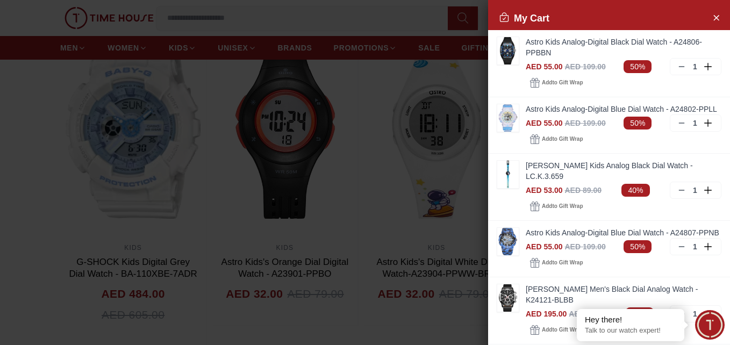
click at [387, 185] on div at bounding box center [365, 172] width 730 height 345
click at [713, 18] on icon "Close Account" at bounding box center [715, 17] width 5 height 5
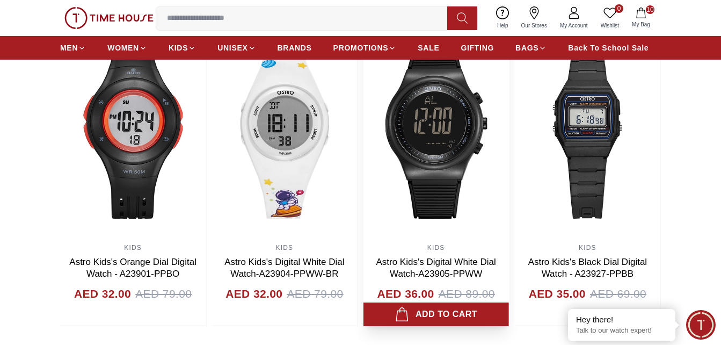
click at [509, 134] on img at bounding box center [437, 130] width 146 height 215
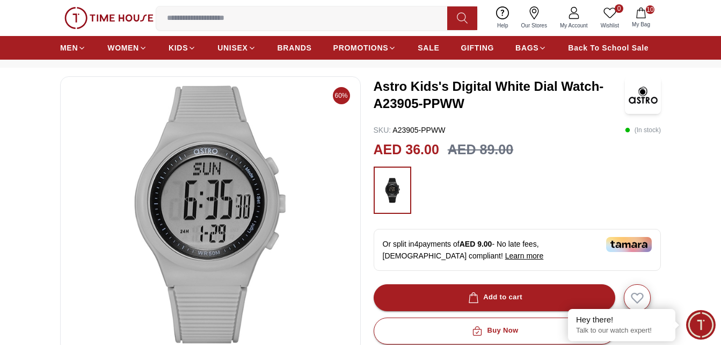
scroll to position [54, 0]
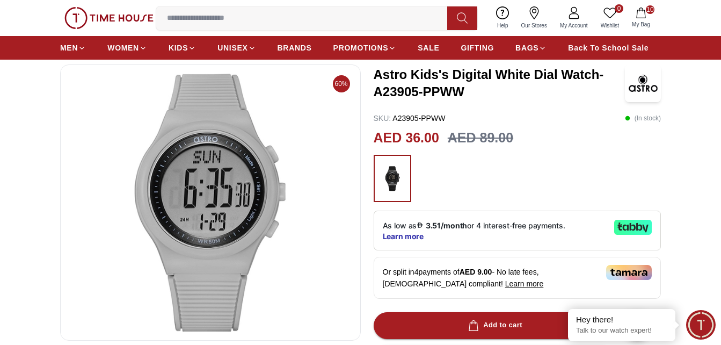
click at [393, 181] on img at bounding box center [392, 178] width 27 height 37
click at [645, 13] on icon "button" at bounding box center [641, 13] width 11 height 11
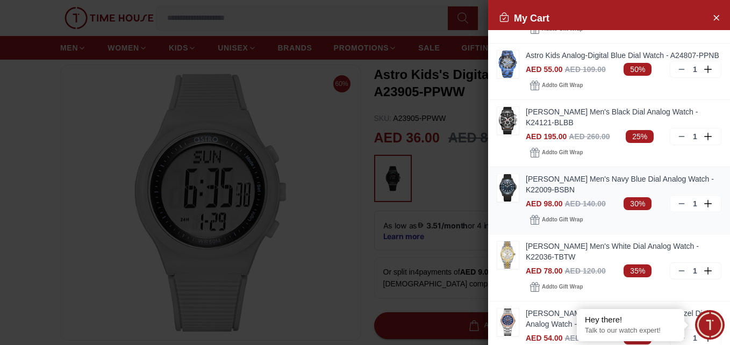
scroll to position [0, 0]
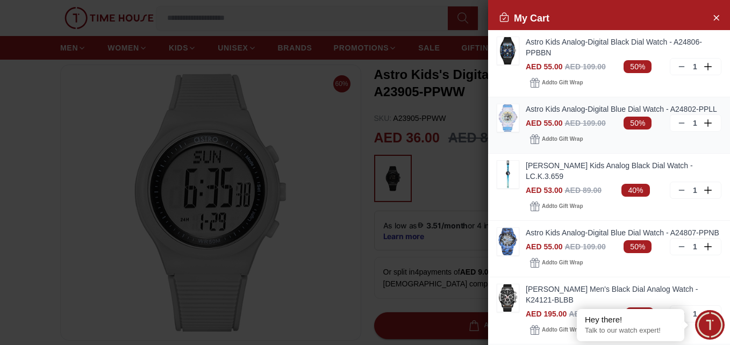
click at [677, 127] on icon at bounding box center [681, 123] width 9 height 9
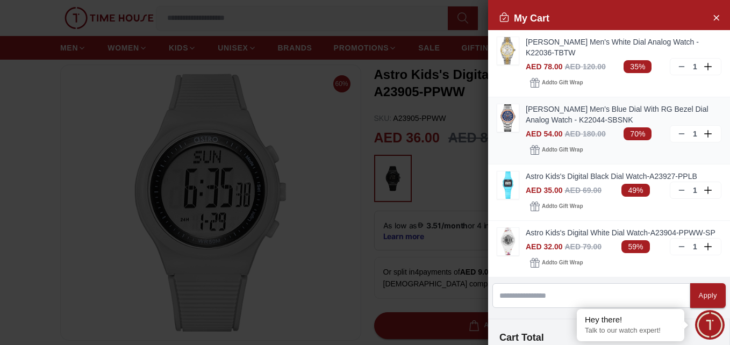
scroll to position [330, 0]
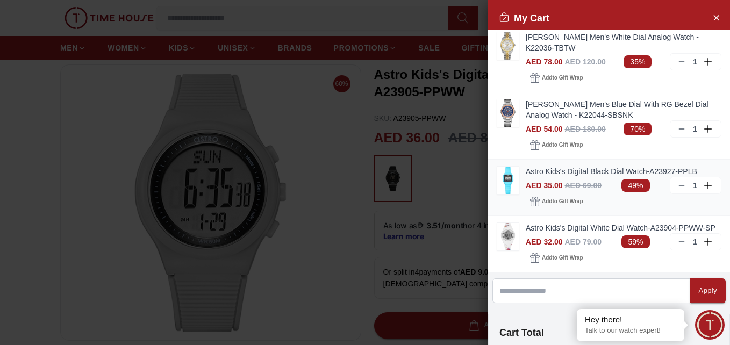
click at [677, 185] on icon at bounding box center [681, 185] width 9 height 9
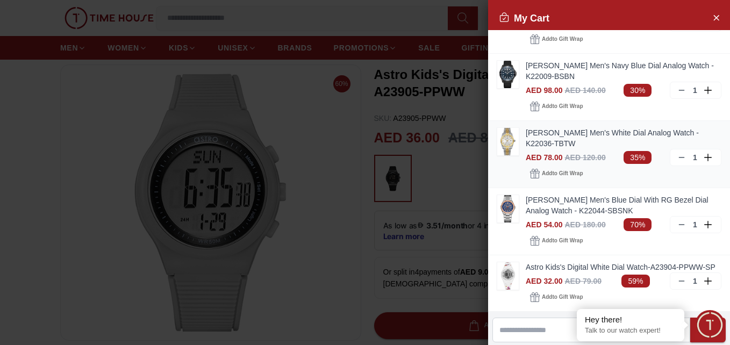
scroll to position [222, 0]
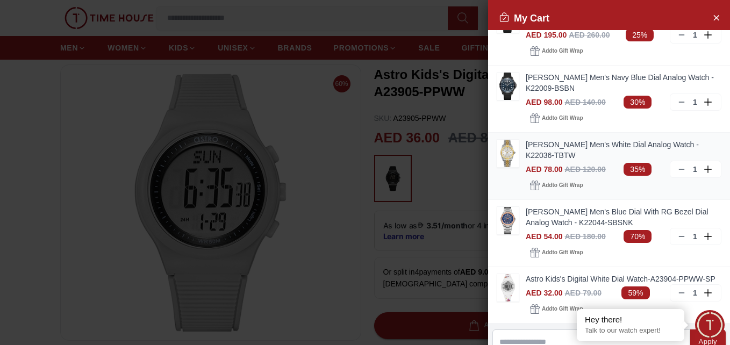
click at [679, 169] on line at bounding box center [681, 169] width 5 height 0
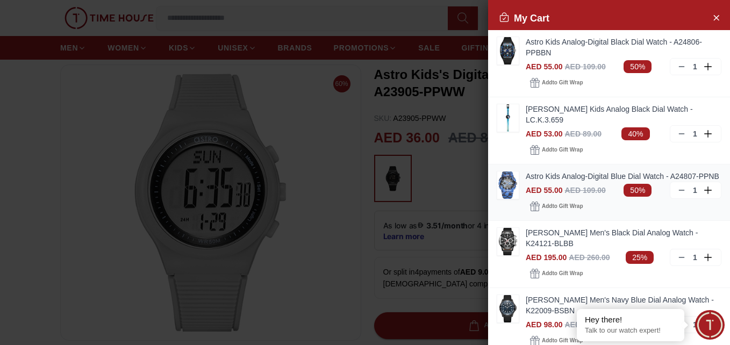
scroll to position [54, 0]
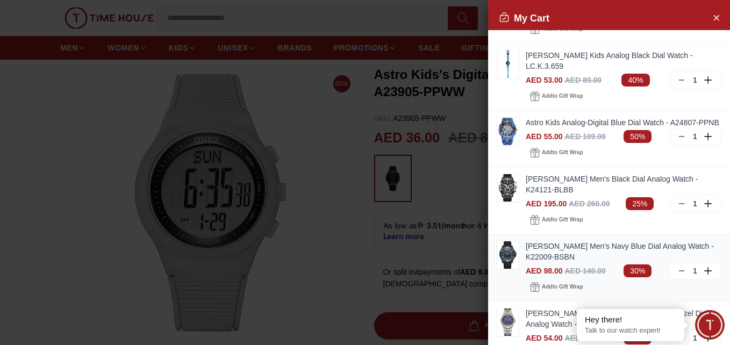
click at [547, 244] on link "Kenneth Scott Men's Navy Blue Dial Analog Watch - K22009-BSBN" at bounding box center [623, 251] width 196 height 21
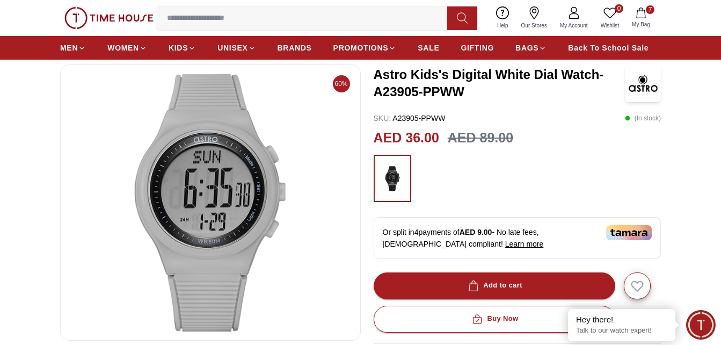
click at [648, 24] on span "My Bag" at bounding box center [641, 24] width 27 height 8
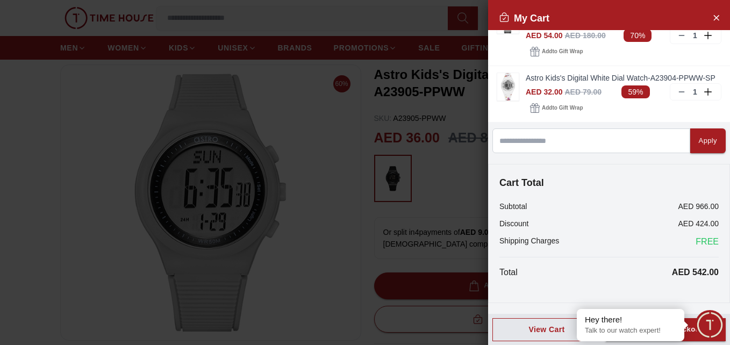
scroll to position [367, 0]
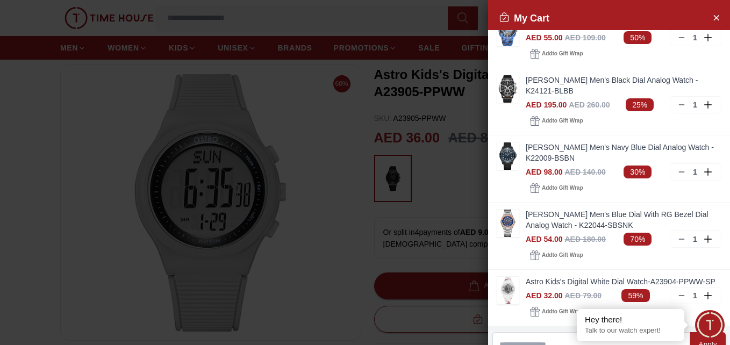
scroll to position [99, 0]
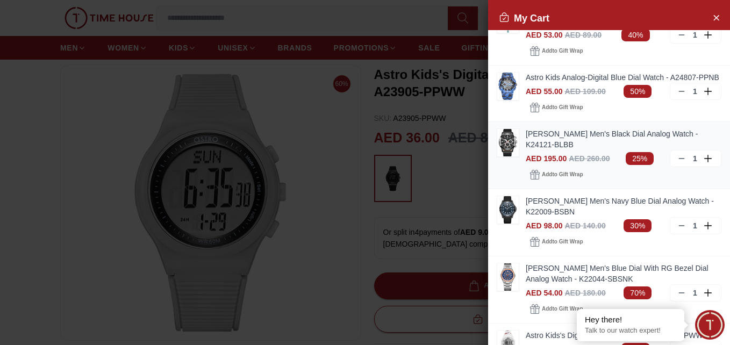
click at [678, 161] on div "1" at bounding box center [695, 158] width 52 height 17
click at [677, 158] on icon at bounding box center [681, 158] width 9 height 9
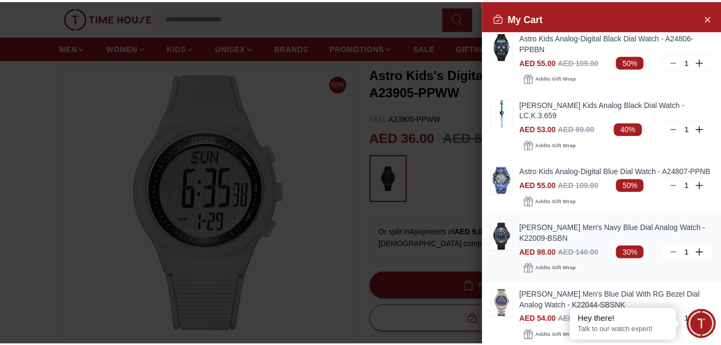
scroll to position [0, 0]
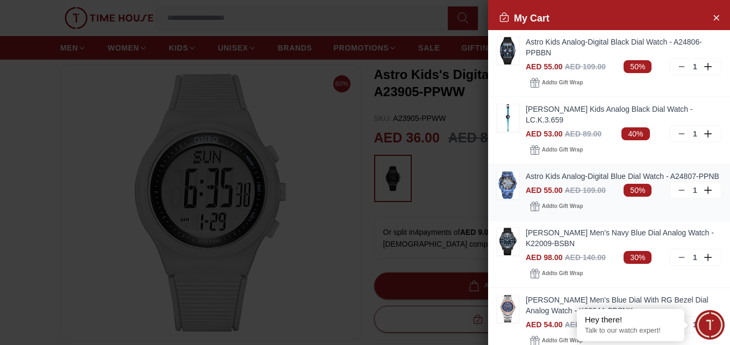
click at [602, 171] on link "Astro Kids Analog-Digital Blue Dial Watch - A24807-PPNB" at bounding box center [623, 176] width 196 height 11
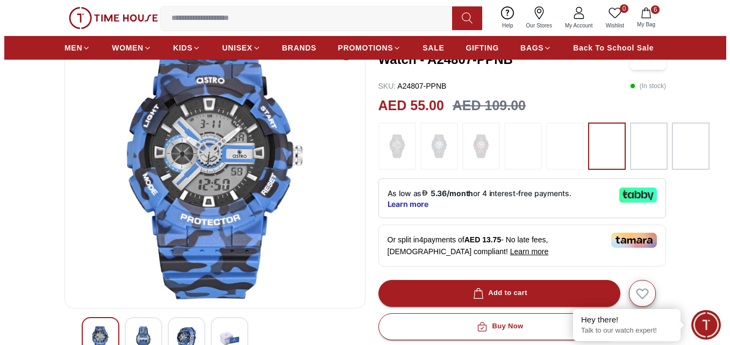
scroll to position [54, 0]
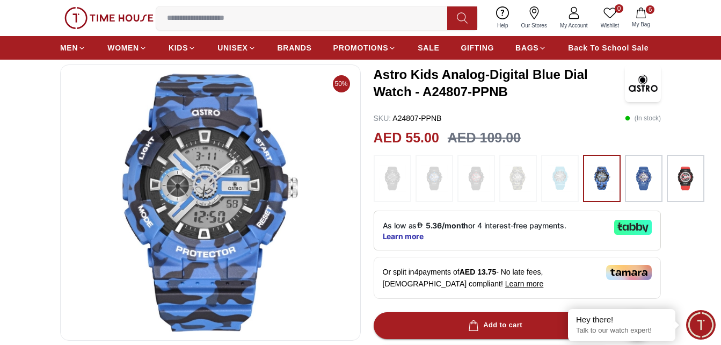
click at [644, 11] on icon "button" at bounding box center [641, 13] width 11 height 11
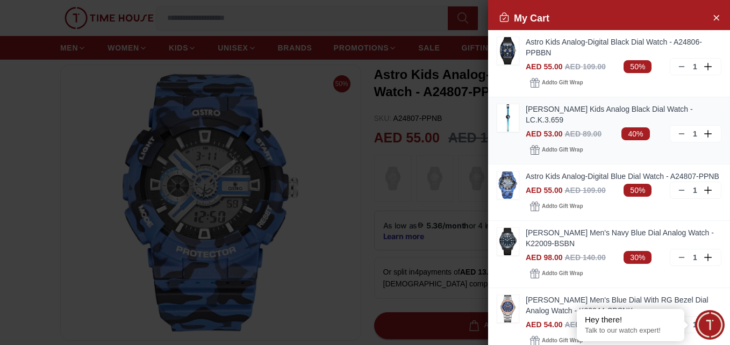
click at [677, 129] on icon at bounding box center [681, 133] width 9 height 9
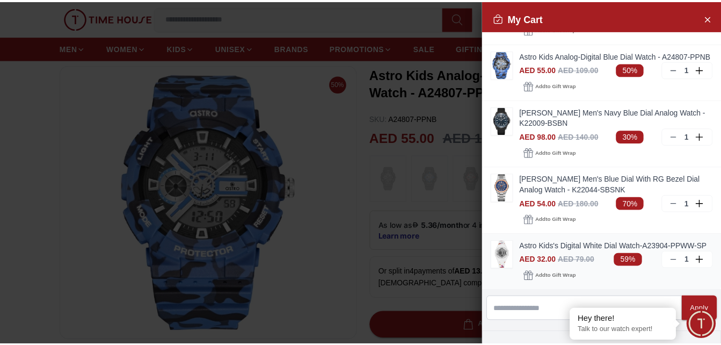
scroll to position [0, 0]
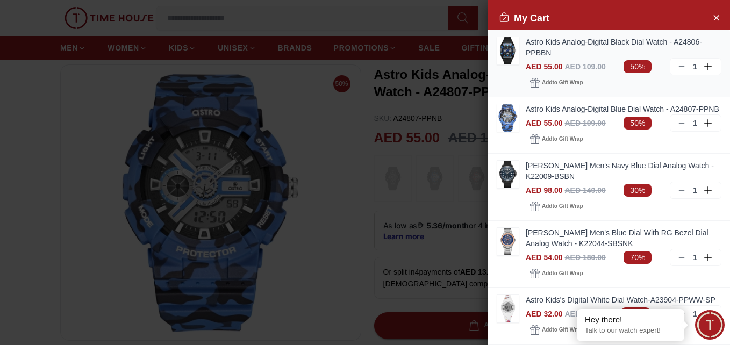
click at [605, 46] on link "Astro Kids Analog-Digital Black Dial Watch - A24806-PPBBN" at bounding box center [623, 47] width 196 height 21
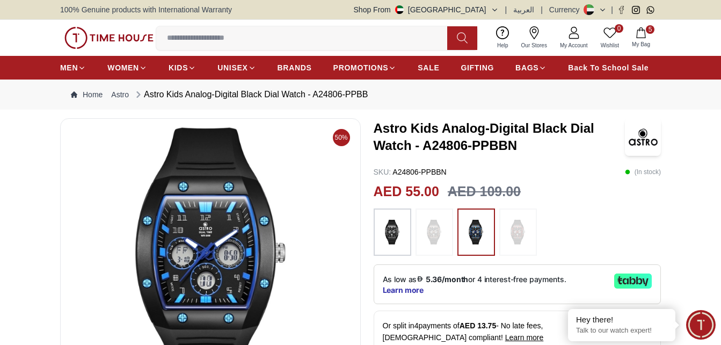
click at [641, 37] on icon "button" at bounding box center [641, 32] width 11 height 11
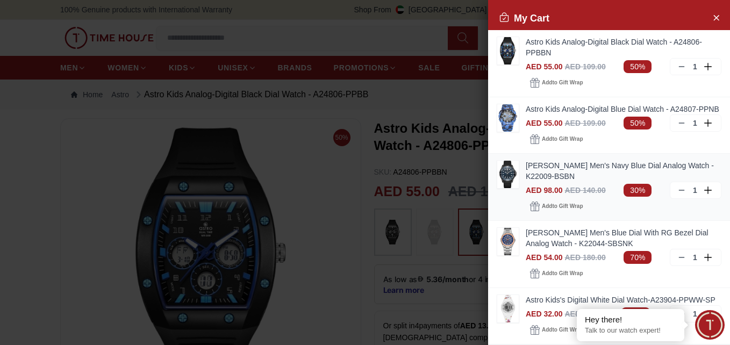
click at [571, 176] on link "Kenneth Scott Men's Navy Blue Dial Analog Watch - K22009-BSBN" at bounding box center [623, 170] width 196 height 21
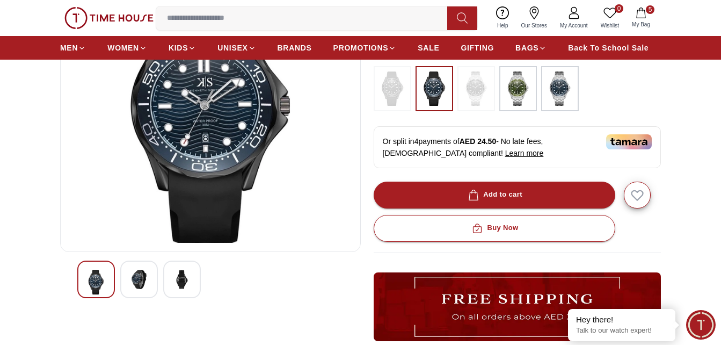
scroll to position [161, 0]
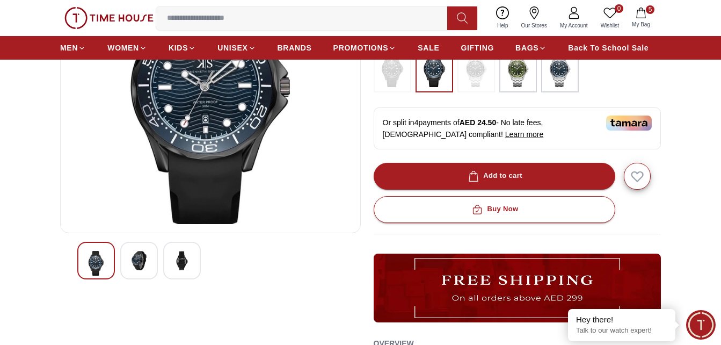
click at [135, 265] on img at bounding box center [138, 260] width 19 height 19
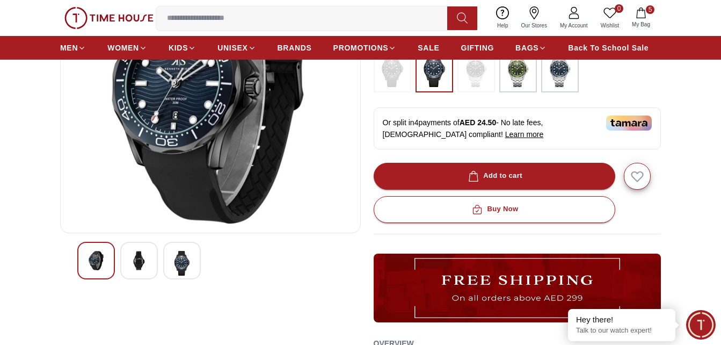
click at [184, 268] on img at bounding box center [181, 263] width 19 height 25
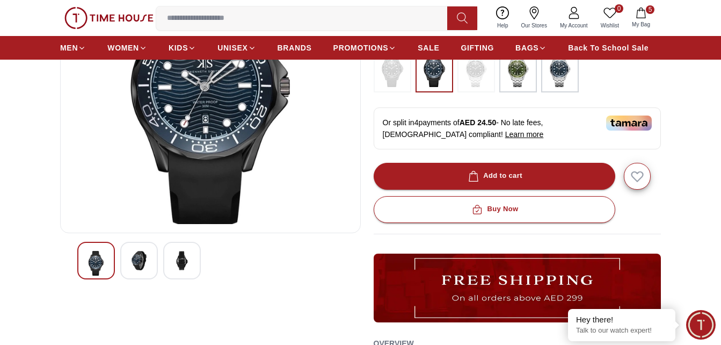
click at [152, 263] on div at bounding box center [139, 261] width 38 height 38
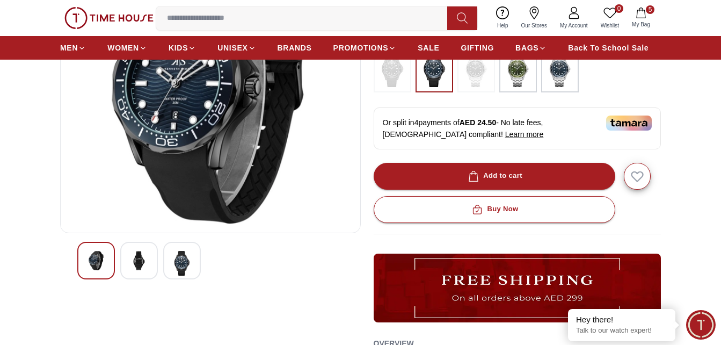
click at [190, 268] on img at bounding box center [181, 263] width 19 height 25
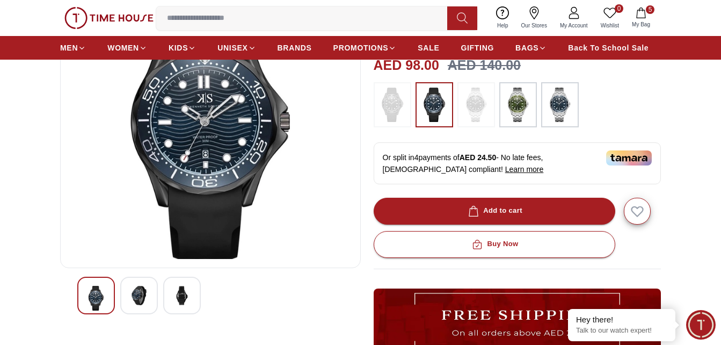
scroll to position [107, 0]
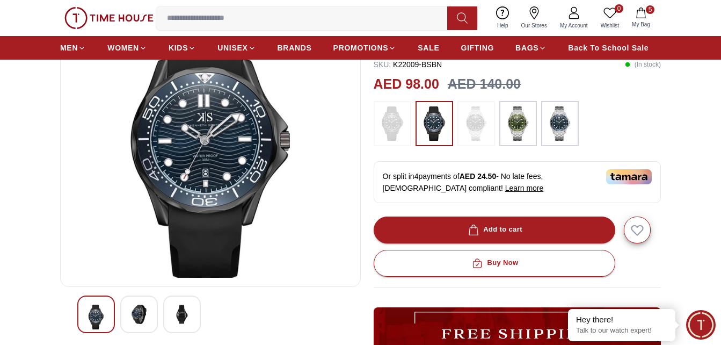
click at [141, 309] on img at bounding box center [138, 314] width 19 height 19
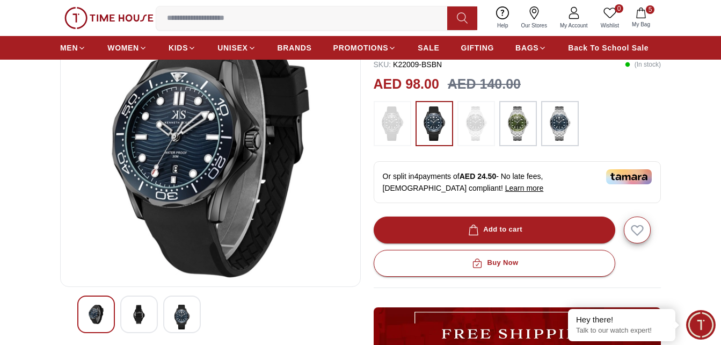
click at [96, 311] on img at bounding box center [95, 314] width 19 height 19
click at [134, 312] on img at bounding box center [138, 314] width 19 height 19
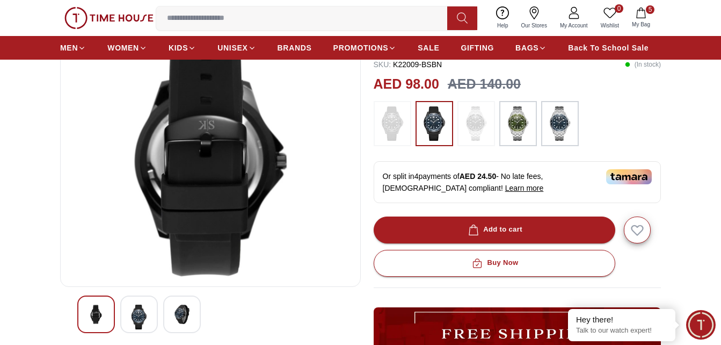
click at [178, 315] on img at bounding box center [181, 314] width 19 height 19
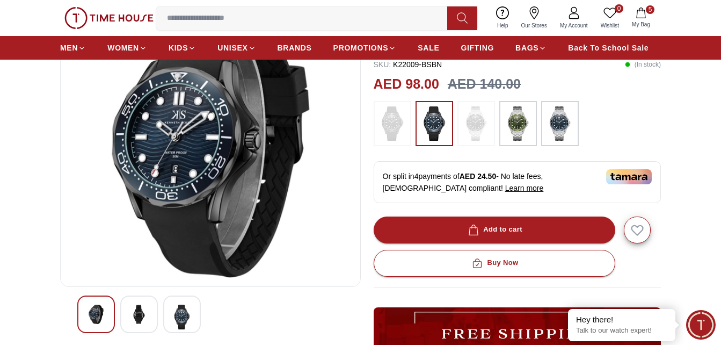
click at [143, 312] on img at bounding box center [138, 314] width 19 height 19
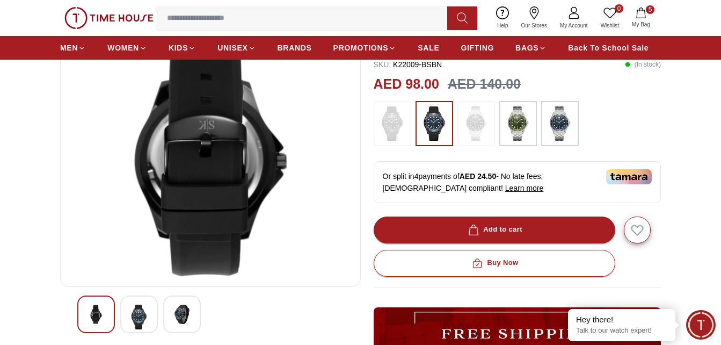
click at [182, 312] on img at bounding box center [181, 314] width 19 height 19
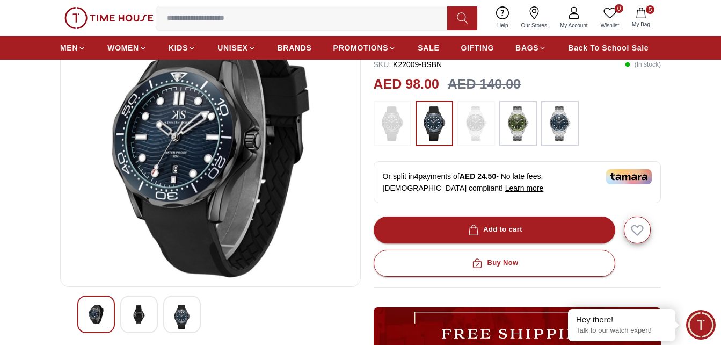
click at [138, 316] on img at bounding box center [138, 314] width 19 height 19
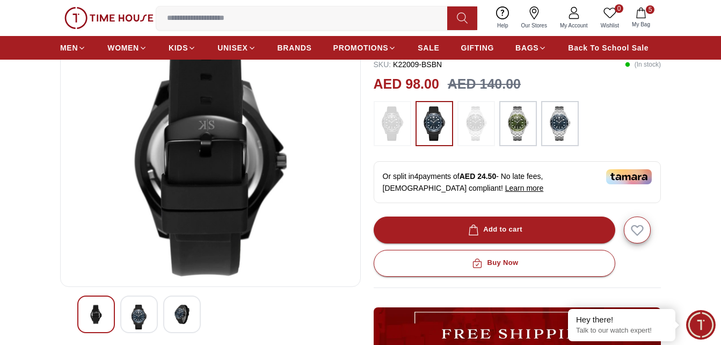
click at [98, 313] on img at bounding box center [95, 314] width 19 height 19
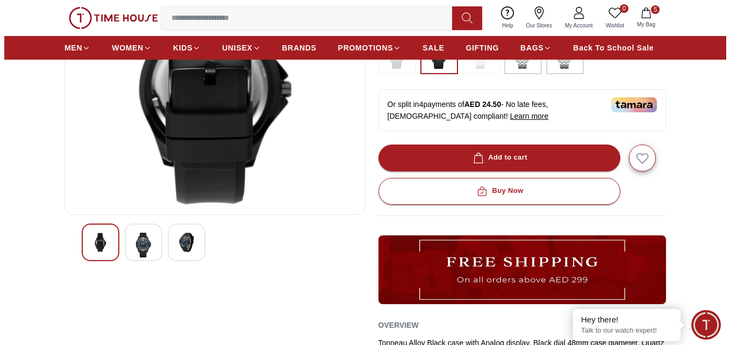
scroll to position [161, 0]
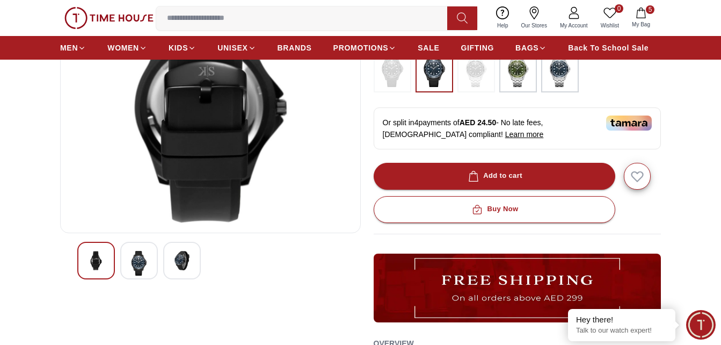
click at [640, 13] on icon "button" at bounding box center [641, 13] width 11 height 11
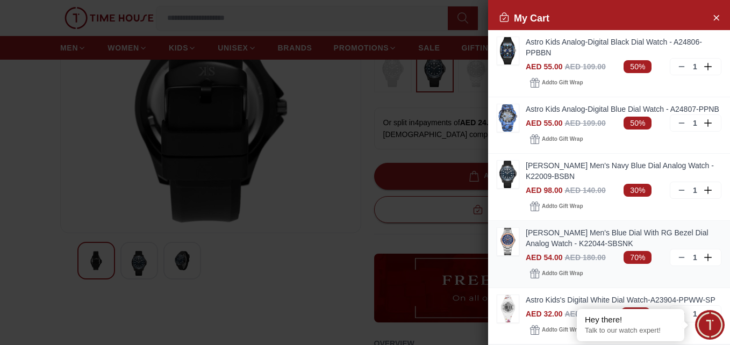
click at [677, 262] on icon at bounding box center [681, 257] width 9 height 9
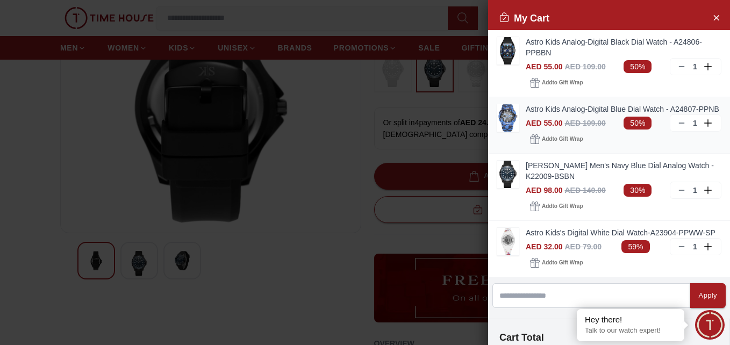
scroll to position [54, 0]
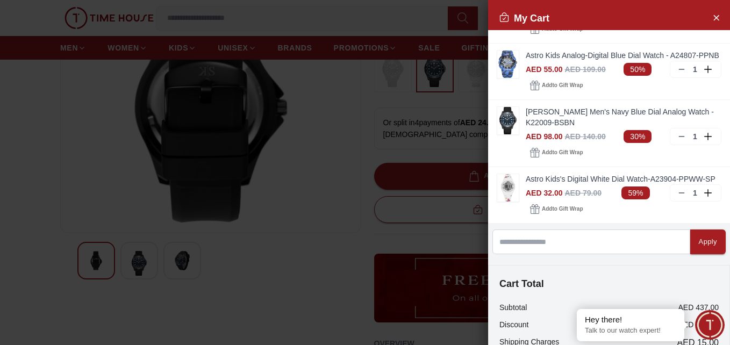
click at [349, 127] on div at bounding box center [365, 172] width 730 height 345
drag, startPoint x: 385, startPoint y: 18, endPoint x: 414, endPoint y: 35, distance: 33.7
click at [385, 18] on div at bounding box center [365, 172] width 730 height 345
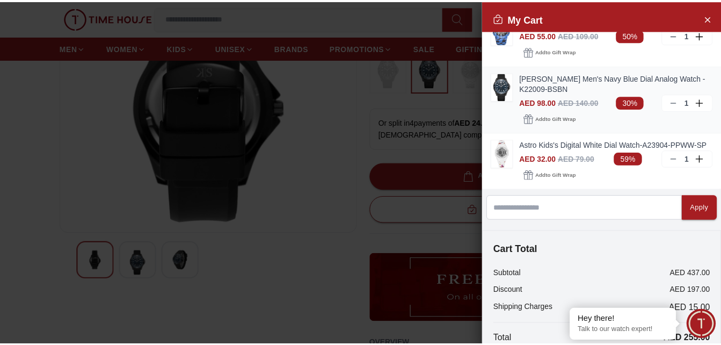
scroll to position [107, 0]
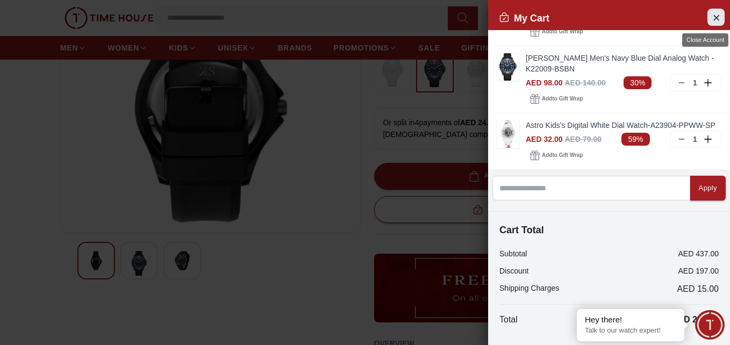
click at [711, 15] on icon "Close Account" at bounding box center [715, 17] width 9 height 13
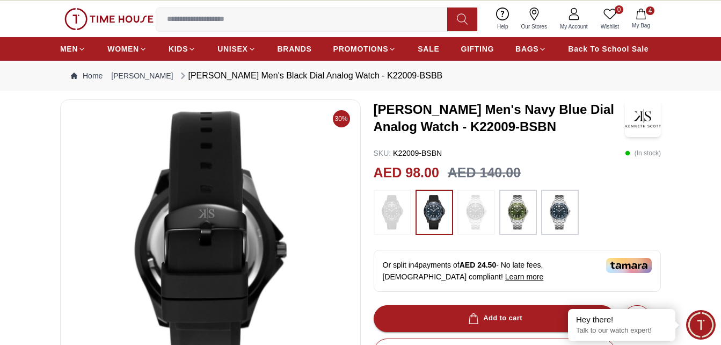
scroll to position [0, 0]
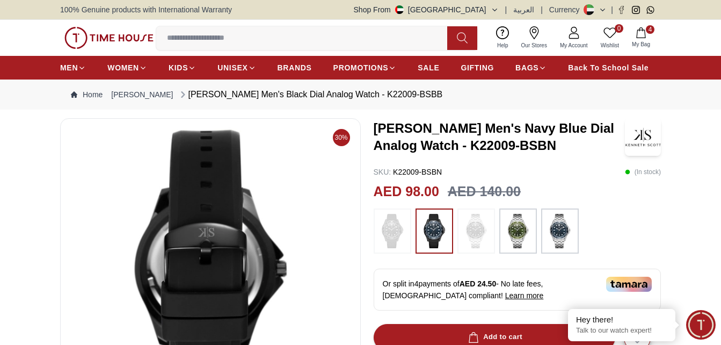
click at [109, 36] on img at bounding box center [108, 38] width 89 height 23
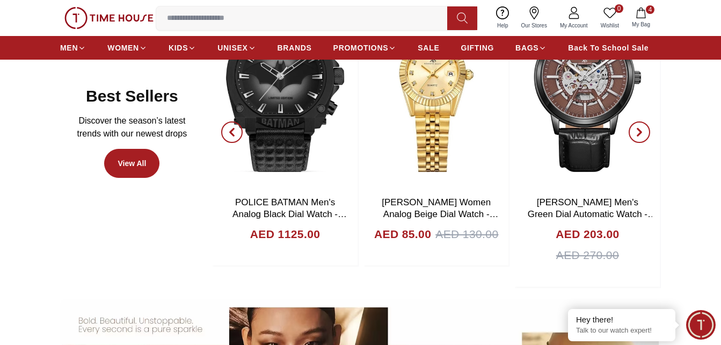
scroll to position [537, 0]
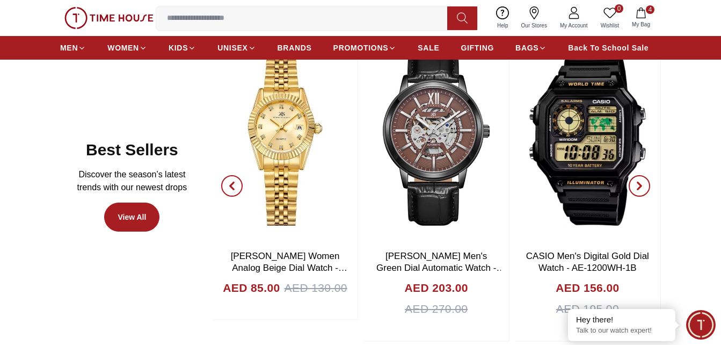
click at [641, 183] on icon "button" at bounding box center [640, 186] width 9 height 9
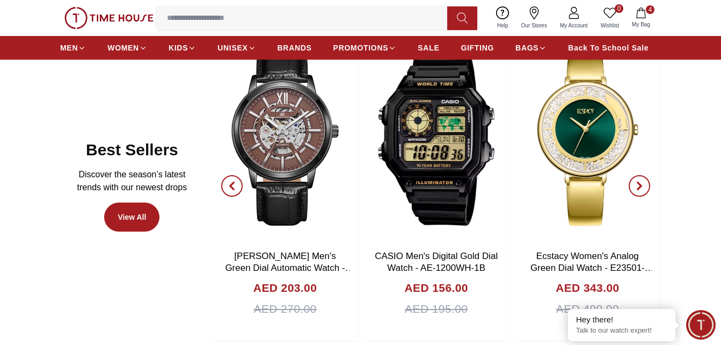
click at [641, 183] on icon "button" at bounding box center [640, 186] width 9 height 9
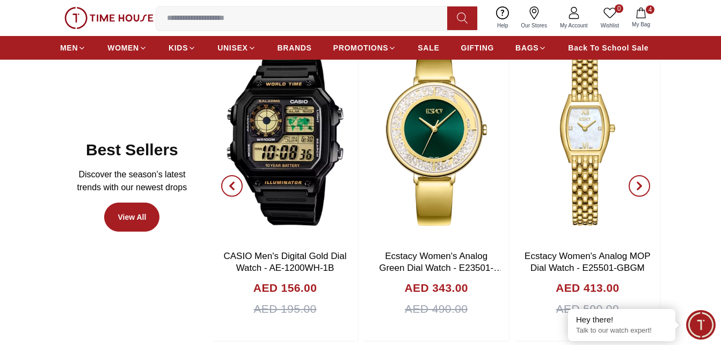
click at [641, 183] on icon "button" at bounding box center [640, 186] width 9 height 9
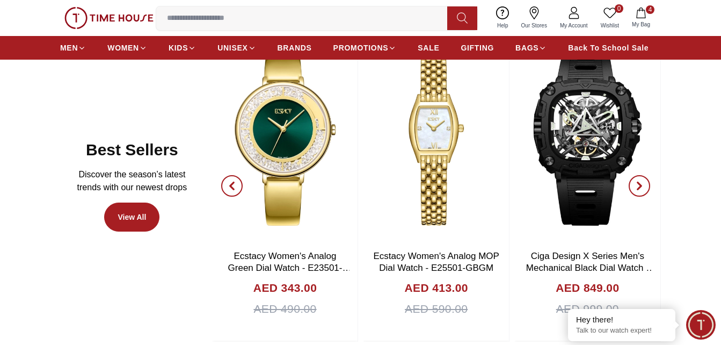
click at [644, 179] on span "button" at bounding box center [639, 185] width 21 height 21
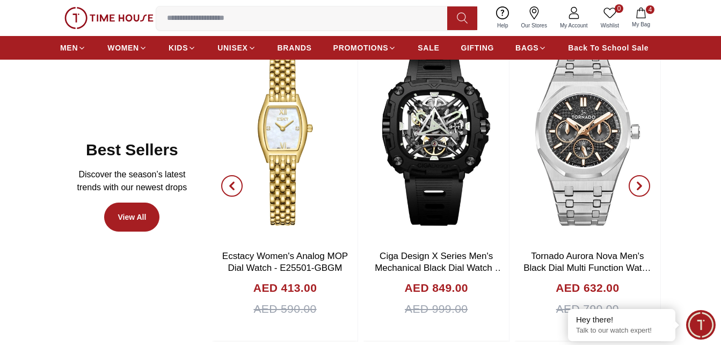
click at [644, 179] on span "button" at bounding box center [639, 185] width 21 height 21
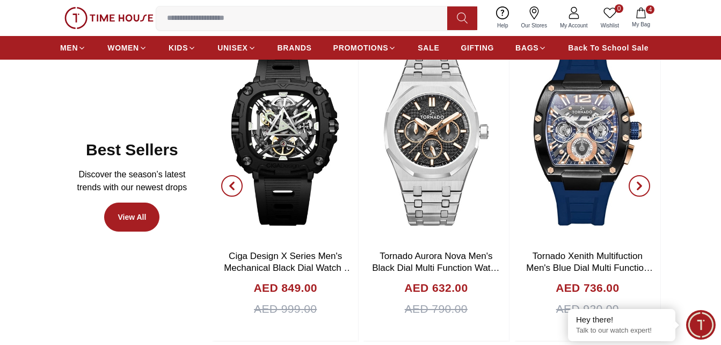
click at [644, 179] on span "button" at bounding box center [639, 185] width 21 height 21
click at [645, 186] on span "button" at bounding box center [639, 185] width 21 height 21
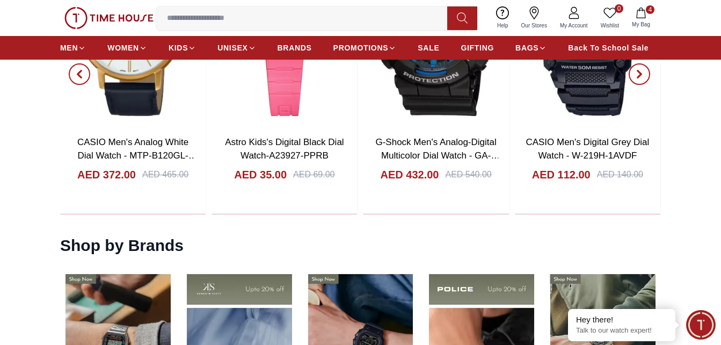
scroll to position [1128, 0]
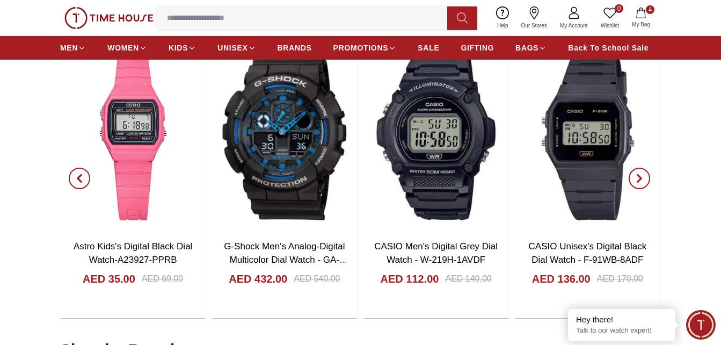
click at [642, 181] on icon "button" at bounding box center [640, 178] width 9 height 9
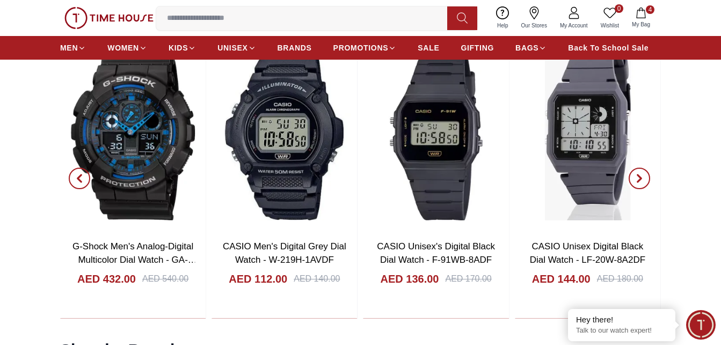
click at [642, 181] on icon "button" at bounding box center [640, 178] width 9 height 9
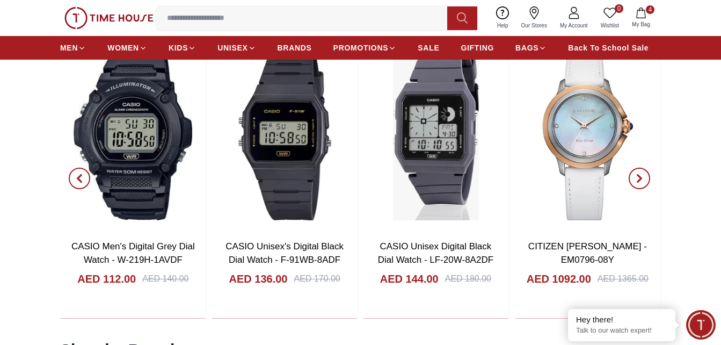
click at [642, 181] on icon "button" at bounding box center [640, 178] width 9 height 9
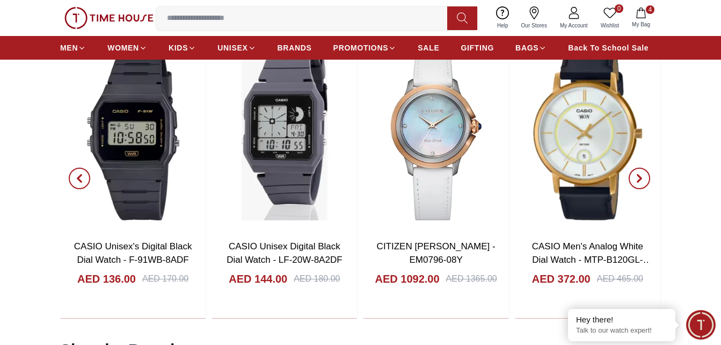
click at [642, 181] on icon "button" at bounding box center [640, 178] width 9 height 9
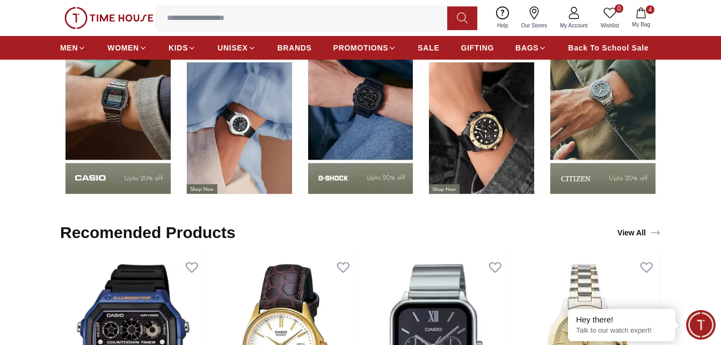
scroll to position [1450, 0]
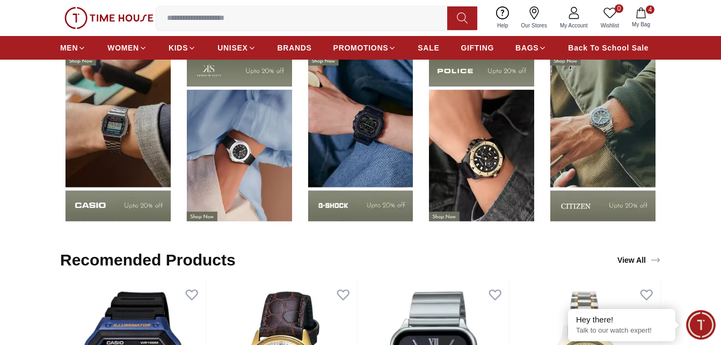
click at [236, 149] on img at bounding box center [240, 138] width 116 height 181
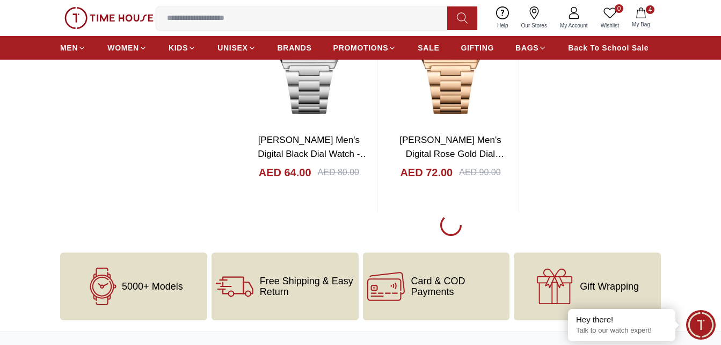
scroll to position [2203, 0]
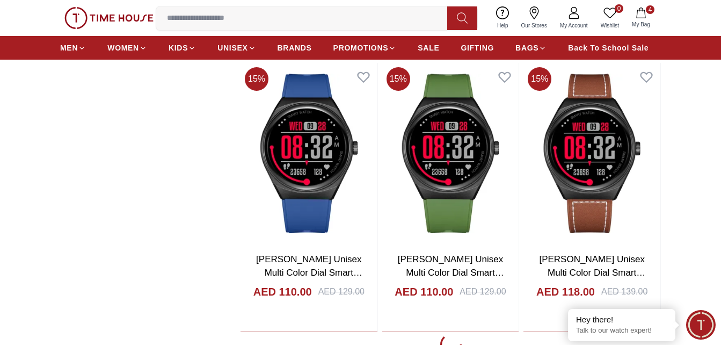
scroll to position [5641, 0]
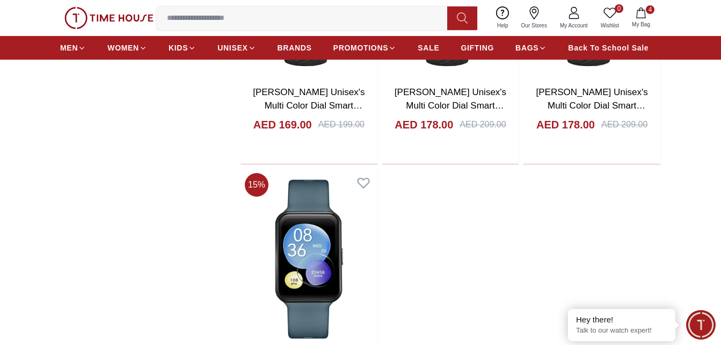
scroll to position [9509, 0]
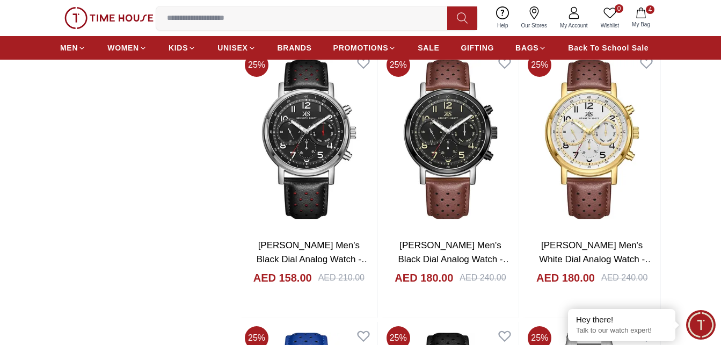
scroll to position [11120, 0]
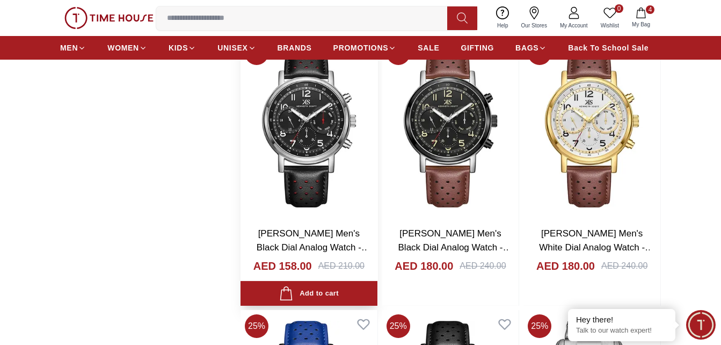
click at [310, 190] on img at bounding box center [309, 127] width 137 height 181
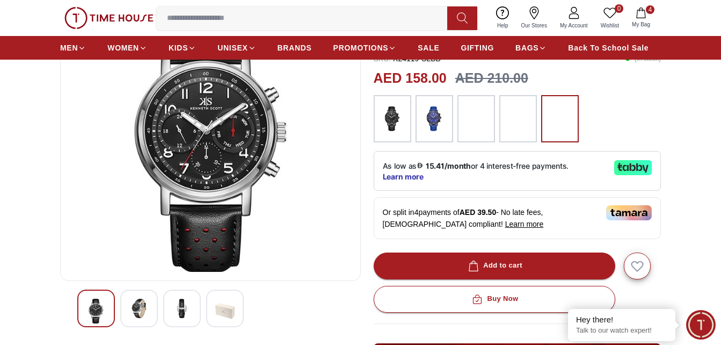
scroll to position [161, 0]
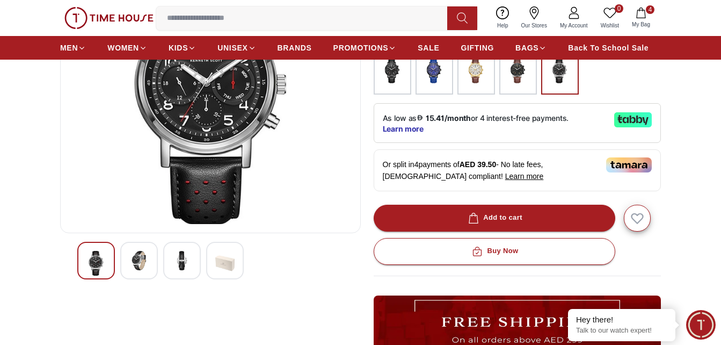
click at [181, 263] on img at bounding box center [181, 260] width 19 height 19
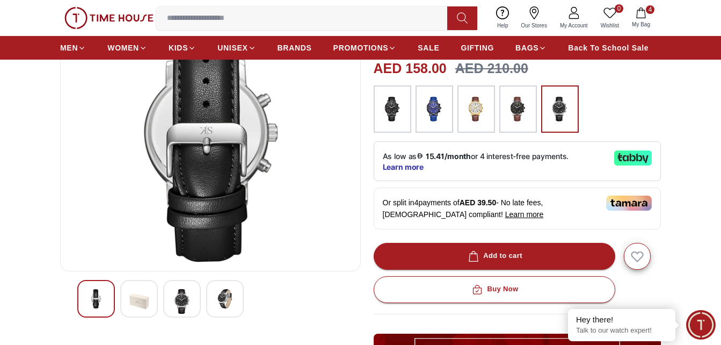
scroll to position [107, 0]
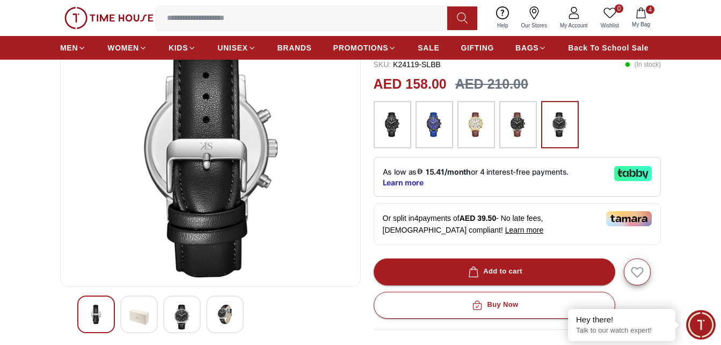
click at [175, 325] on img at bounding box center [181, 317] width 19 height 25
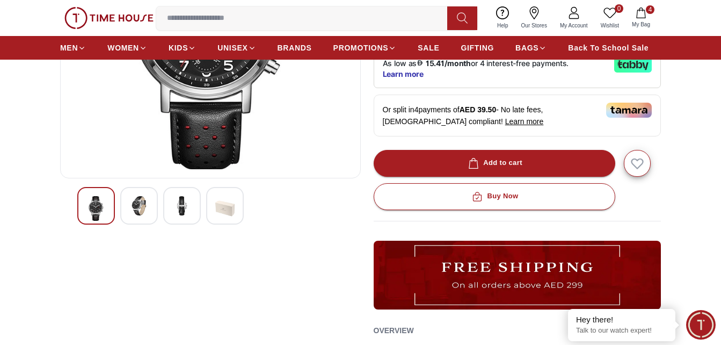
scroll to position [215, 0]
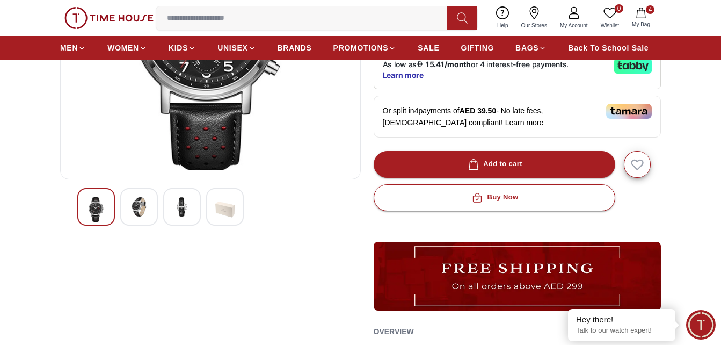
click at [141, 210] on img at bounding box center [138, 206] width 19 height 19
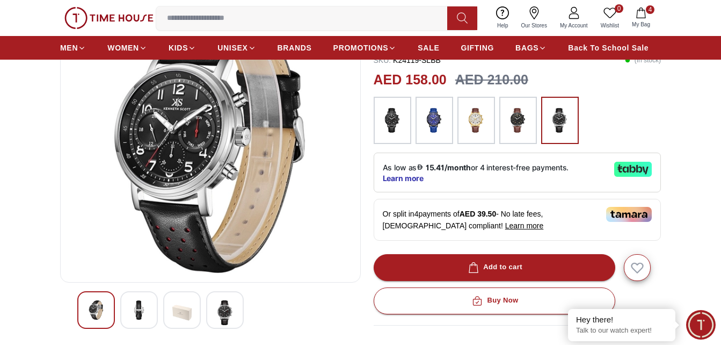
scroll to position [107, 0]
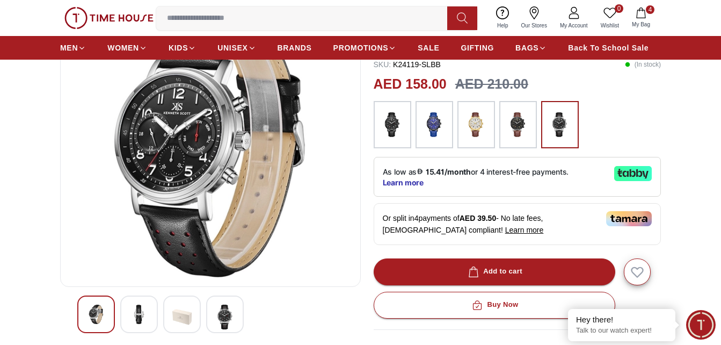
click at [140, 313] on img at bounding box center [138, 314] width 19 height 19
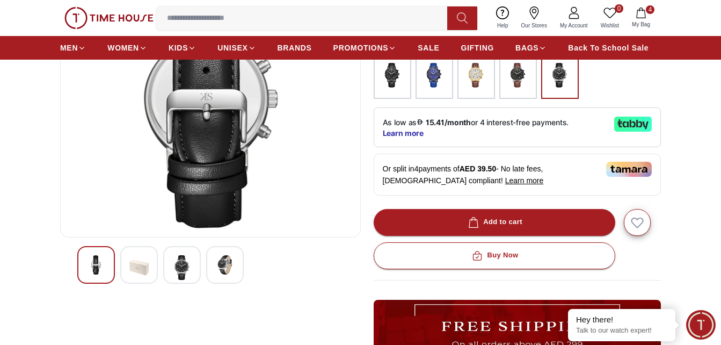
scroll to position [161, 0]
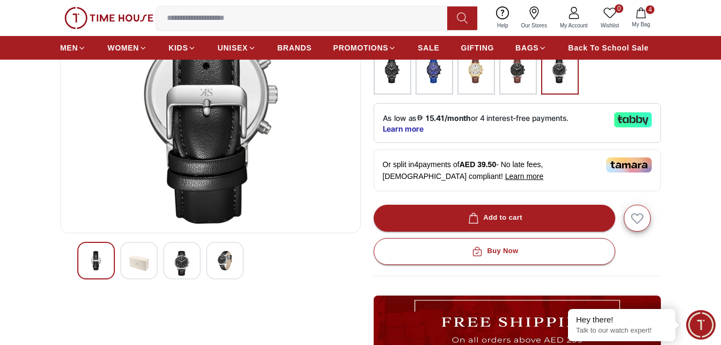
click at [178, 271] on img at bounding box center [181, 263] width 19 height 25
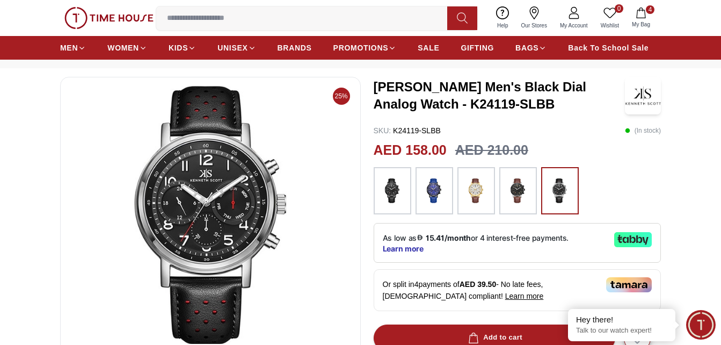
scroll to position [107, 0]
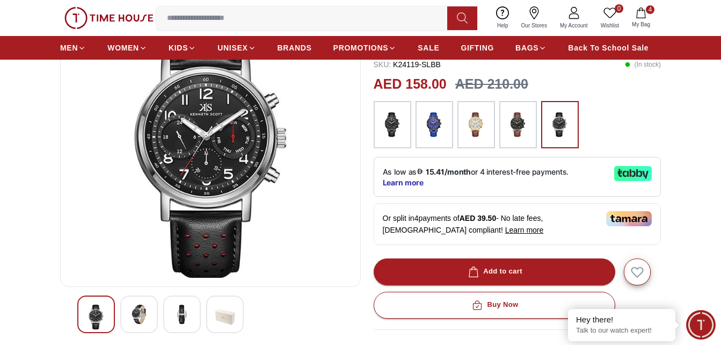
click at [221, 320] on img at bounding box center [224, 317] width 19 height 25
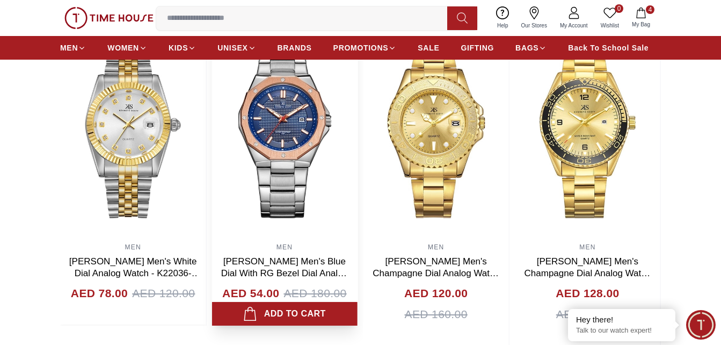
scroll to position [752, 0]
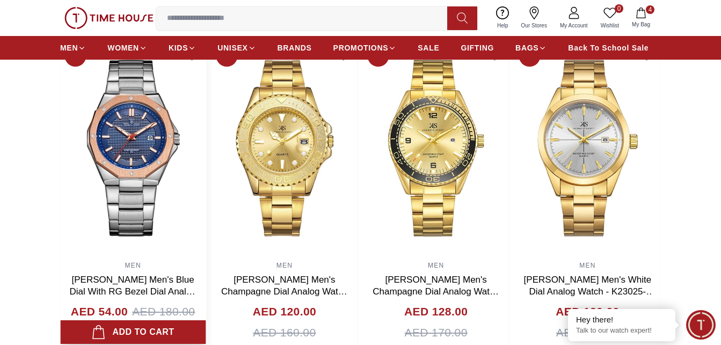
click at [182, 150] on img at bounding box center [133, 148] width 146 height 215
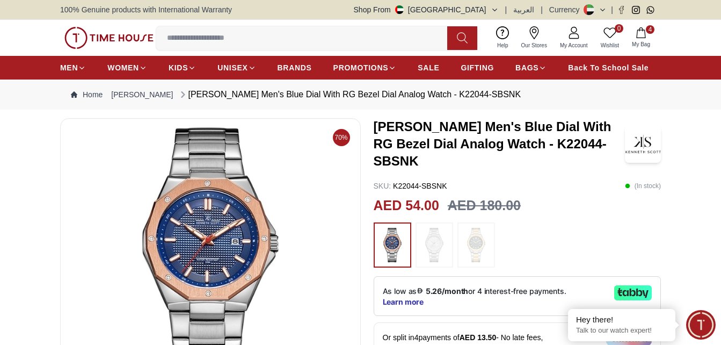
click at [205, 254] on img at bounding box center [210, 256] width 283 height 258
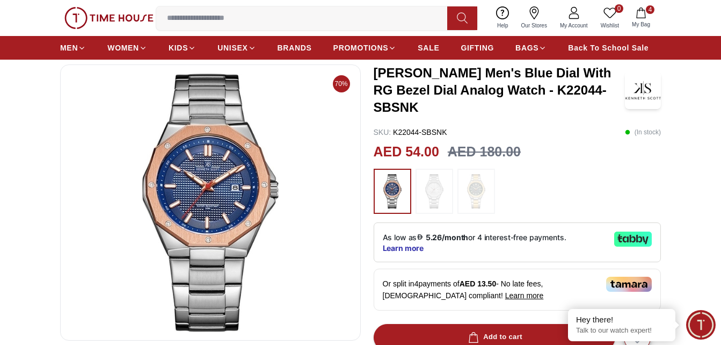
scroll to position [161, 0]
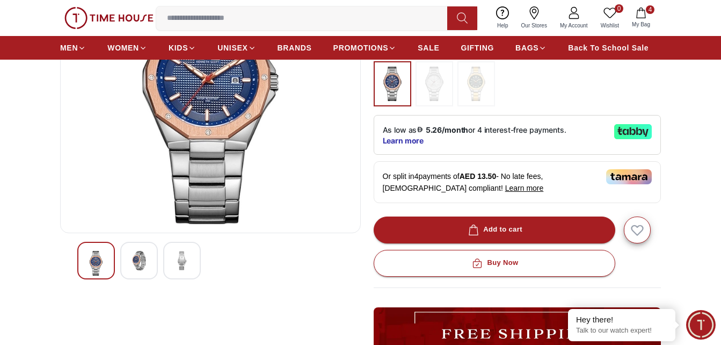
click at [140, 266] on img at bounding box center [138, 260] width 19 height 19
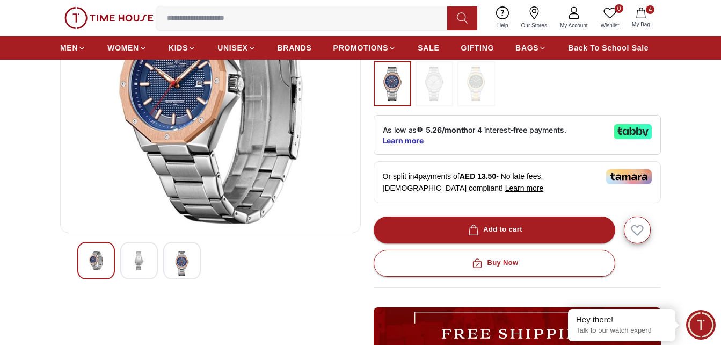
click at [183, 263] on img at bounding box center [181, 263] width 19 height 25
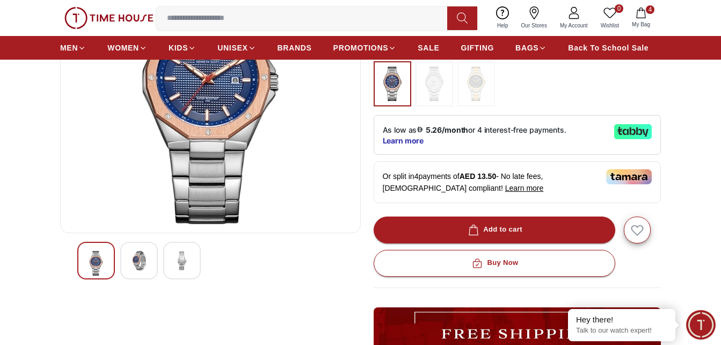
scroll to position [107, 0]
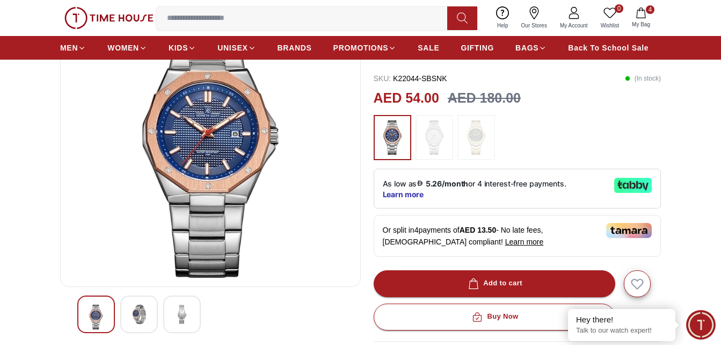
click at [144, 304] on div at bounding box center [139, 314] width 38 height 38
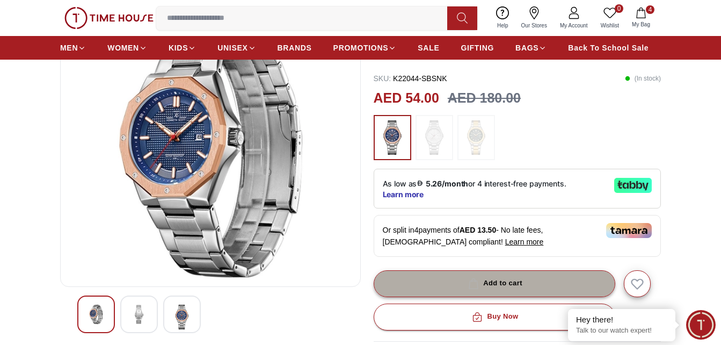
click at [517, 285] on div "Add to cart" at bounding box center [494, 283] width 56 height 12
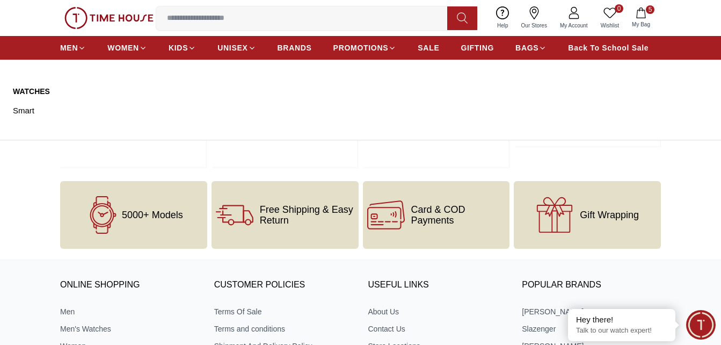
scroll to position [1128, 0]
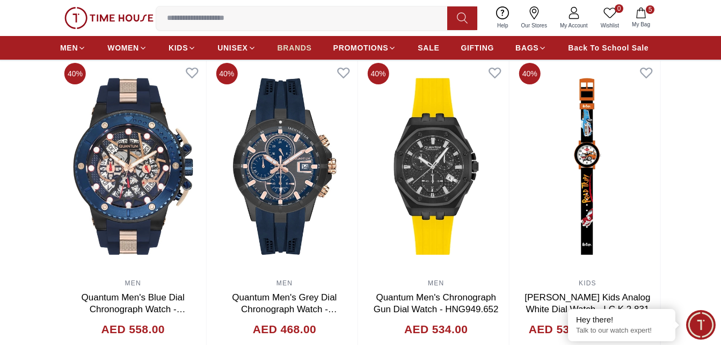
click at [306, 48] on span "BRANDS" at bounding box center [295, 47] width 34 height 11
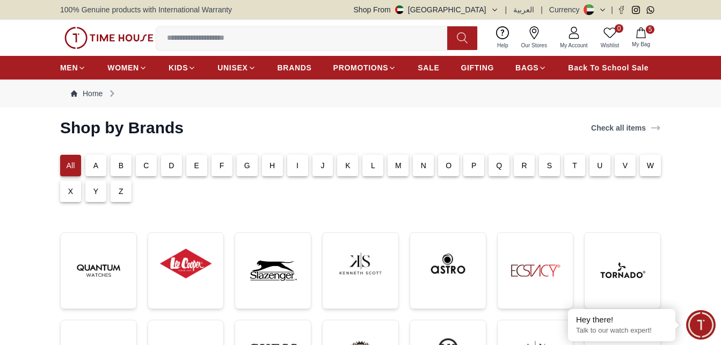
click at [347, 167] on p "K" at bounding box center [347, 165] width 5 height 11
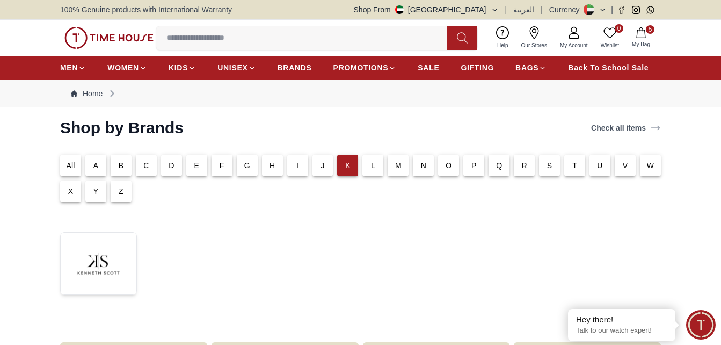
click at [251, 165] on div "G" at bounding box center [247, 165] width 21 height 21
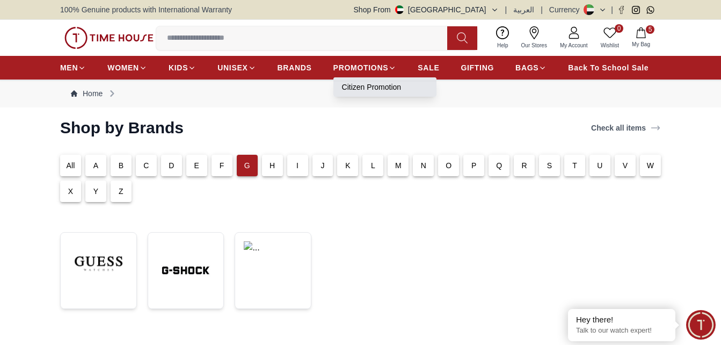
click at [380, 86] on link "Citizen Promotion" at bounding box center [385, 87] width 86 height 11
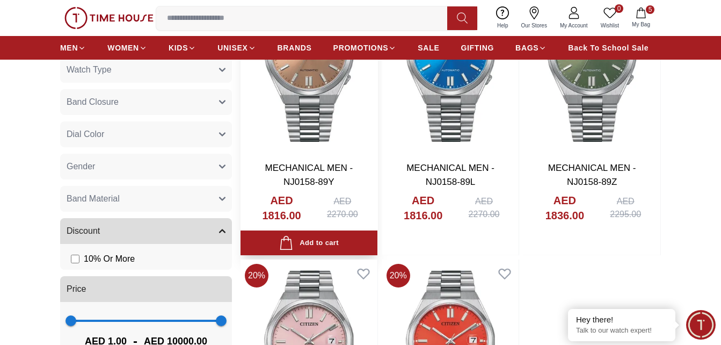
scroll to position [371, 0]
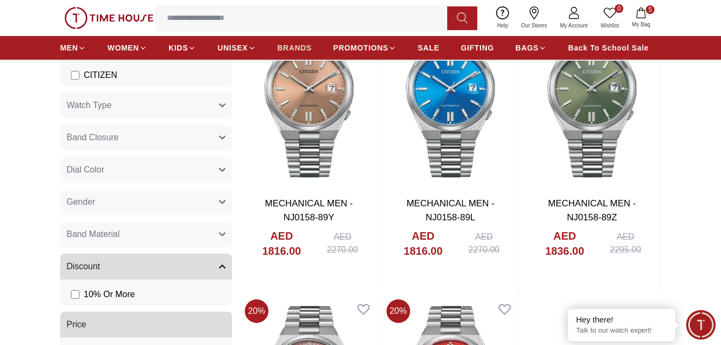
click at [294, 43] on span "BRANDS" at bounding box center [295, 47] width 34 height 11
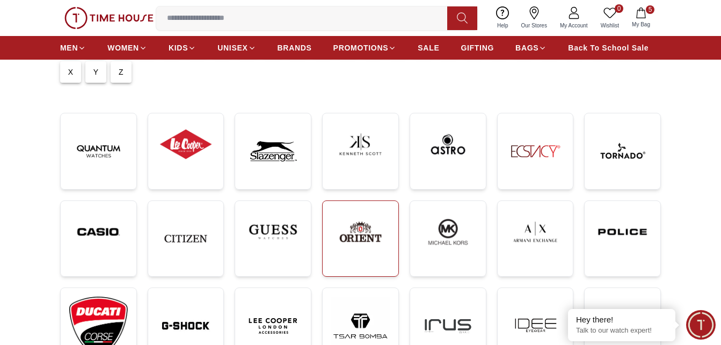
scroll to position [107, 0]
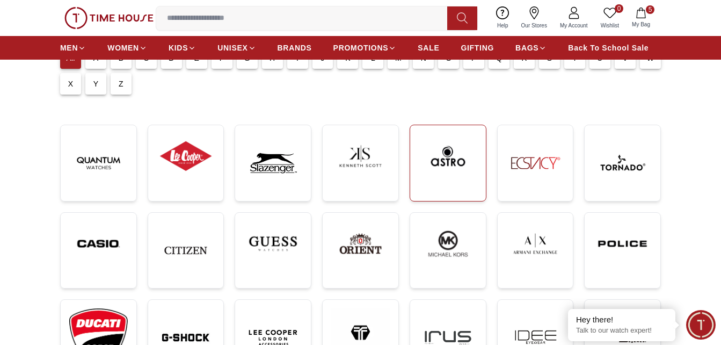
click at [463, 158] on img at bounding box center [448, 156] width 59 height 45
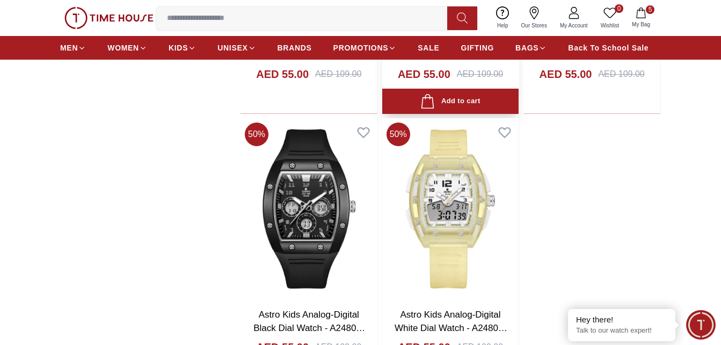
scroll to position [2095, 0]
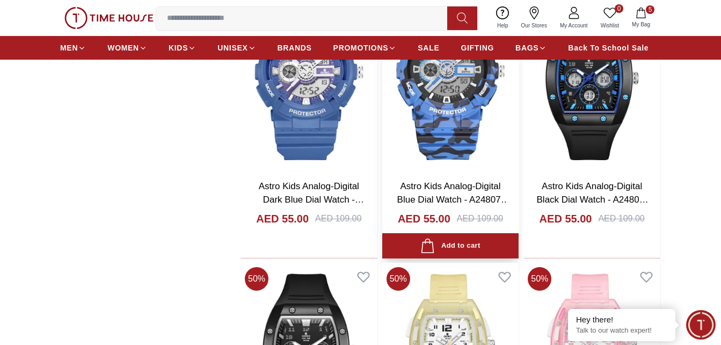
scroll to position [1880, 0]
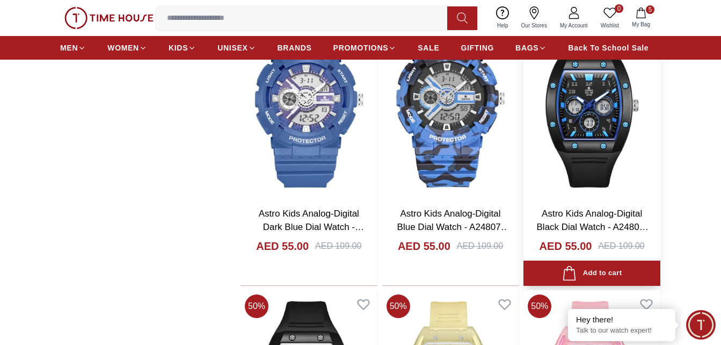
click at [605, 139] on img at bounding box center [592, 107] width 137 height 181
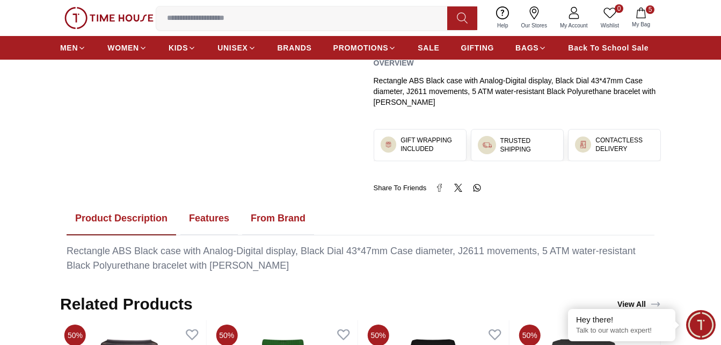
scroll to position [537, 0]
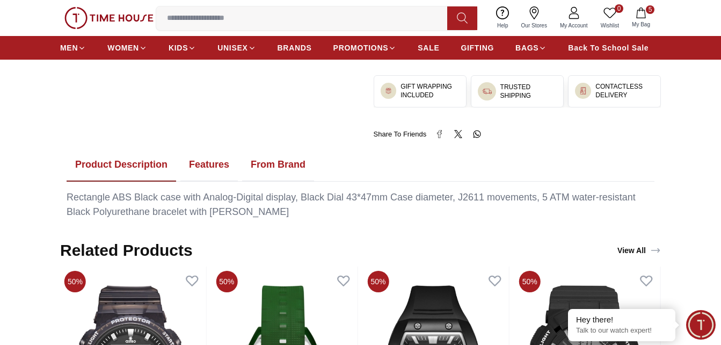
click at [214, 168] on button "Features" at bounding box center [209, 164] width 57 height 33
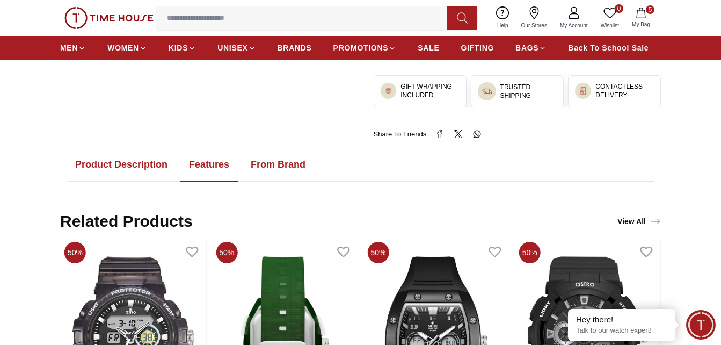
click at [121, 162] on button "Product Description" at bounding box center [122, 164] width 110 height 33
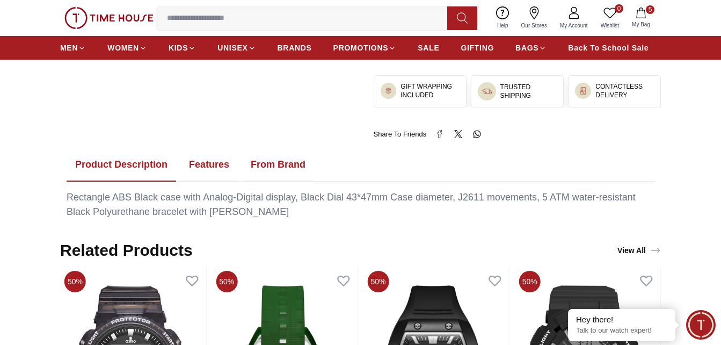
click at [271, 165] on button "From Brand" at bounding box center [278, 164] width 72 height 33
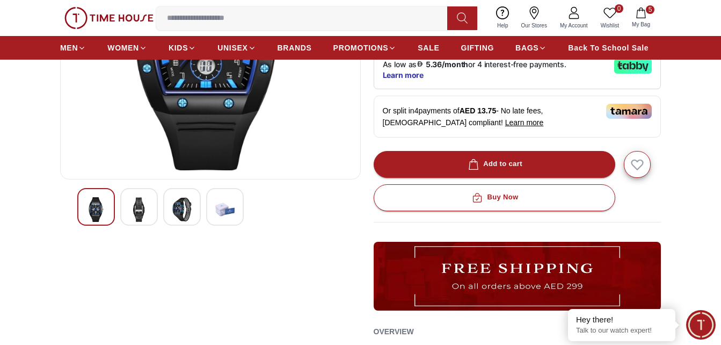
scroll to position [0, 0]
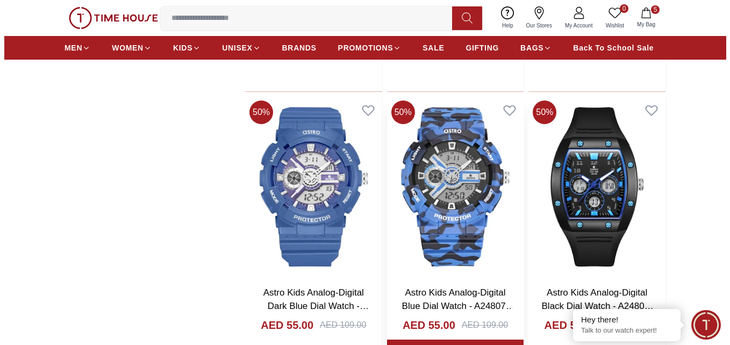
scroll to position [1819, 0]
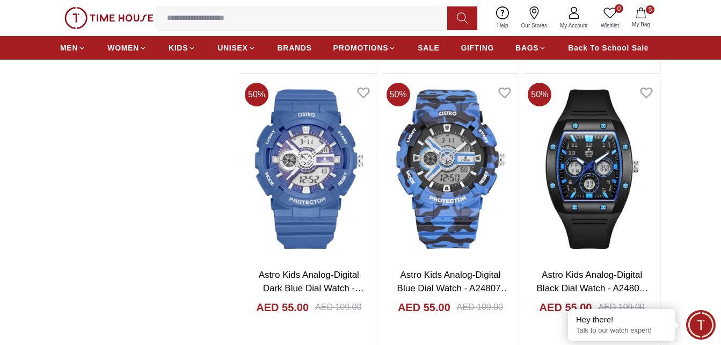
click at [643, 13] on icon "button" at bounding box center [641, 13] width 11 height 11
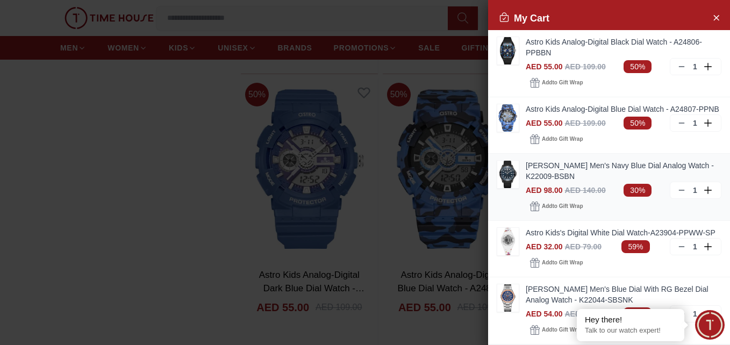
click at [677, 194] on icon at bounding box center [681, 190] width 9 height 9
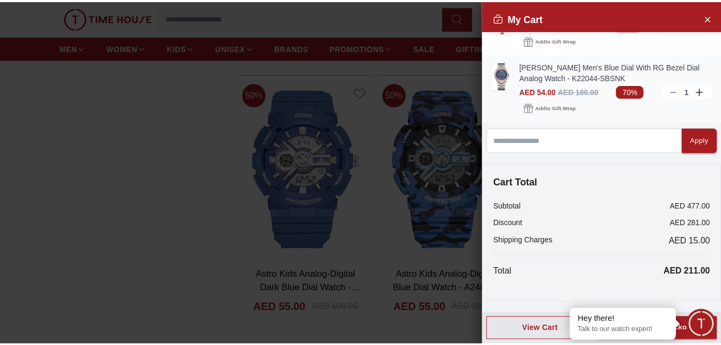
scroll to position [0, 0]
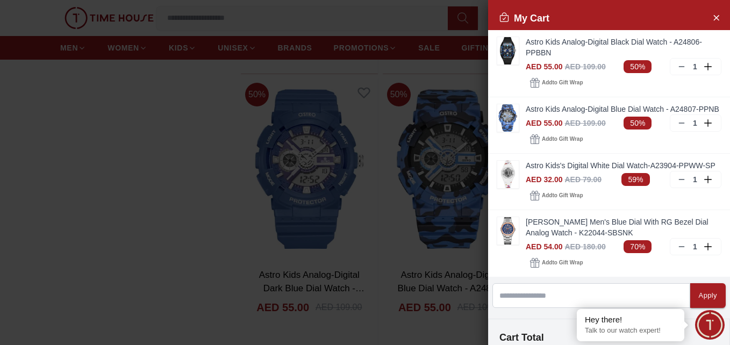
click at [154, 177] on div at bounding box center [365, 172] width 730 height 345
click at [711, 17] on icon "Close Account" at bounding box center [715, 17] width 9 height 13
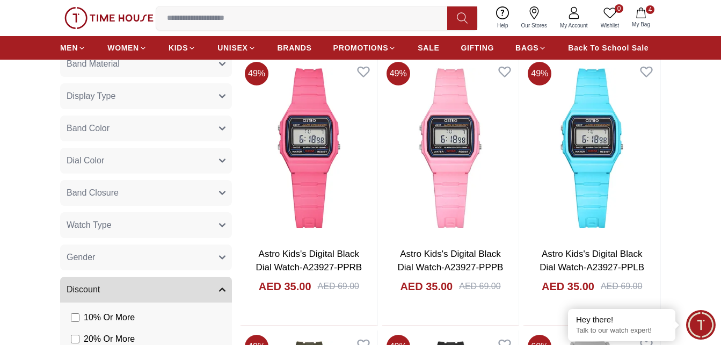
scroll to position [530, 0]
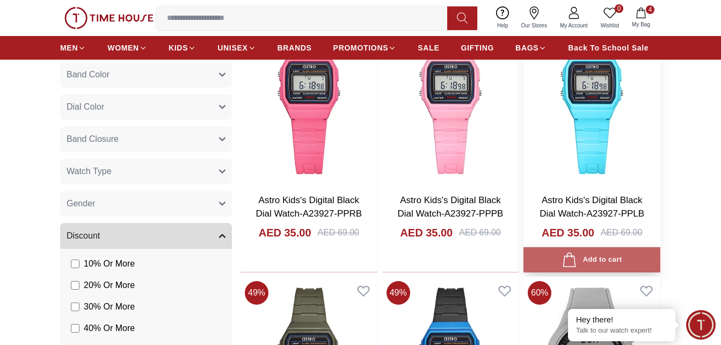
click at [585, 255] on div "Add to cart" at bounding box center [592, 259] width 60 height 15
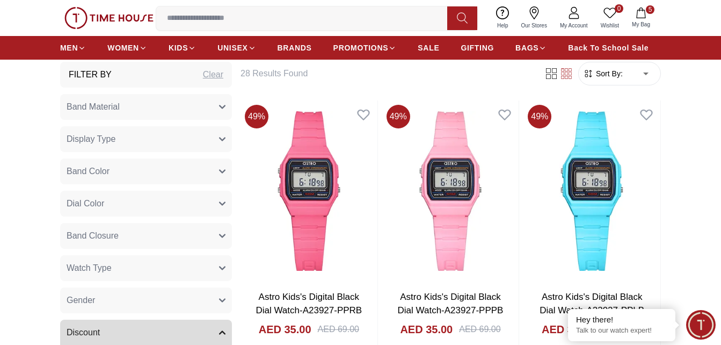
scroll to position [422, 0]
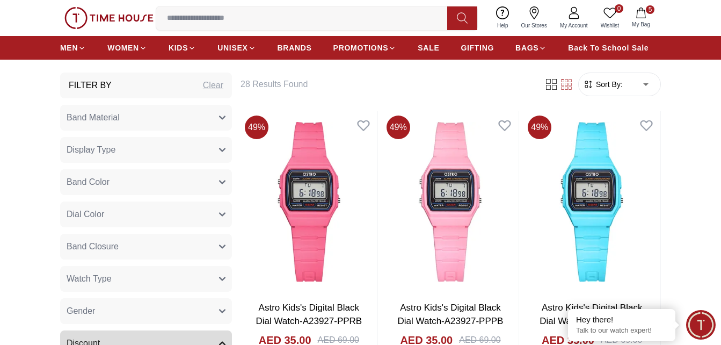
click at [132, 19] on img at bounding box center [108, 18] width 89 height 23
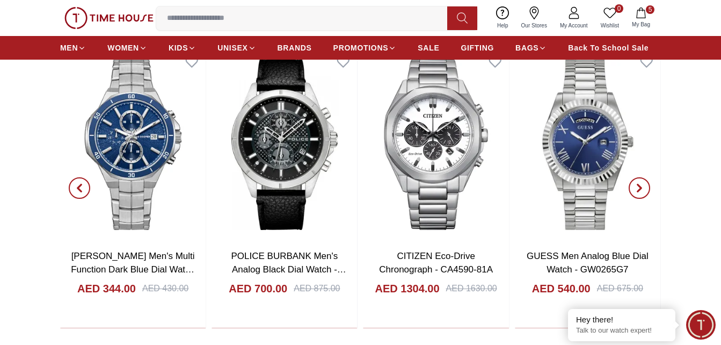
scroll to position [1128, 0]
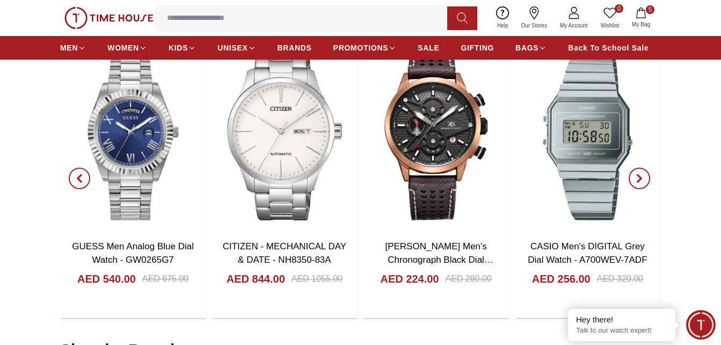
click at [651, 181] on button "button" at bounding box center [639, 178] width 39 height 280
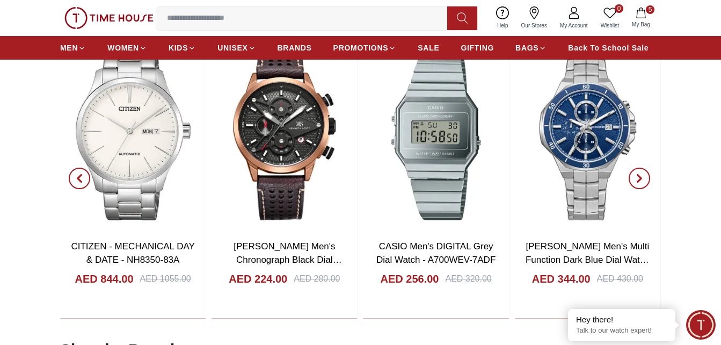
click at [641, 177] on icon "button" at bounding box center [639, 178] width 3 height 7
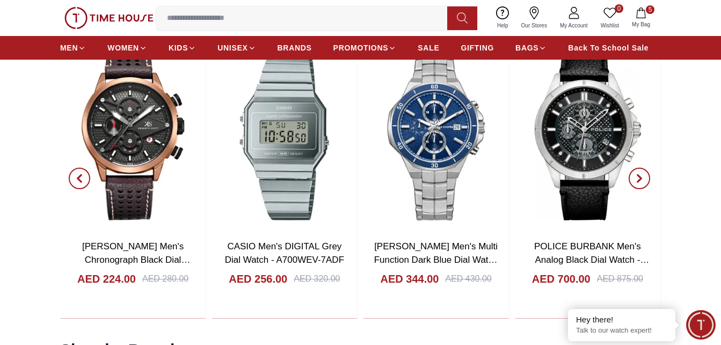
click at [641, 177] on icon "button" at bounding box center [639, 178] width 3 height 7
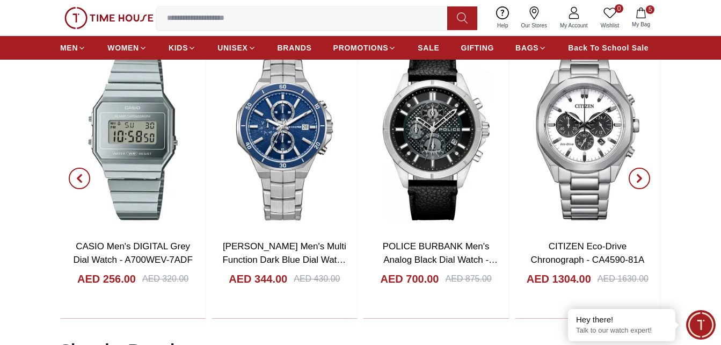
click at [641, 177] on icon "button" at bounding box center [639, 178] width 3 height 7
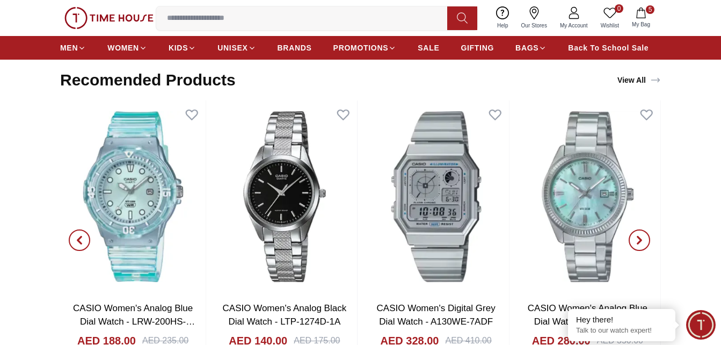
scroll to position [1665, 0]
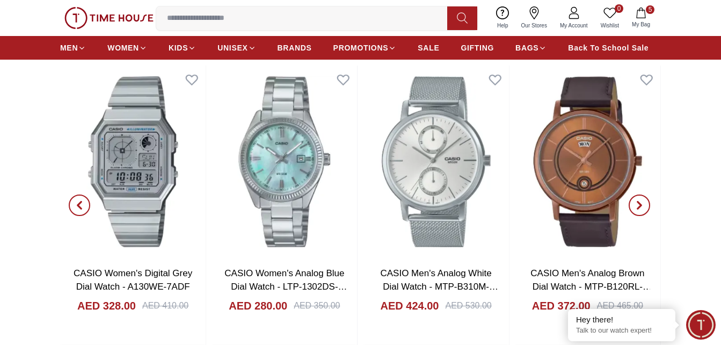
click at [115, 16] on img at bounding box center [108, 18] width 89 height 23
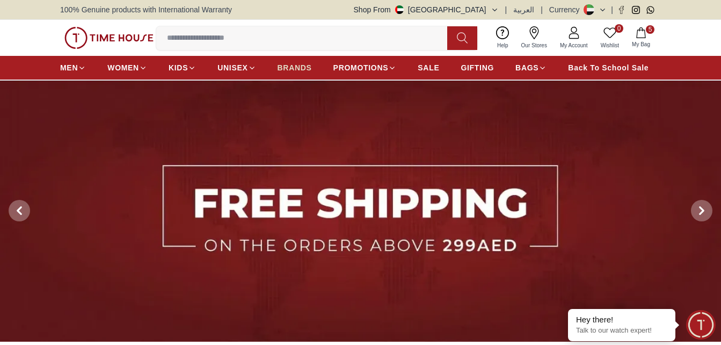
click at [299, 64] on span "BRANDS" at bounding box center [295, 67] width 34 height 11
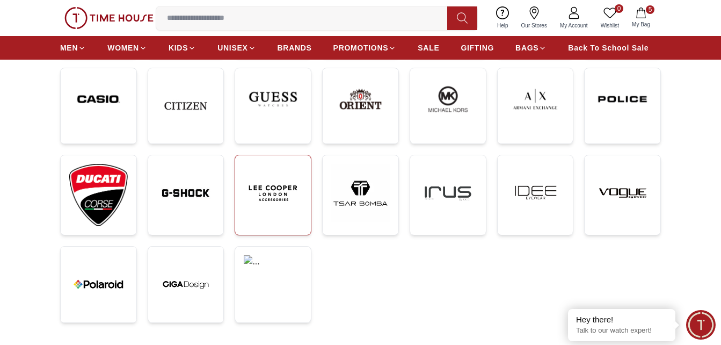
scroll to position [269, 0]
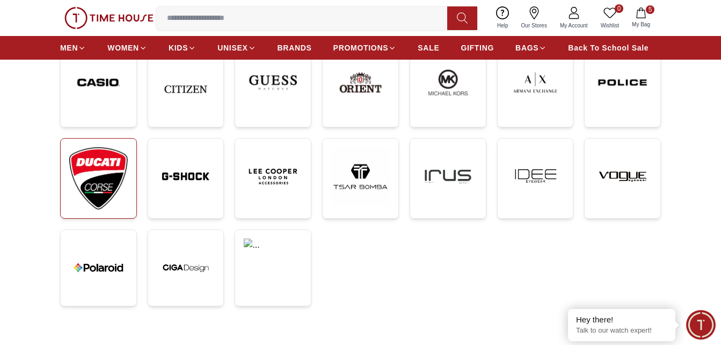
click at [119, 184] on img at bounding box center [98, 178] width 59 height 62
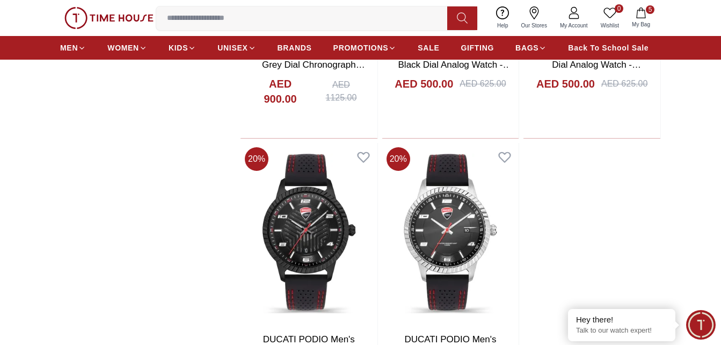
scroll to position [967, 0]
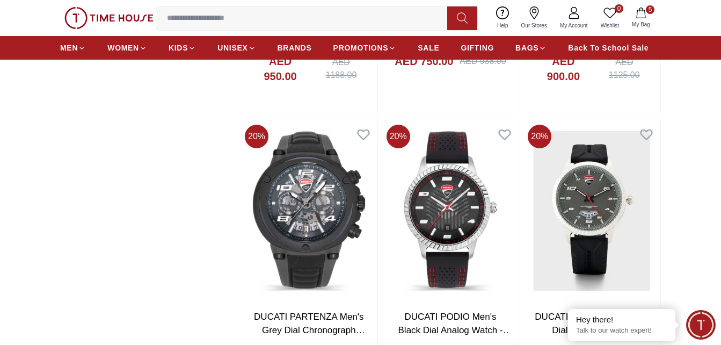
click at [115, 19] on img at bounding box center [108, 18] width 89 height 23
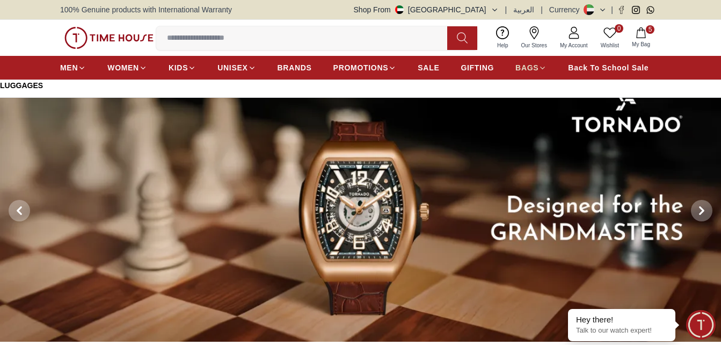
click at [541, 67] on icon at bounding box center [543, 68] width 8 height 8
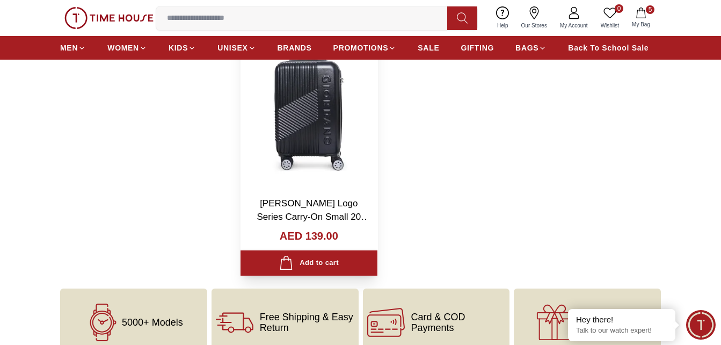
scroll to position [1504, 0]
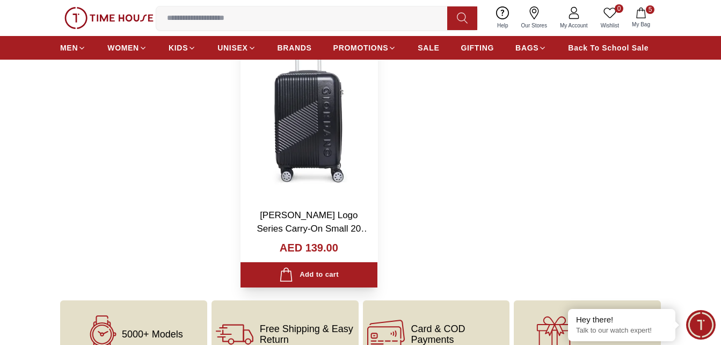
click at [311, 167] on img at bounding box center [309, 109] width 137 height 181
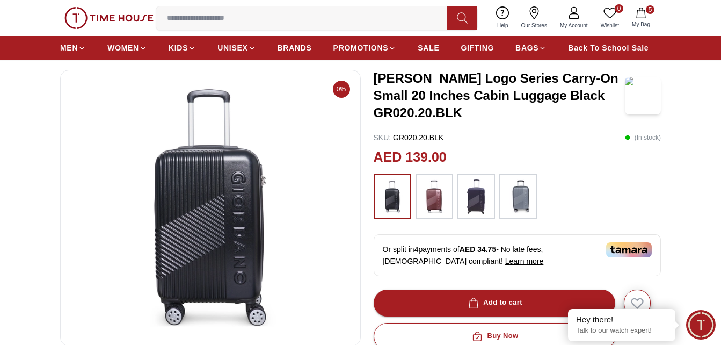
scroll to position [161, 0]
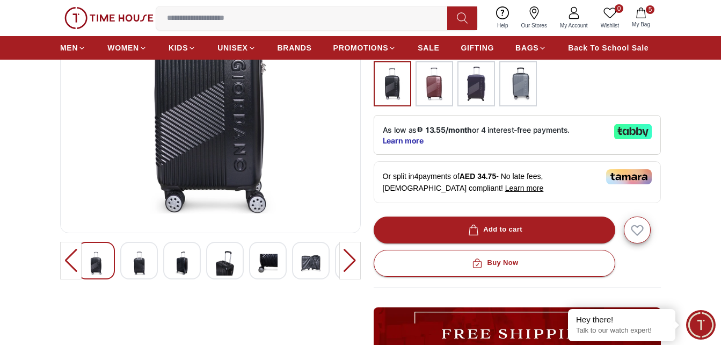
click at [149, 268] on div at bounding box center [139, 261] width 38 height 38
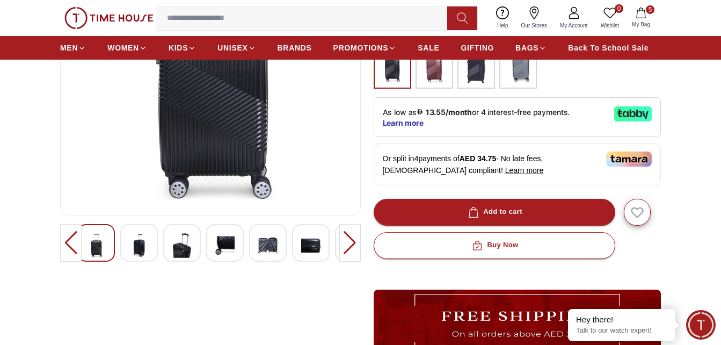
scroll to position [215, 0]
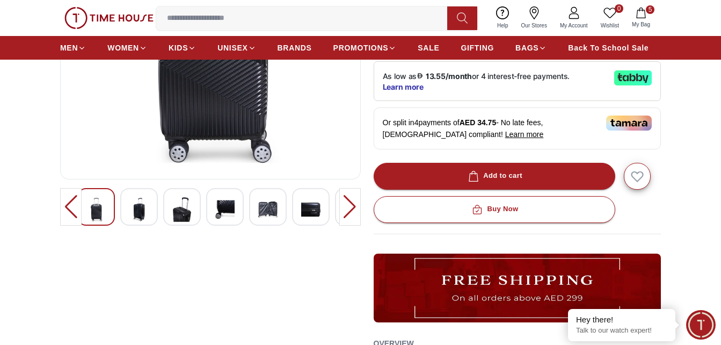
click at [191, 200] on img at bounding box center [181, 209] width 19 height 25
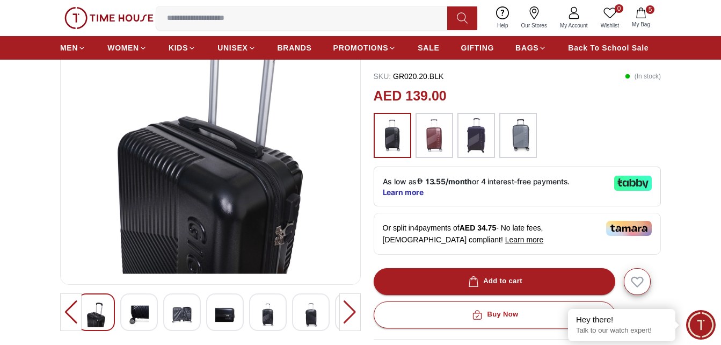
scroll to position [107, 0]
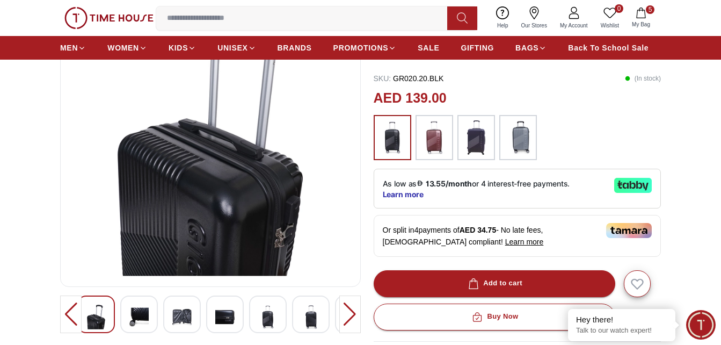
click at [133, 311] on img at bounding box center [138, 317] width 19 height 25
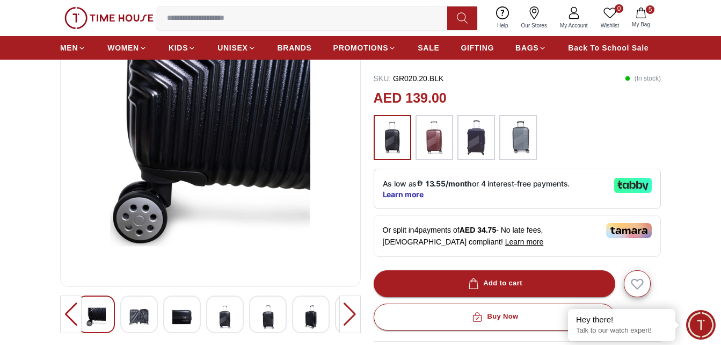
click at [177, 314] on img at bounding box center [181, 317] width 19 height 25
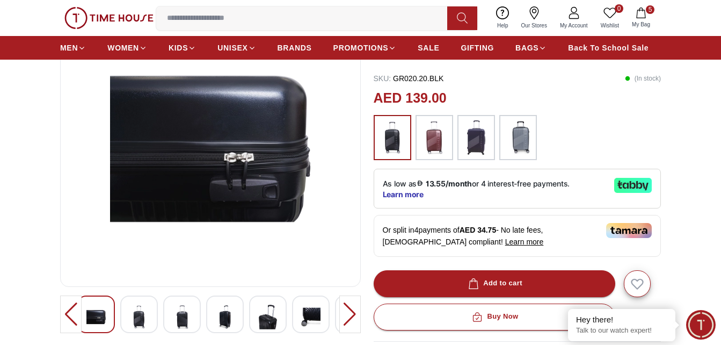
click at [233, 314] on img at bounding box center [224, 317] width 19 height 25
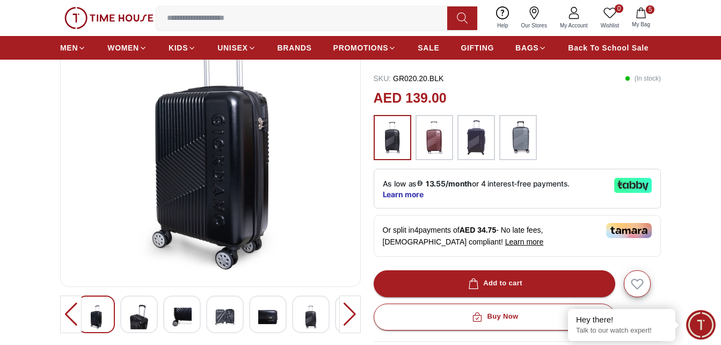
click at [264, 313] on img at bounding box center [267, 317] width 19 height 25
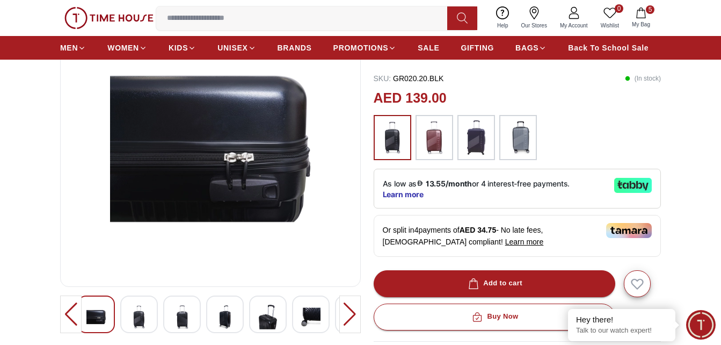
click at [316, 314] on img at bounding box center [310, 317] width 19 height 25
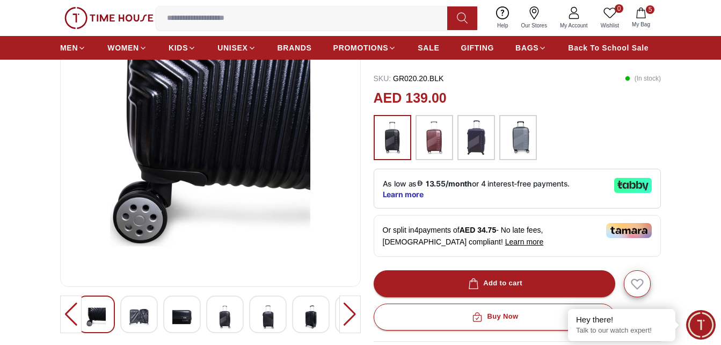
click at [351, 316] on div at bounding box center [350, 314] width 21 height 38
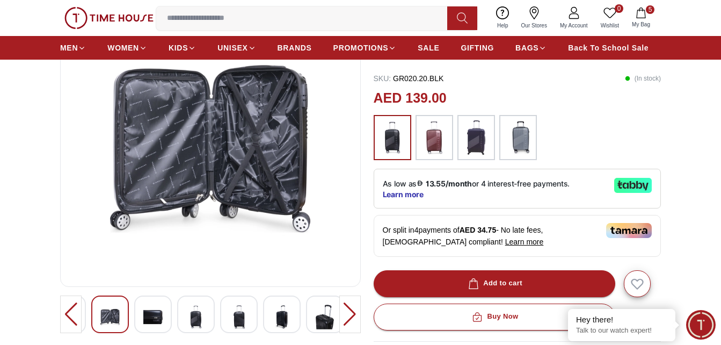
click at [321, 325] on img at bounding box center [324, 317] width 19 height 25
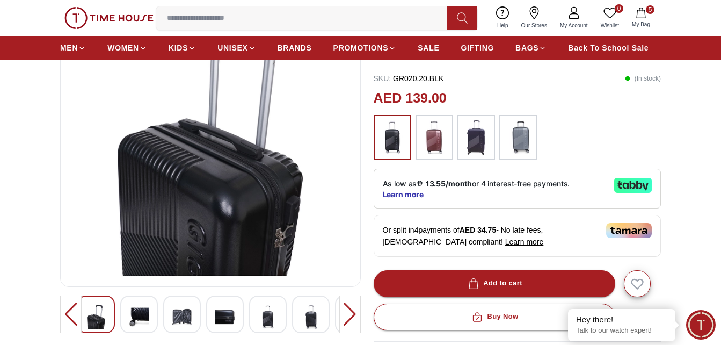
click at [349, 316] on div at bounding box center [350, 314] width 21 height 38
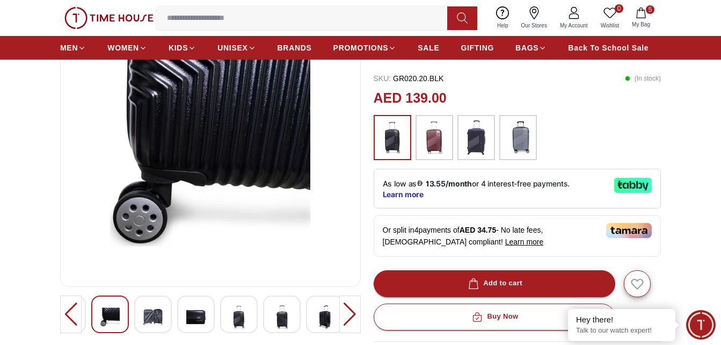
click at [350, 316] on div at bounding box center [350, 314] width 21 height 38
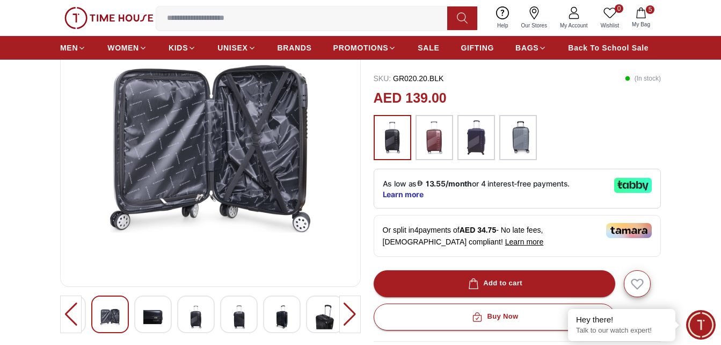
click at [350, 316] on div at bounding box center [350, 314] width 21 height 38
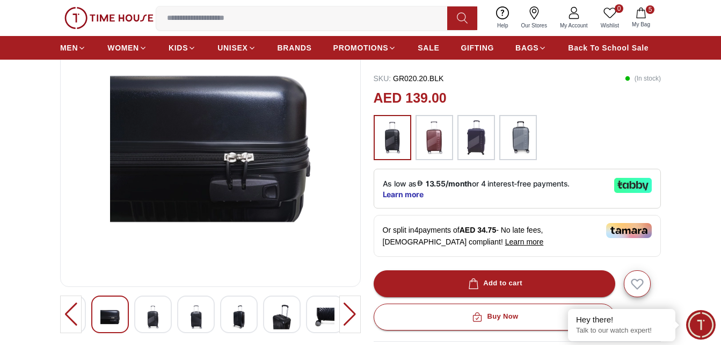
click at [350, 316] on div at bounding box center [350, 314] width 21 height 38
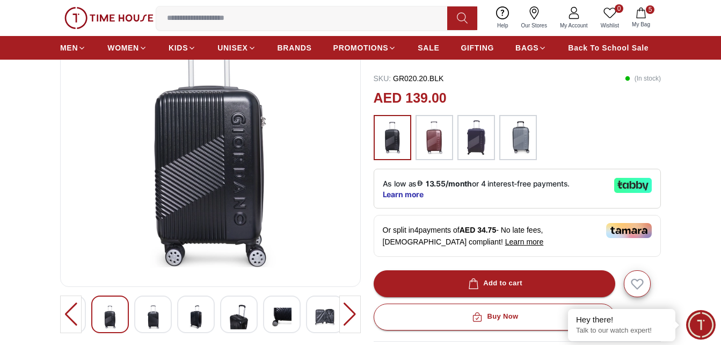
click at [435, 138] on img at bounding box center [434, 137] width 27 height 34
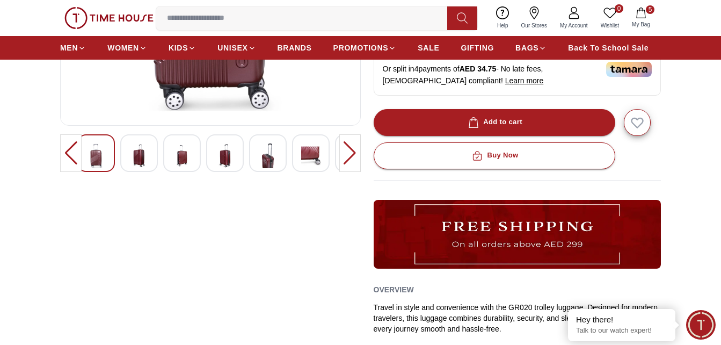
scroll to position [161, 0]
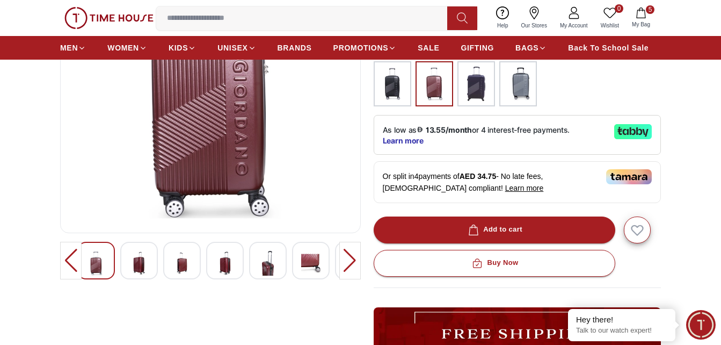
click at [350, 262] on div at bounding box center [350, 261] width 21 height 38
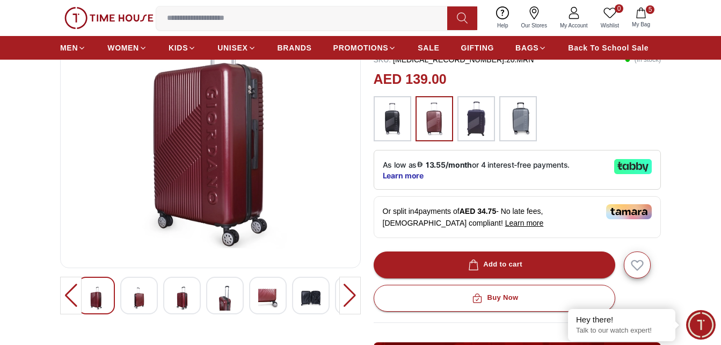
scroll to position [107, 0]
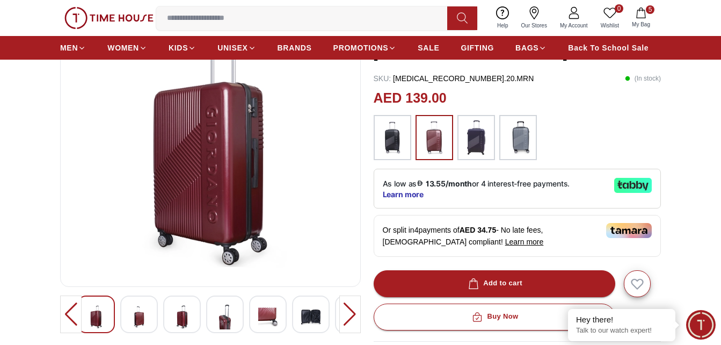
click at [349, 311] on div at bounding box center [350, 314] width 21 height 38
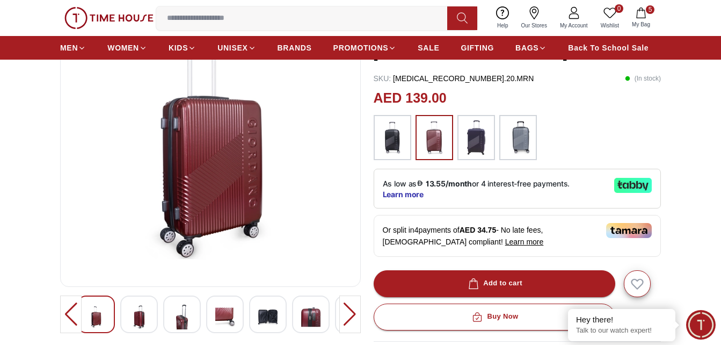
click at [349, 311] on div at bounding box center [350, 314] width 21 height 38
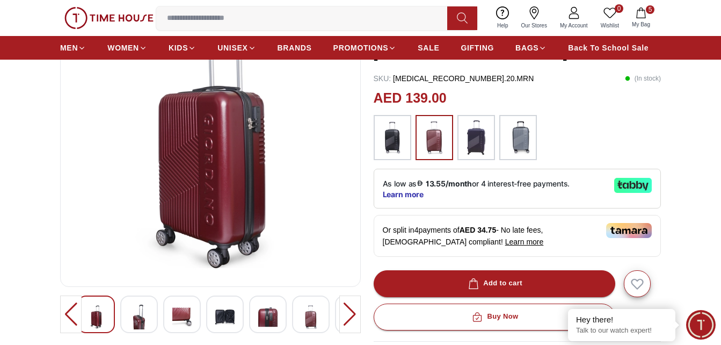
click at [349, 311] on div at bounding box center [350, 314] width 21 height 38
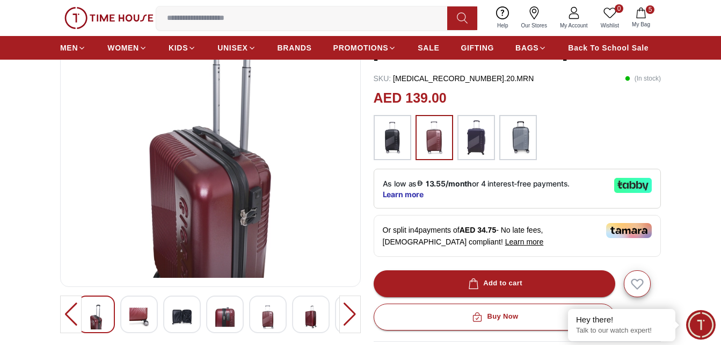
click at [349, 311] on div at bounding box center [350, 314] width 21 height 38
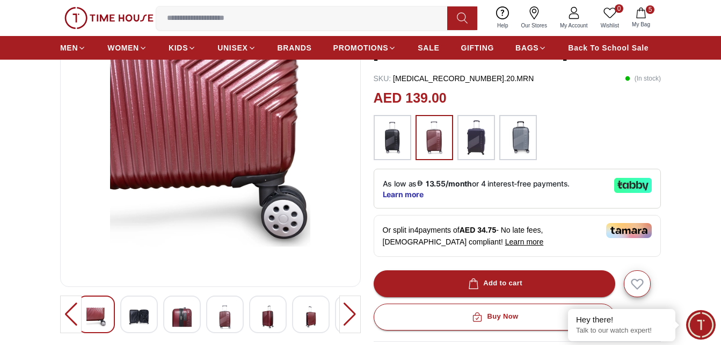
click at [349, 311] on div at bounding box center [350, 314] width 21 height 38
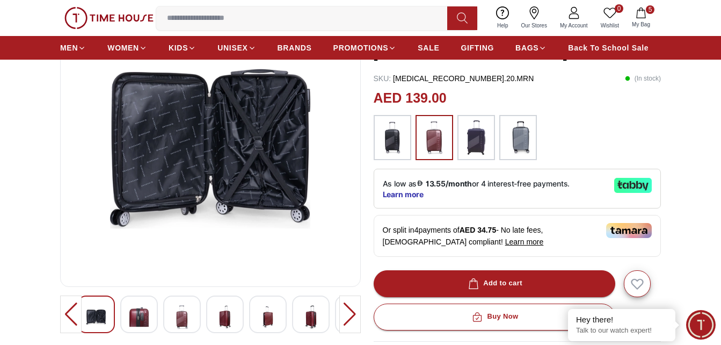
click at [349, 311] on div at bounding box center [350, 314] width 21 height 38
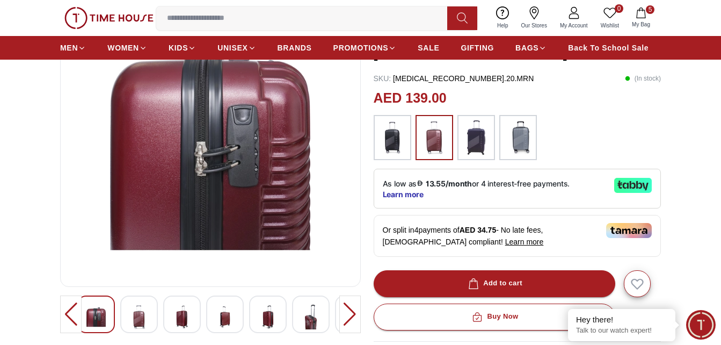
click at [349, 311] on div at bounding box center [350, 314] width 21 height 38
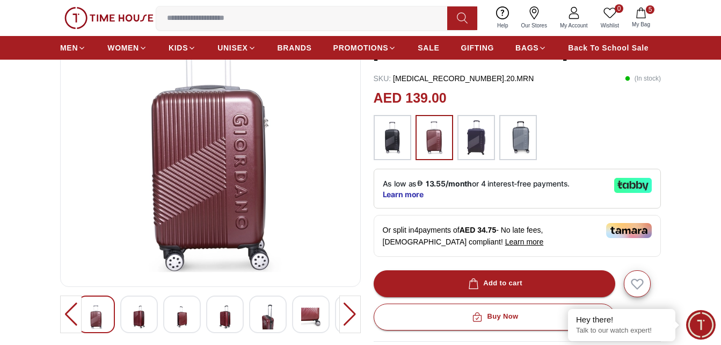
click at [349, 311] on div at bounding box center [350, 314] width 21 height 38
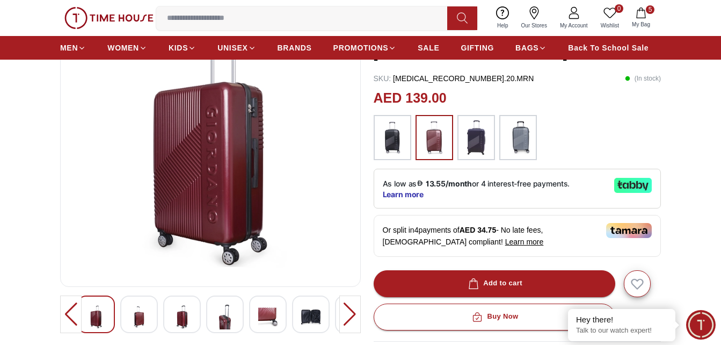
click at [349, 311] on div at bounding box center [350, 314] width 21 height 38
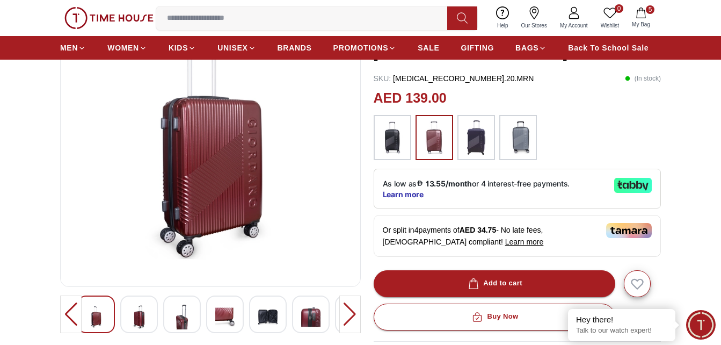
click at [349, 311] on div at bounding box center [350, 314] width 21 height 38
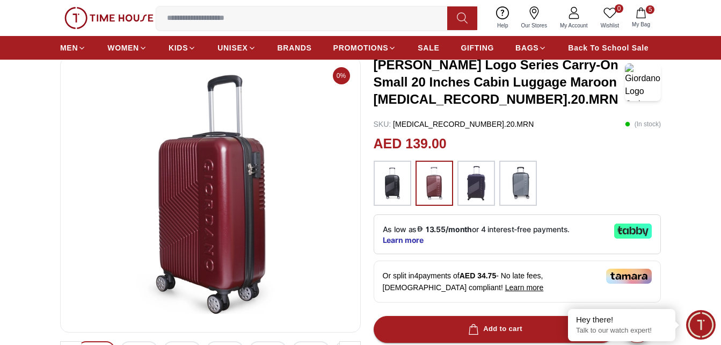
scroll to position [0, 0]
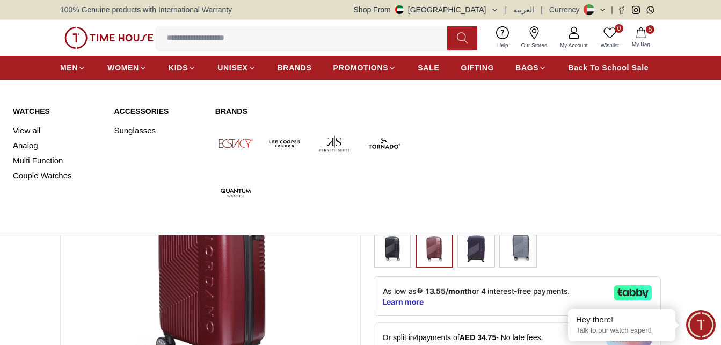
click at [281, 142] on img at bounding box center [285, 143] width 41 height 41
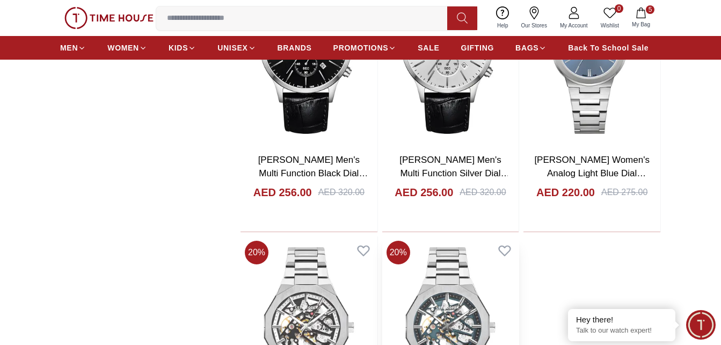
scroll to position [2149, 0]
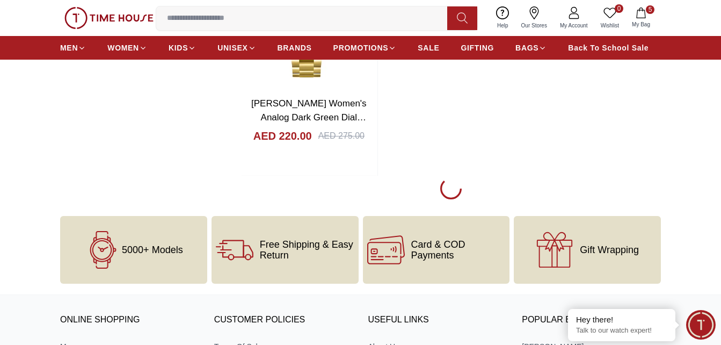
scroll to position [4190, 0]
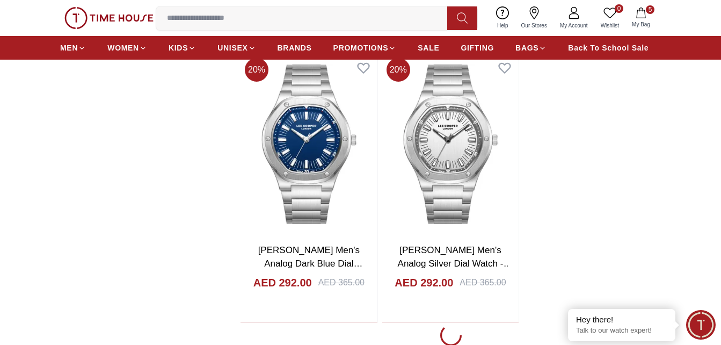
scroll to position [7575, 0]
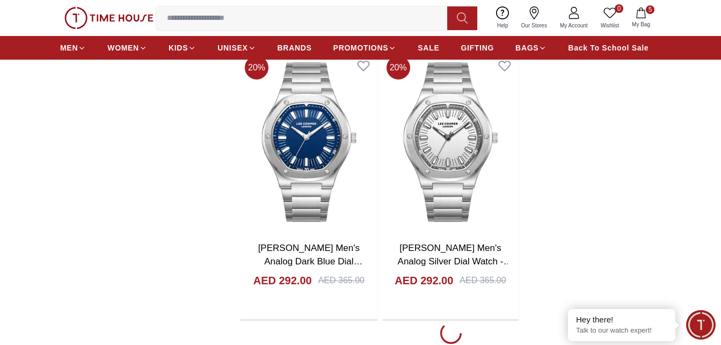
scroll to position [7628, 0]
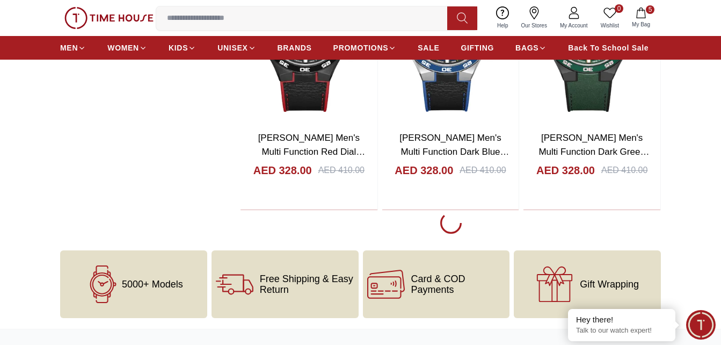
scroll to position [11265, 0]
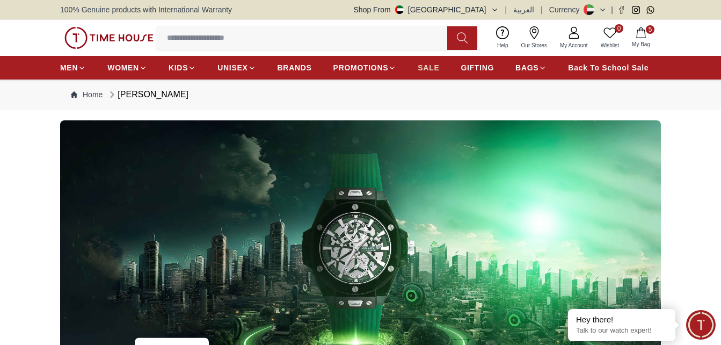
click at [433, 66] on span "SALE" at bounding box center [428, 67] width 21 height 11
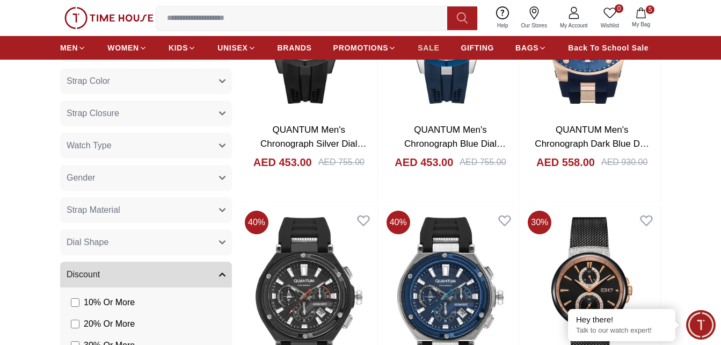
scroll to position [698, 0]
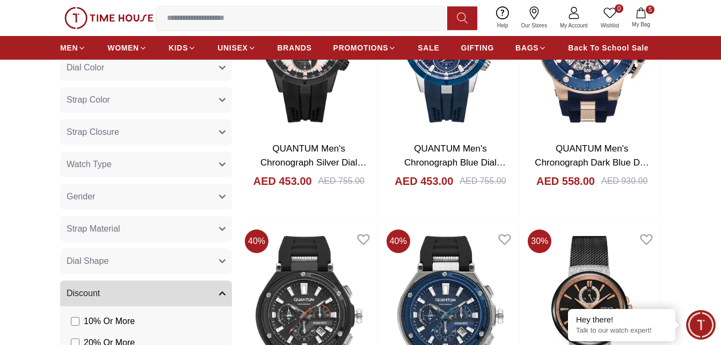
click at [372, 17] on input at bounding box center [306, 18] width 300 height 21
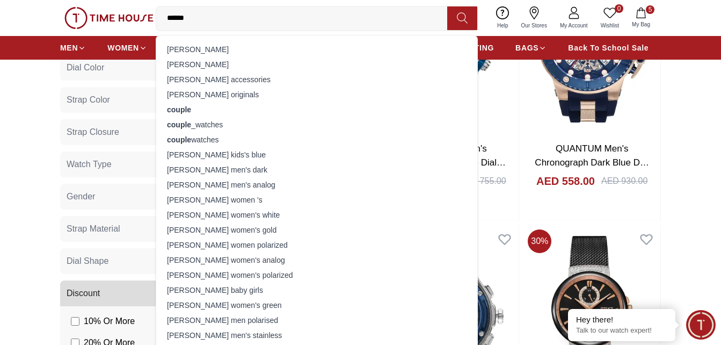
type input "******"
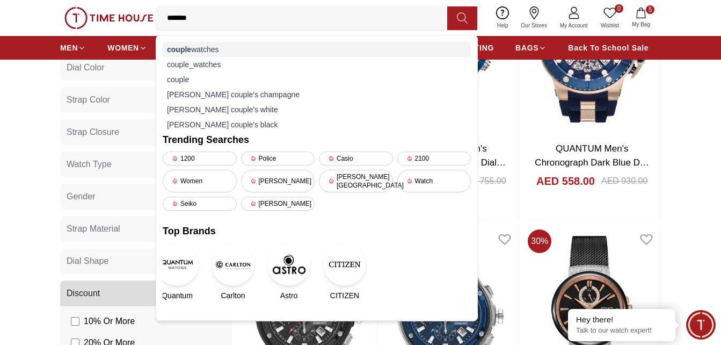
type input "******"
click at [208, 50] on div "couple watches" at bounding box center [317, 49] width 308 height 15
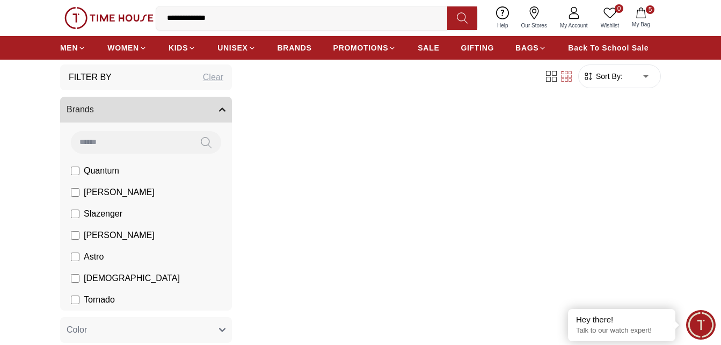
scroll to position [107, 0]
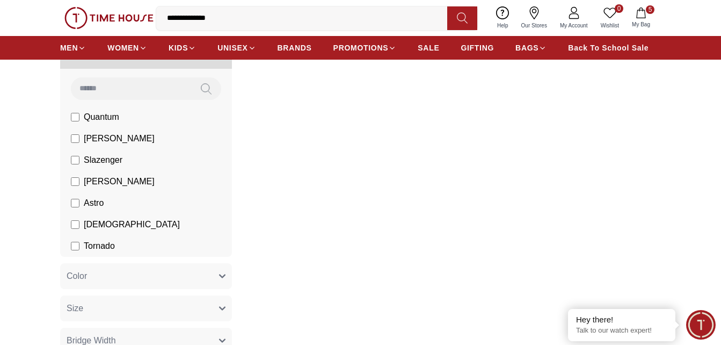
click at [74, 207] on label "Astro" at bounding box center [87, 203] width 33 height 13
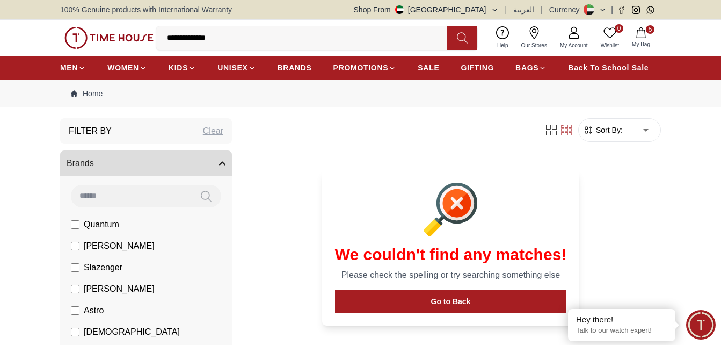
click at [645, 39] on button "5 My Bag" at bounding box center [641, 37] width 31 height 25
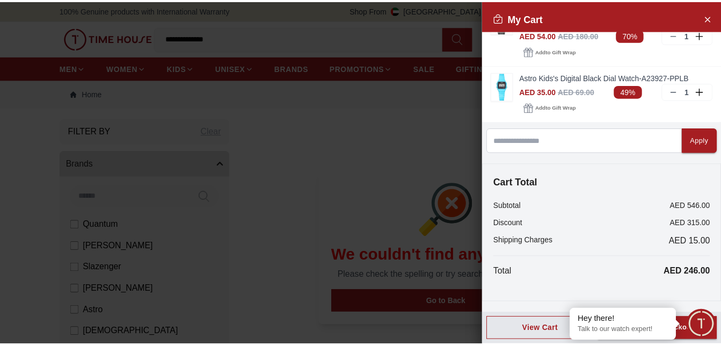
scroll to position [233, 0]
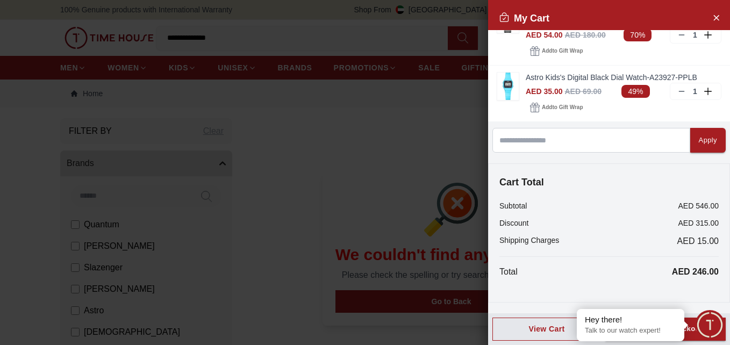
click at [398, 125] on div at bounding box center [365, 172] width 730 height 345
click at [712, 15] on button "Close Account" at bounding box center [715, 17] width 17 height 17
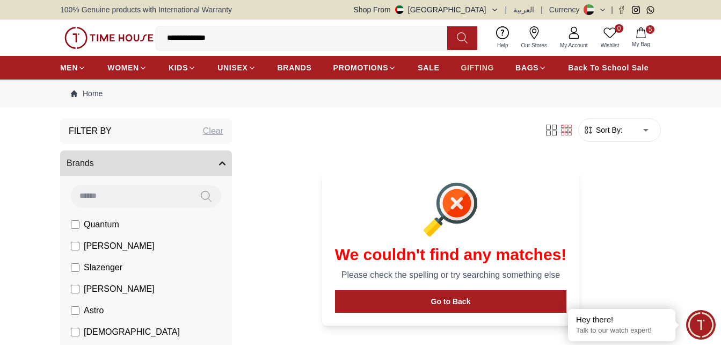
click at [478, 65] on span "GIFTING" at bounding box center [477, 67] width 33 height 11
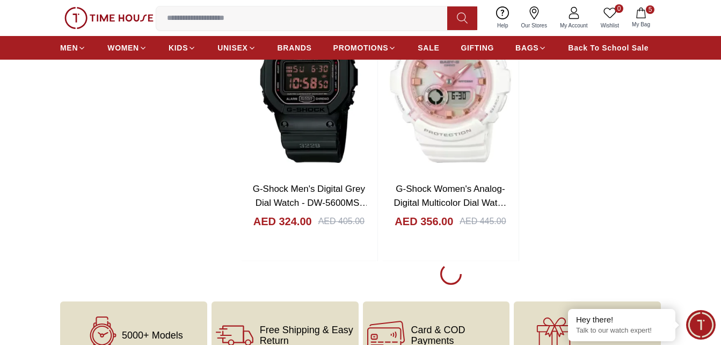
scroll to position [2102, 0]
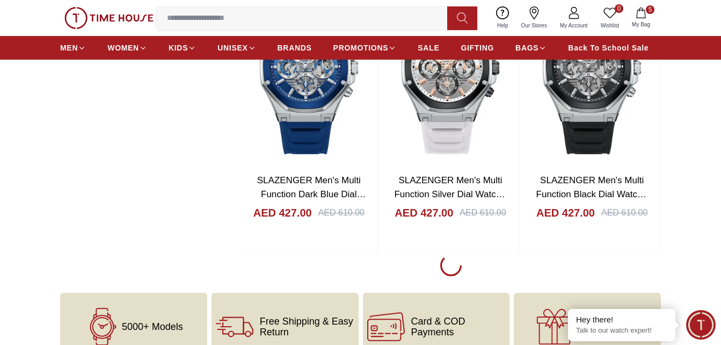
scroll to position [5701, 0]
